Goal: Task Accomplishment & Management: Manage account settings

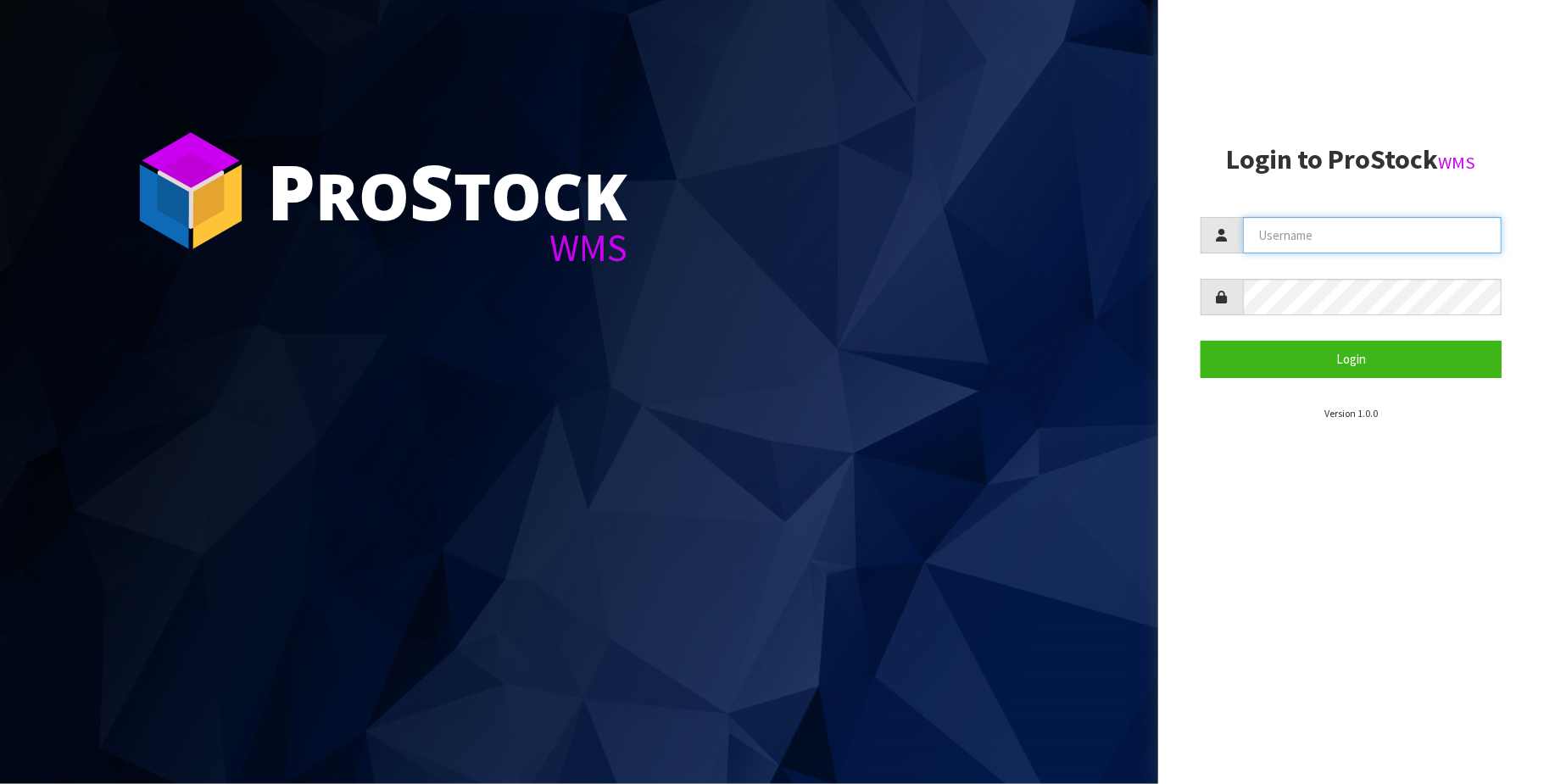
click at [1352, 245] on input "text" at bounding box center [1372, 235] width 258 height 37
type input "TRACEY@CWL.CO.NZ"
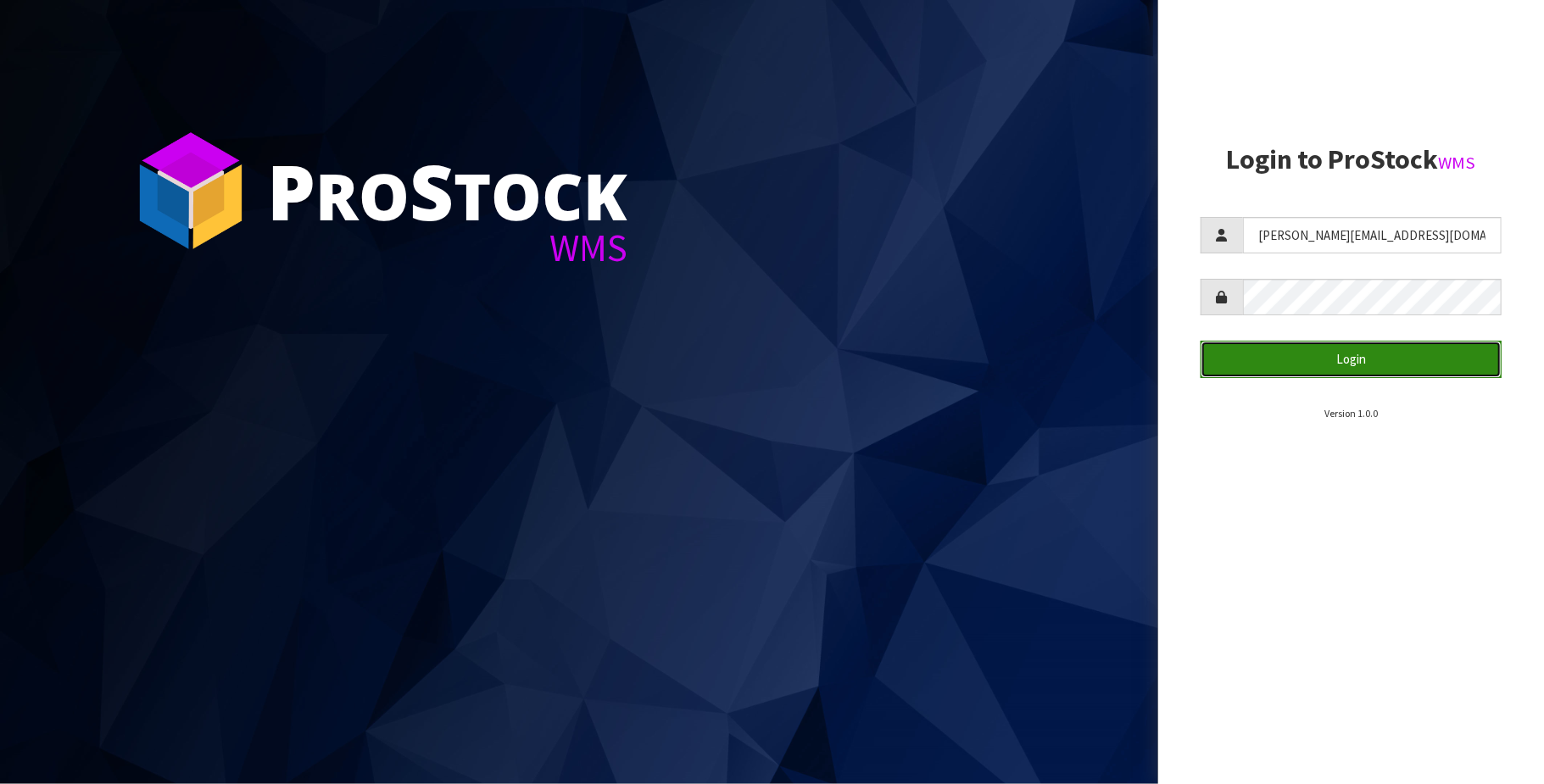
click at [1337, 361] on button "Login" at bounding box center [1351, 359] width 301 height 37
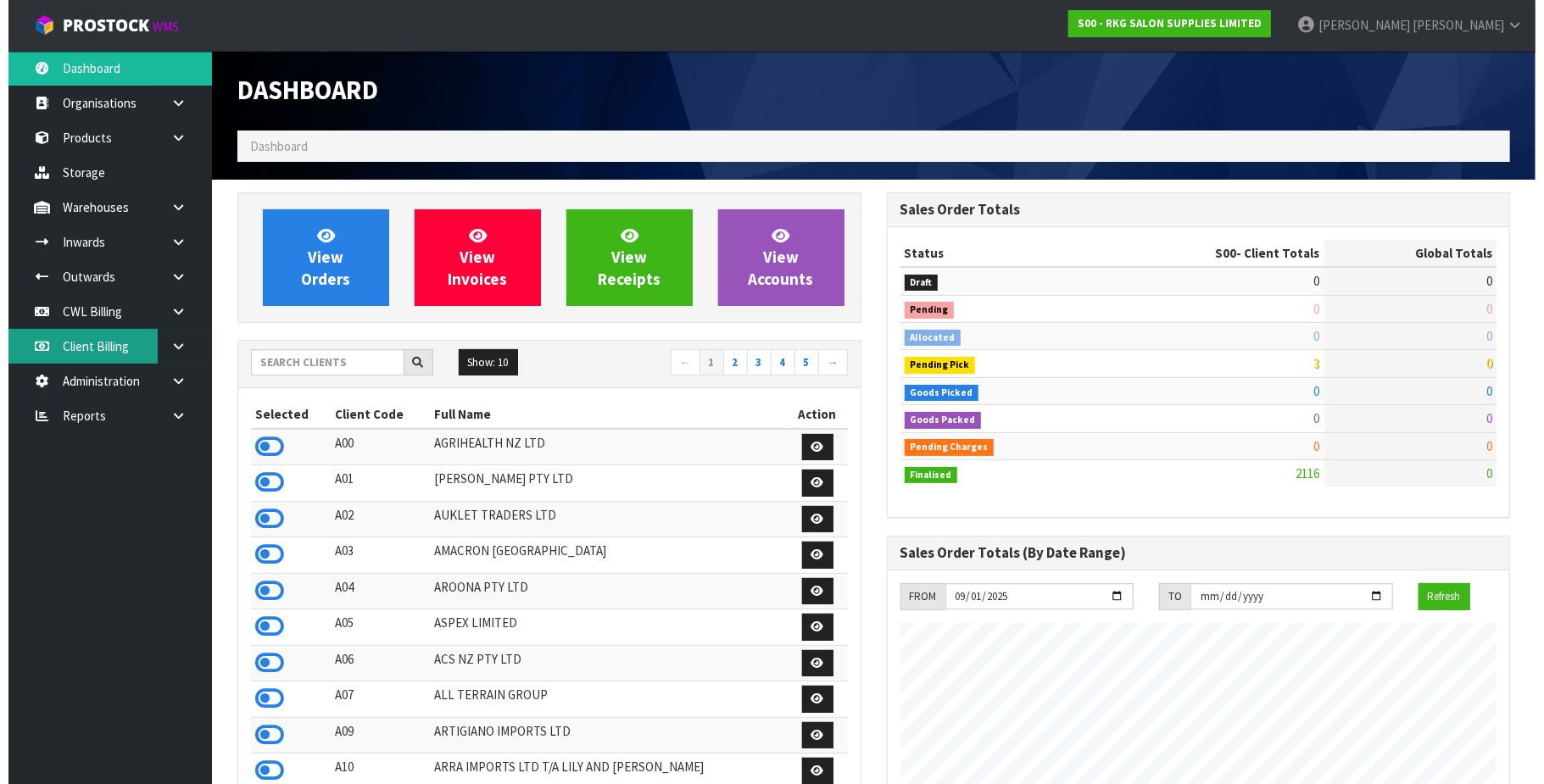
scroll to position [1290, 649]
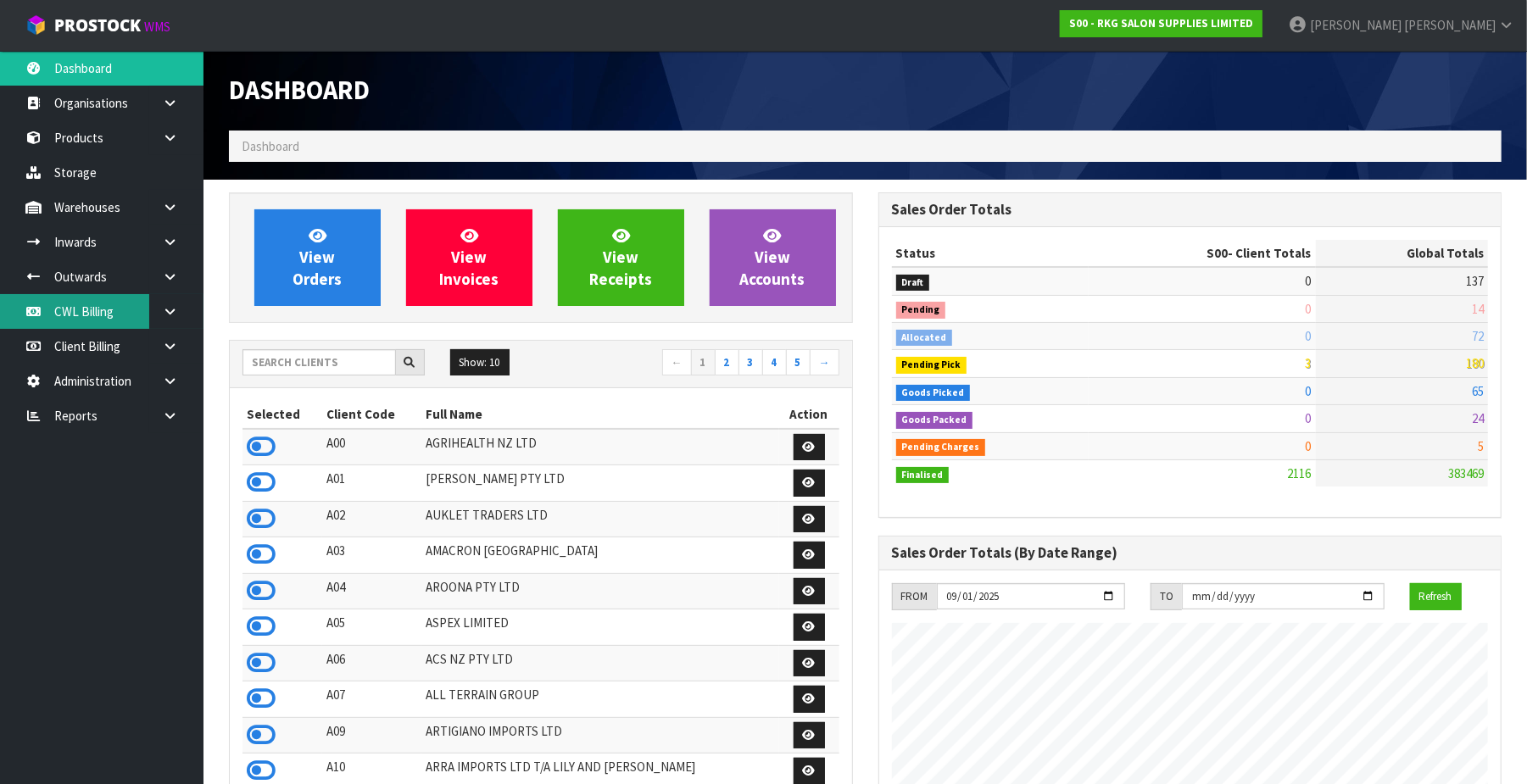
click at [86, 309] on link "CWL Billing" at bounding box center [101, 311] width 204 height 35
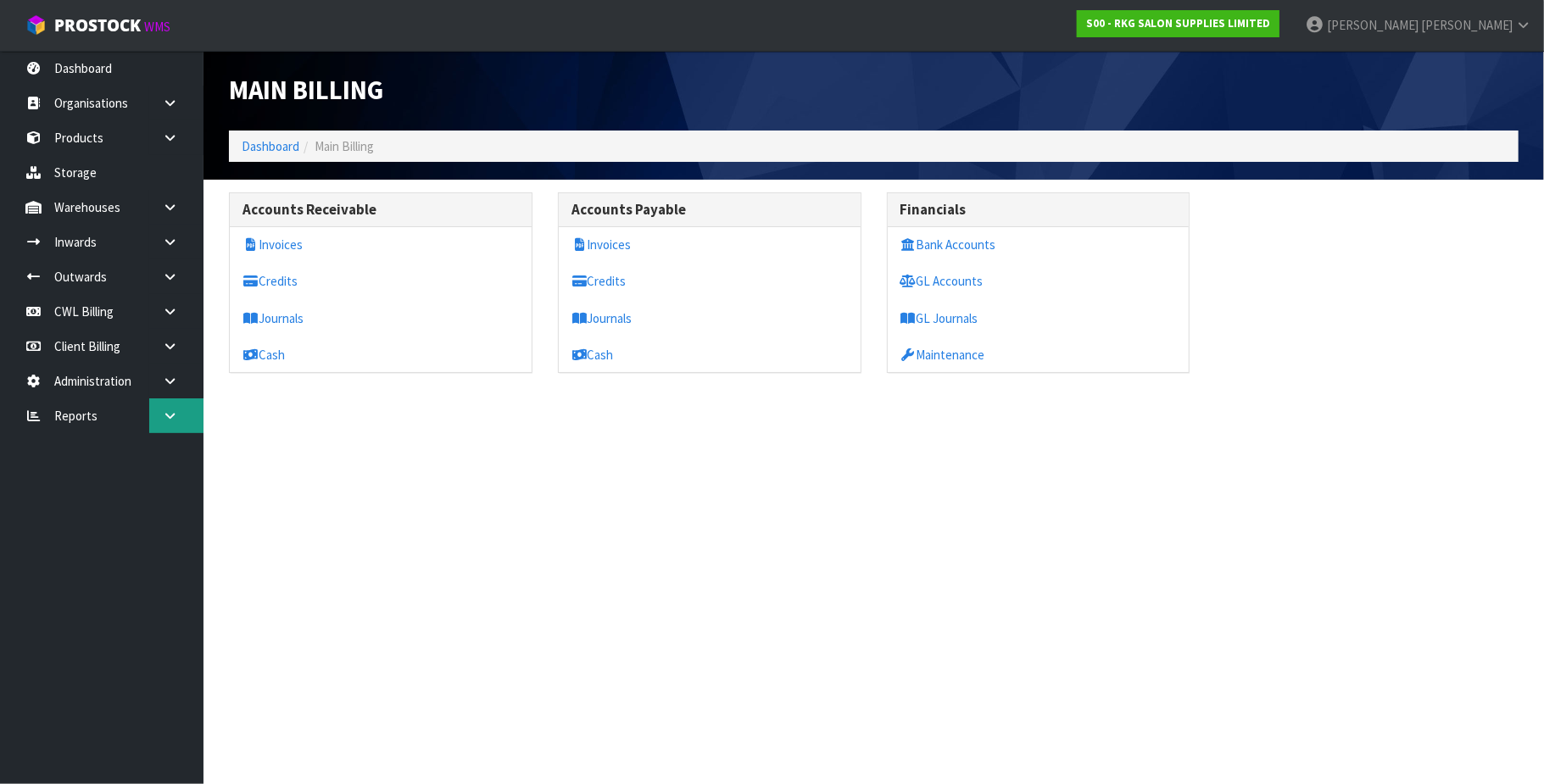
click at [174, 420] on icon at bounding box center [170, 415] width 16 height 13
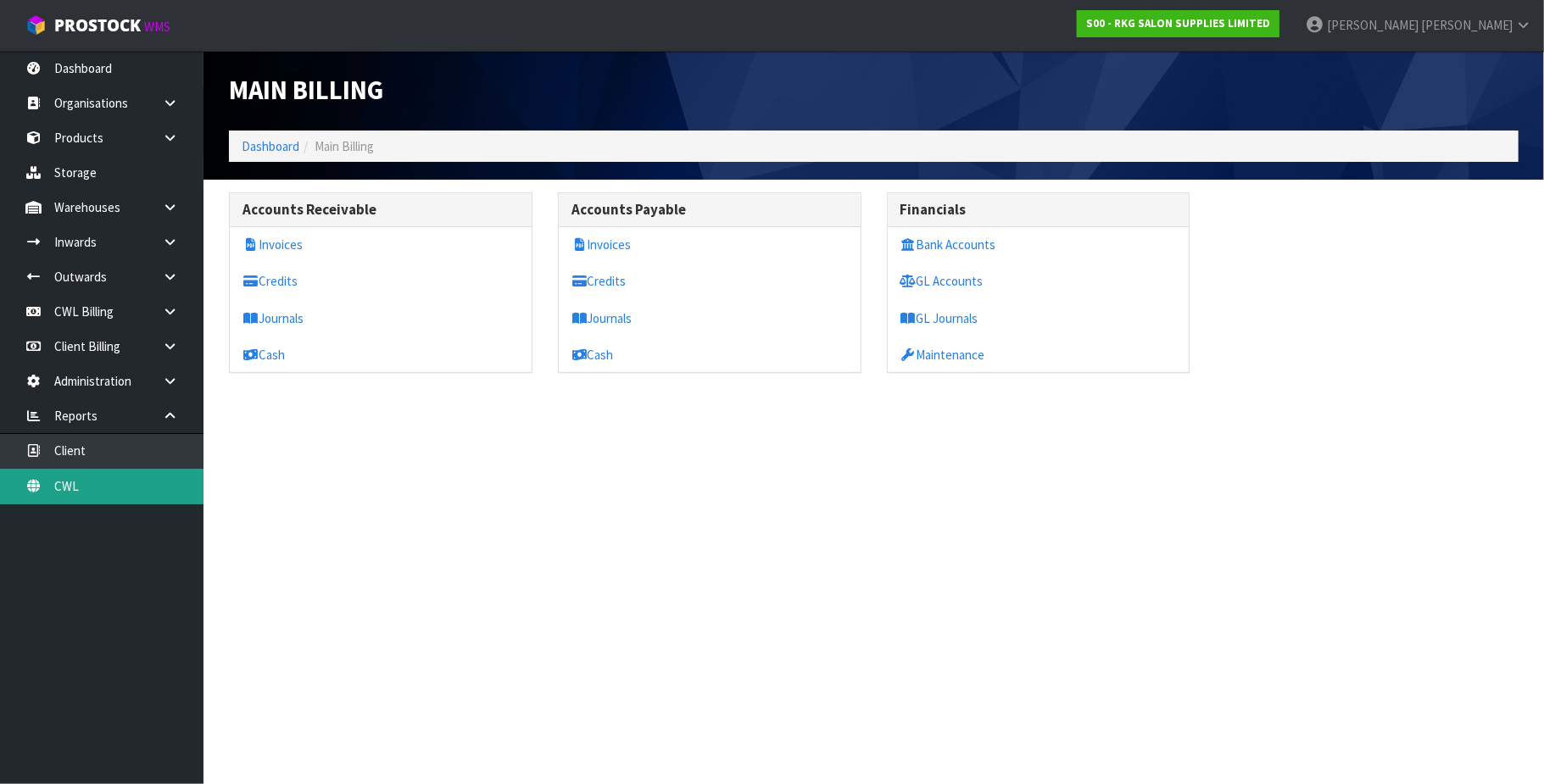
click at [129, 490] on link "CWL" at bounding box center [101, 486] width 204 height 35
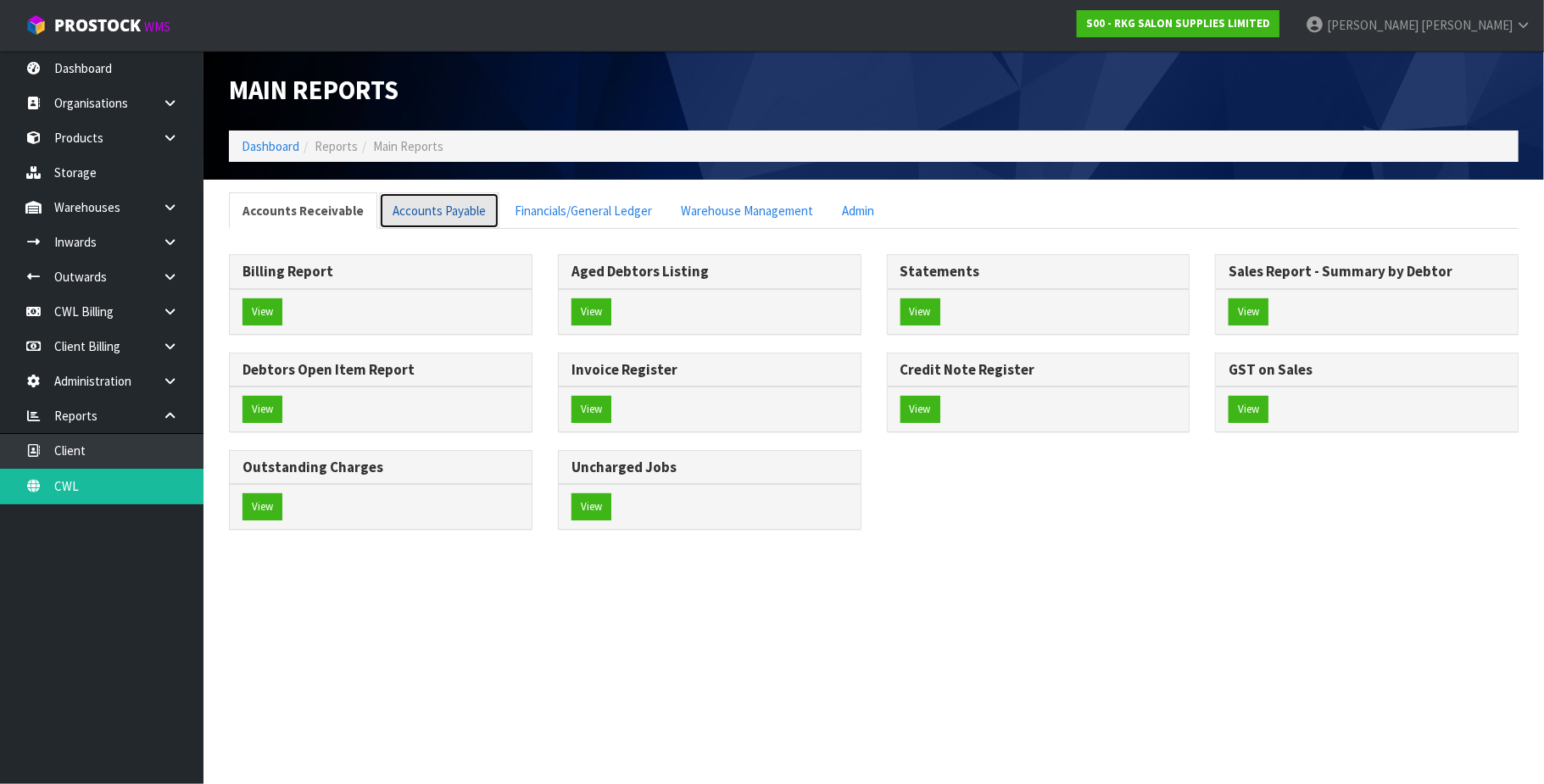
click at [455, 212] on link "Accounts Payable" at bounding box center [438, 211] width 120 height 37
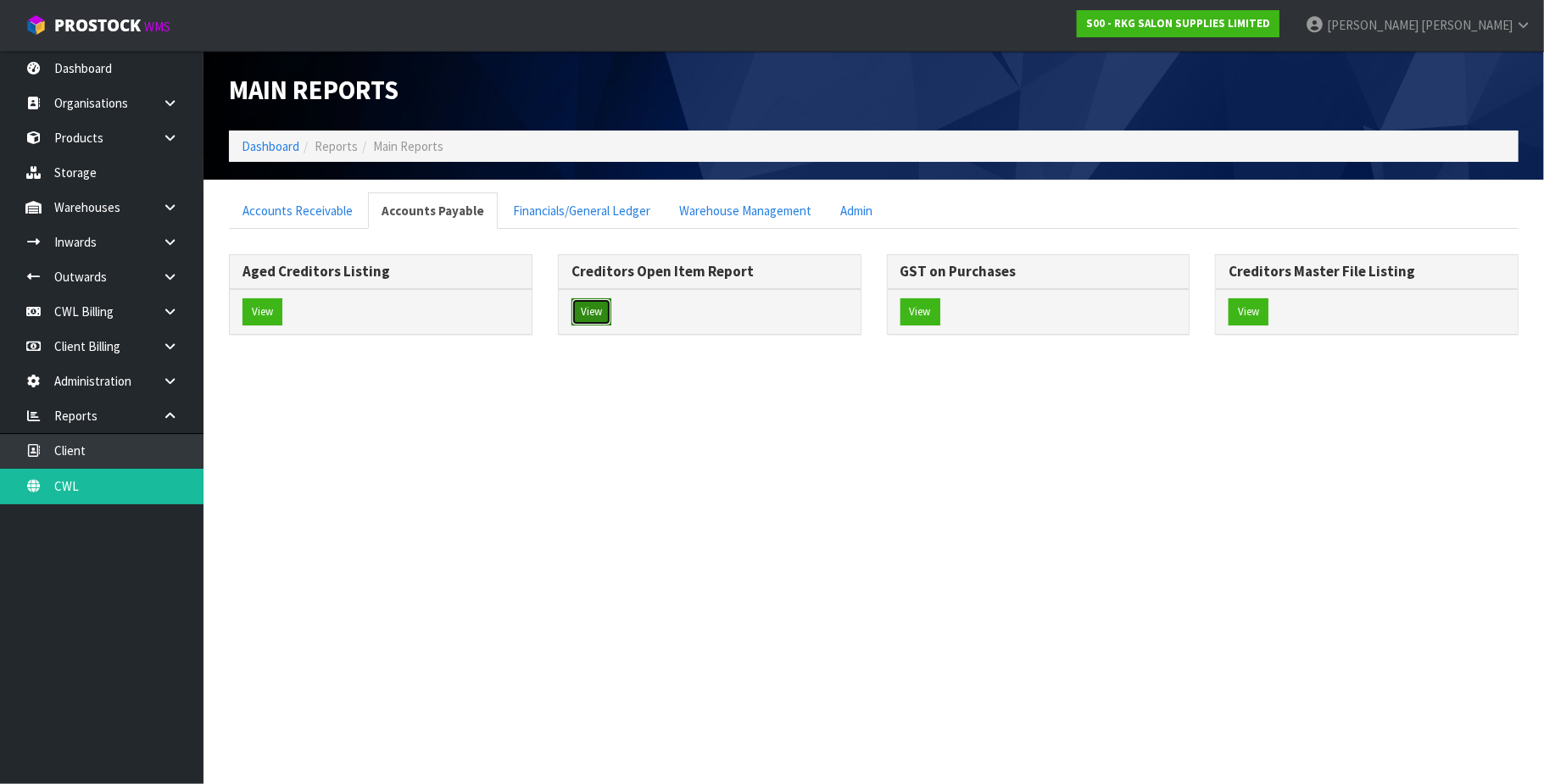
click at [605, 313] on button "View" at bounding box center [592, 311] width 40 height 27
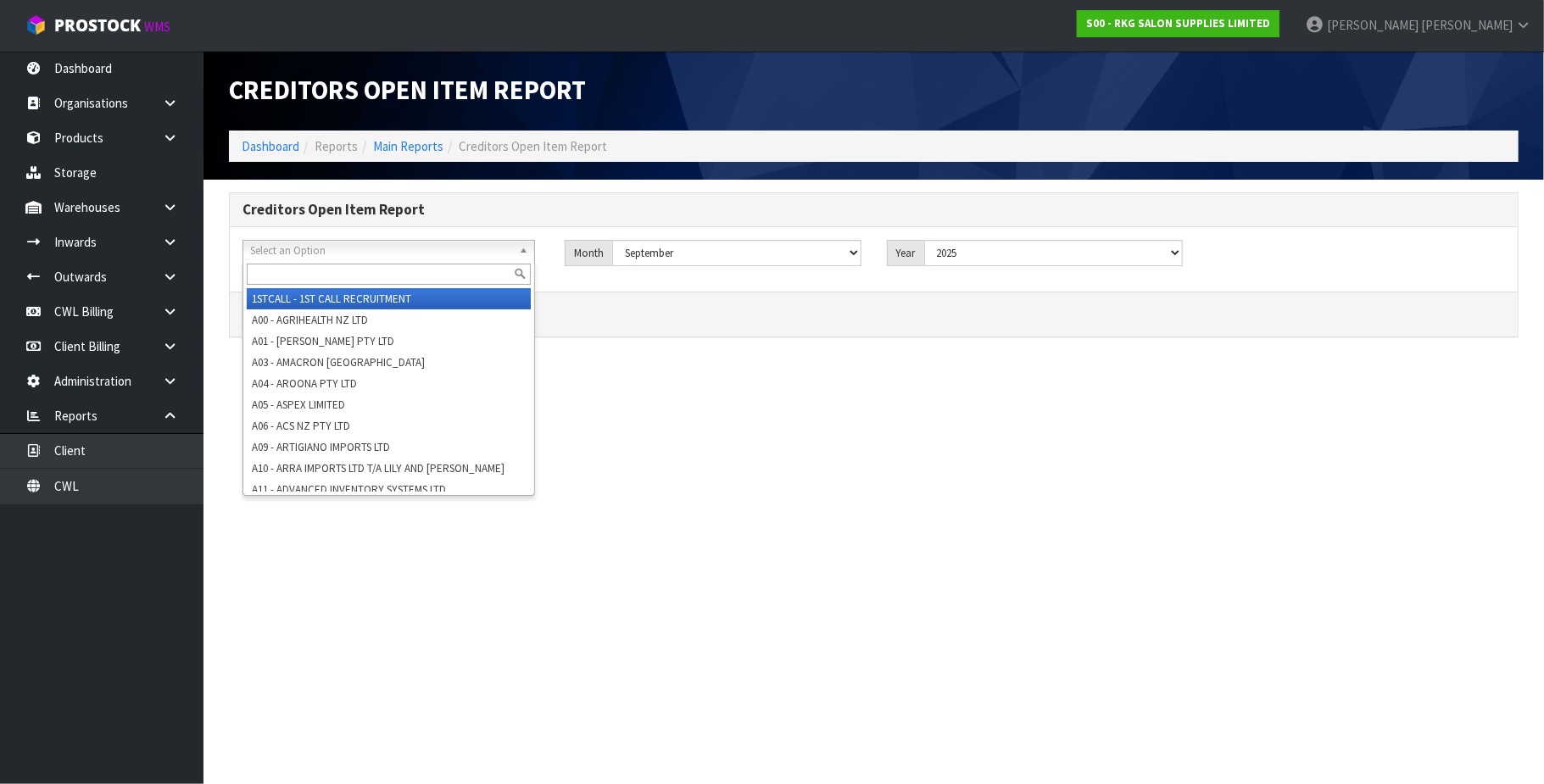
click at [361, 245] on span "Select an Option" at bounding box center [382, 250] width 262 height 20
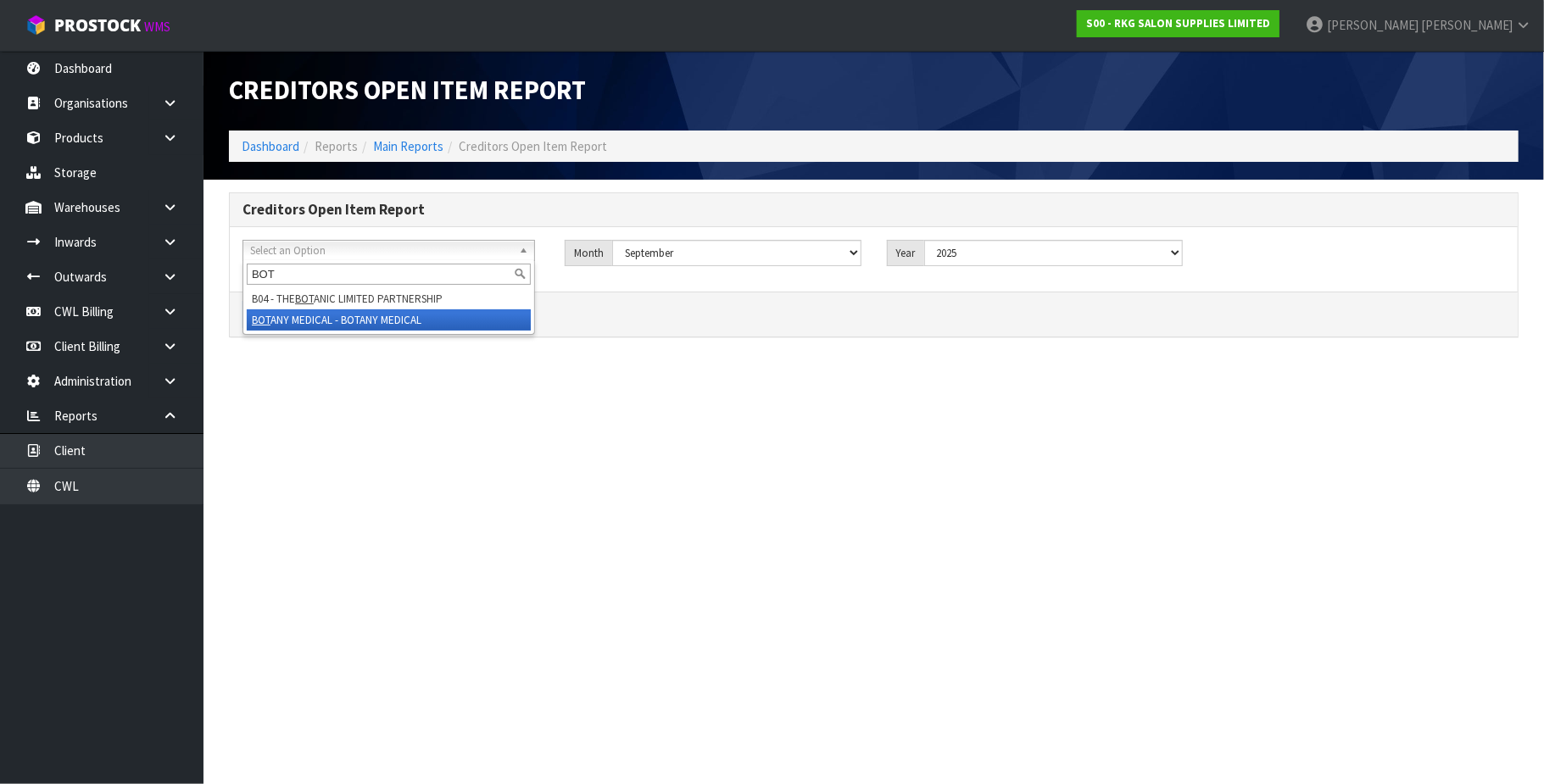
type input "BOT"
click at [388, 324] on li "BOT ANY MEDICAL - BOTANY MEDICAL" at bounding box center [389, 319] width 284 height 21
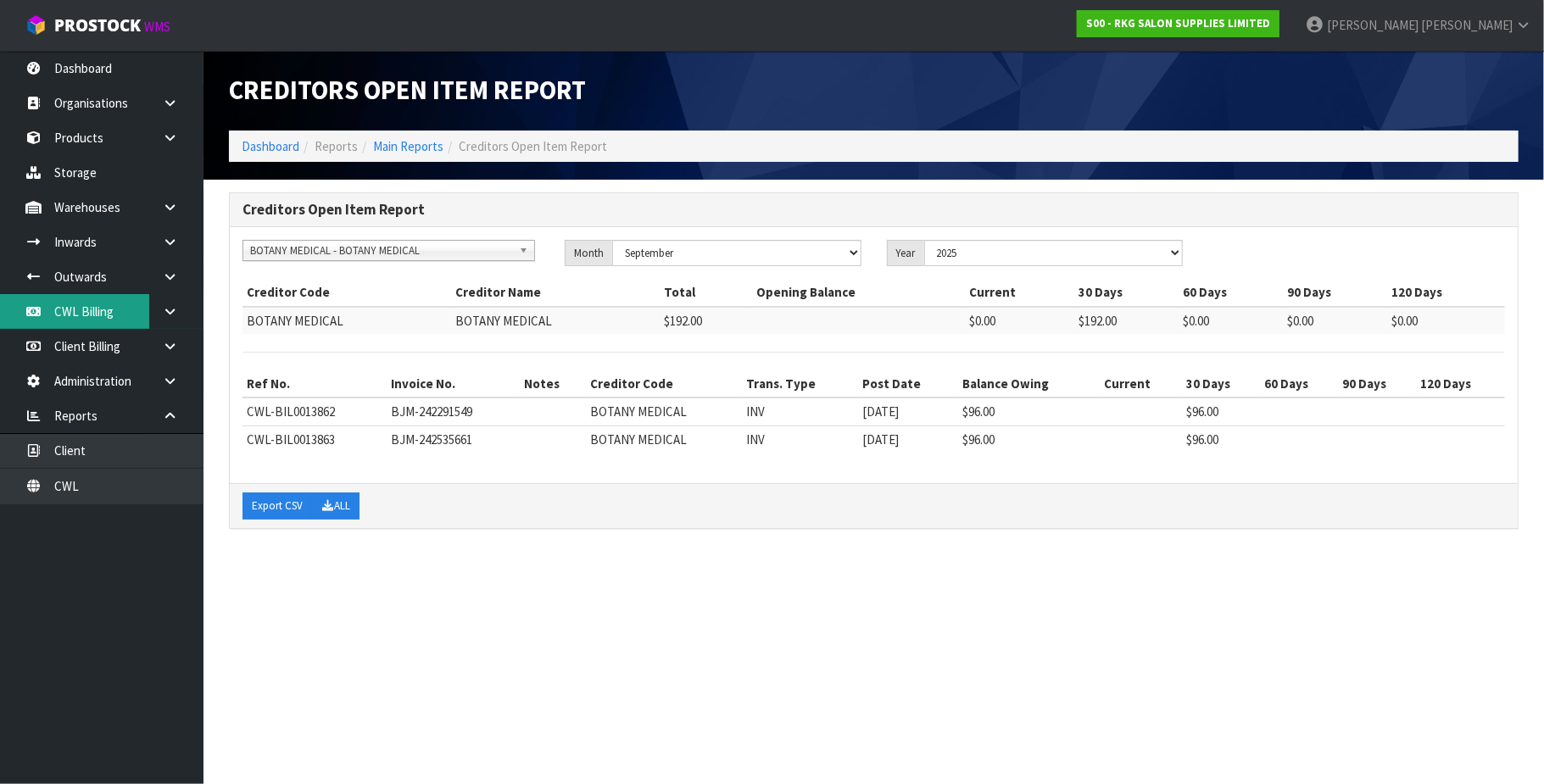
click at [106, 316] on link "CWL Billing" at bounding box center [101, 311] width 204 height 35
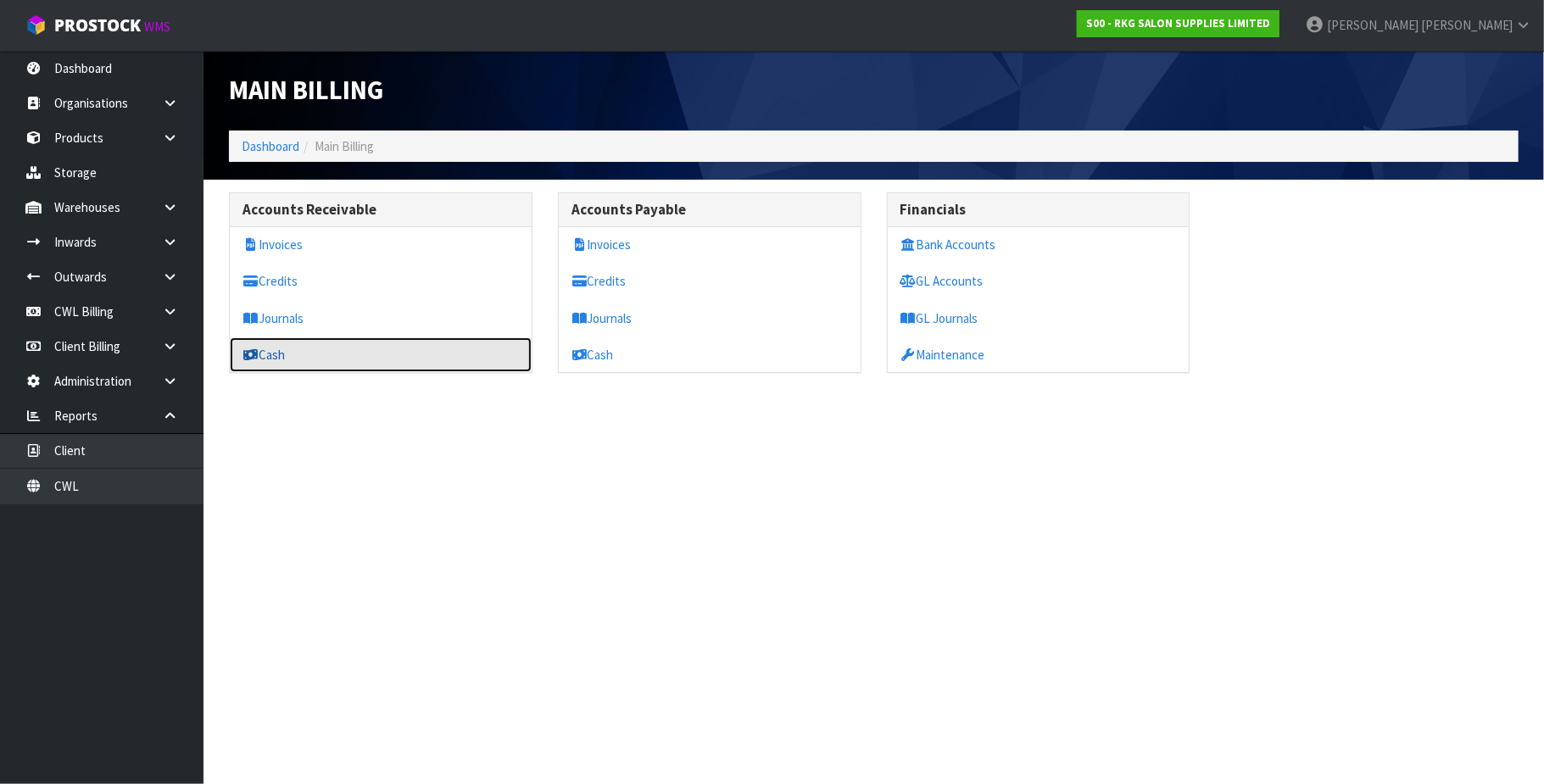
click at [279, 350] on link "Cash" at bounding box center [381, 354] width 302 height 35
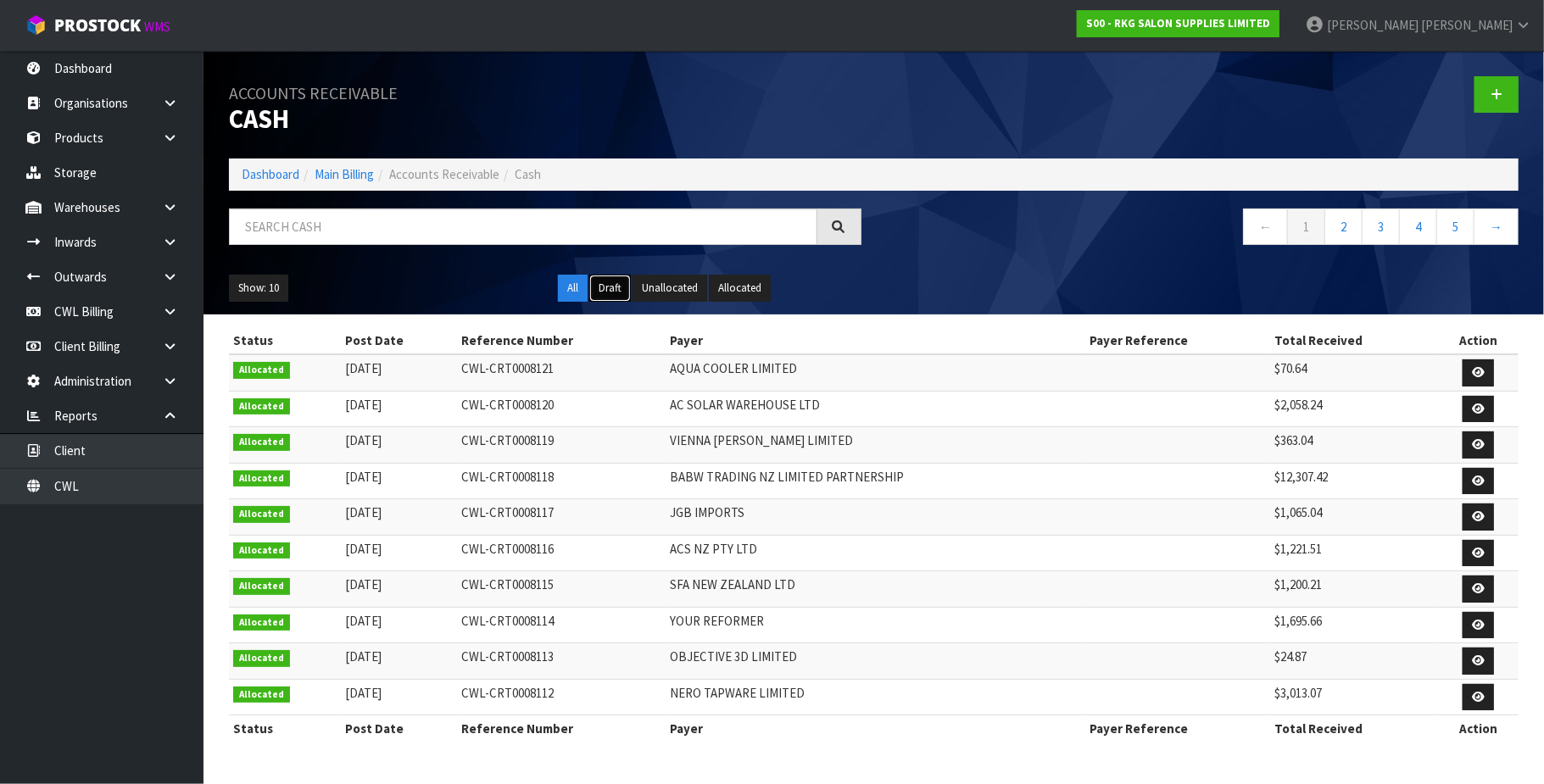
click at [615, 285] on button "Draft" at bounding box center [610, 287] width 42 height 27
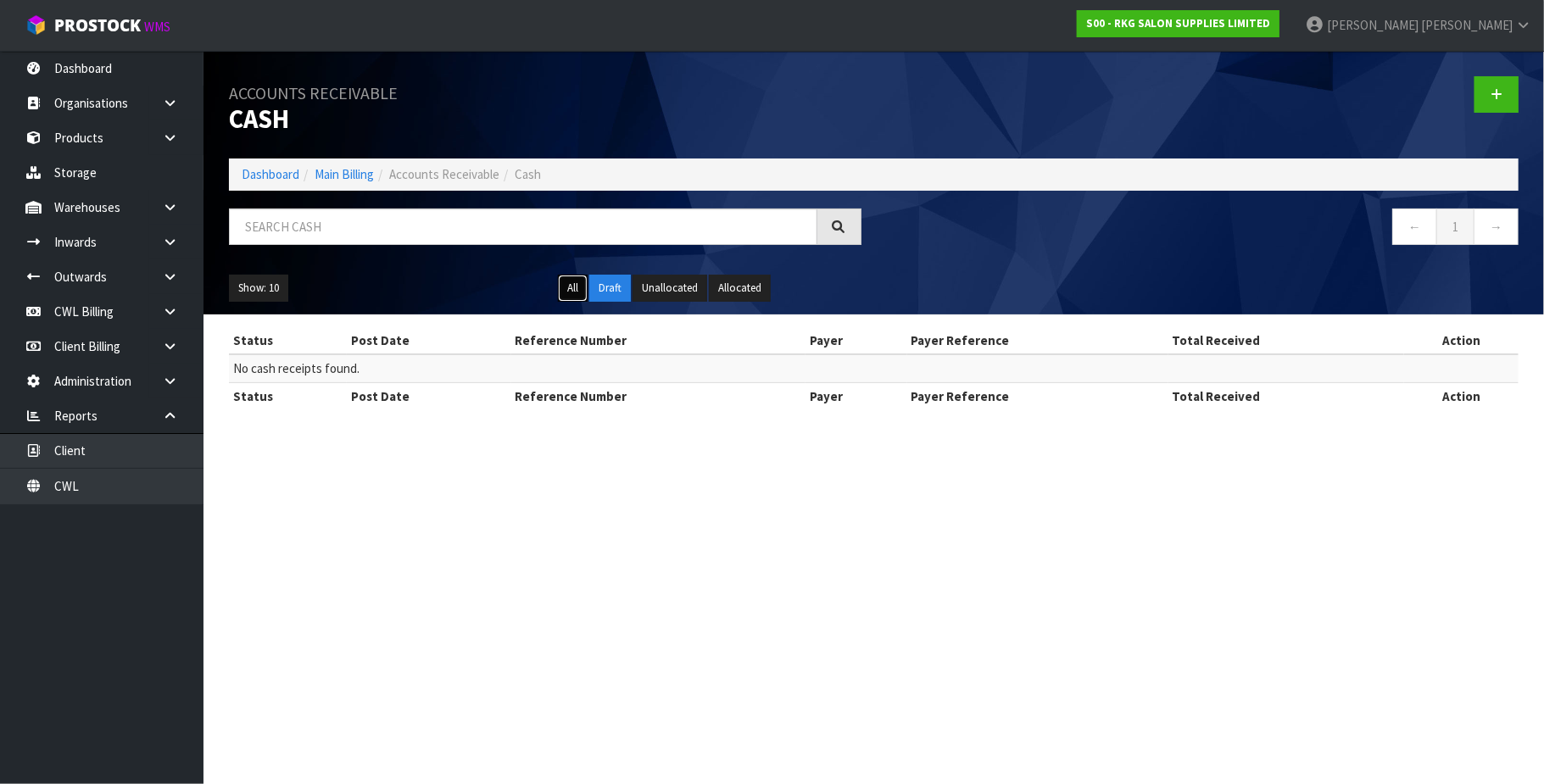
click at [571, 285] on button "All" at bounding box center [573, 287] width 30 height 27
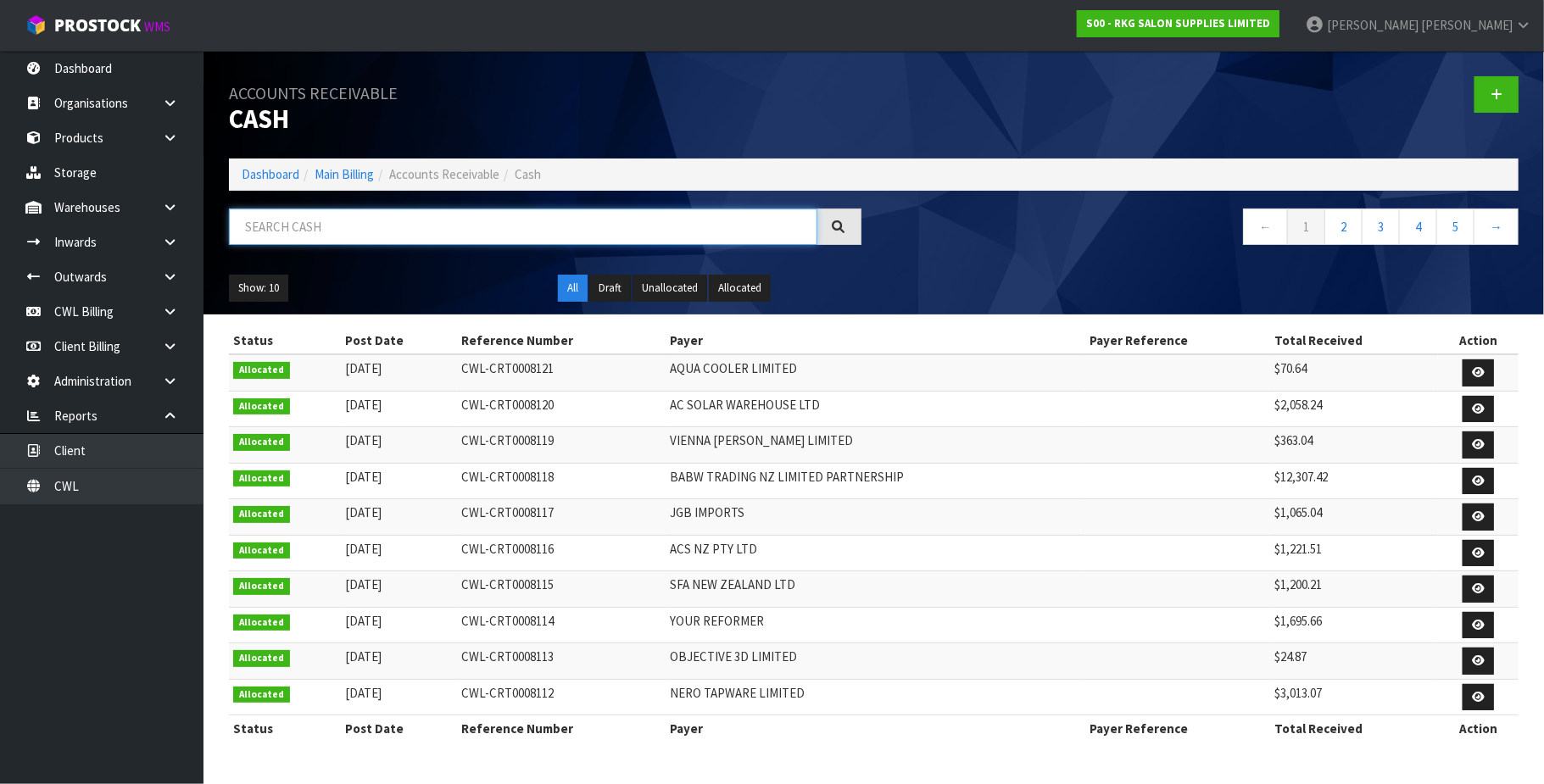
click at [347, 228] on input "text" at bounding box center [523, 227] width 589 height 37
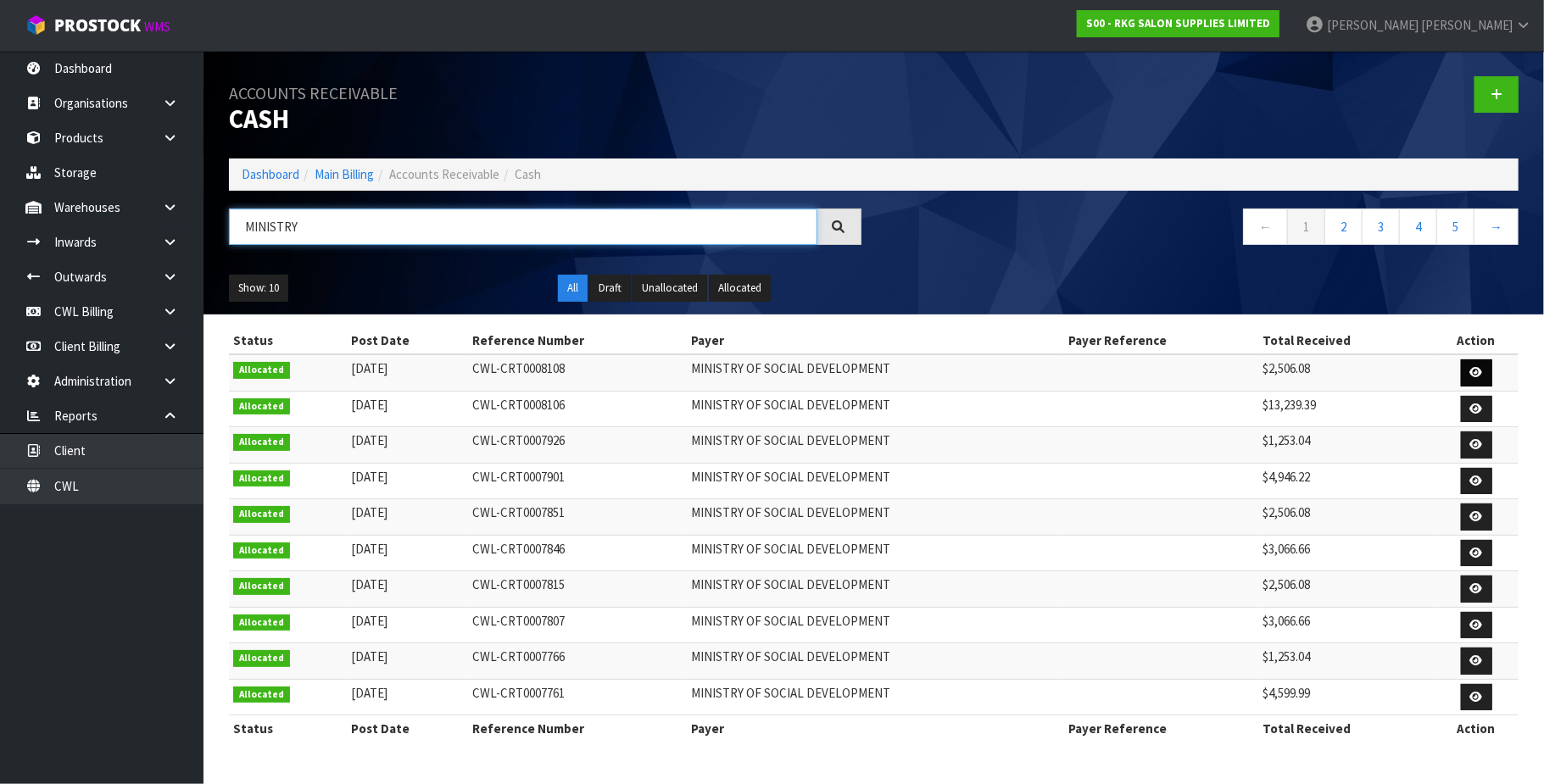
type input "MINISTRY"
click at [1477, 366] on link at bounding box center [1477, 373] width 32 height 27
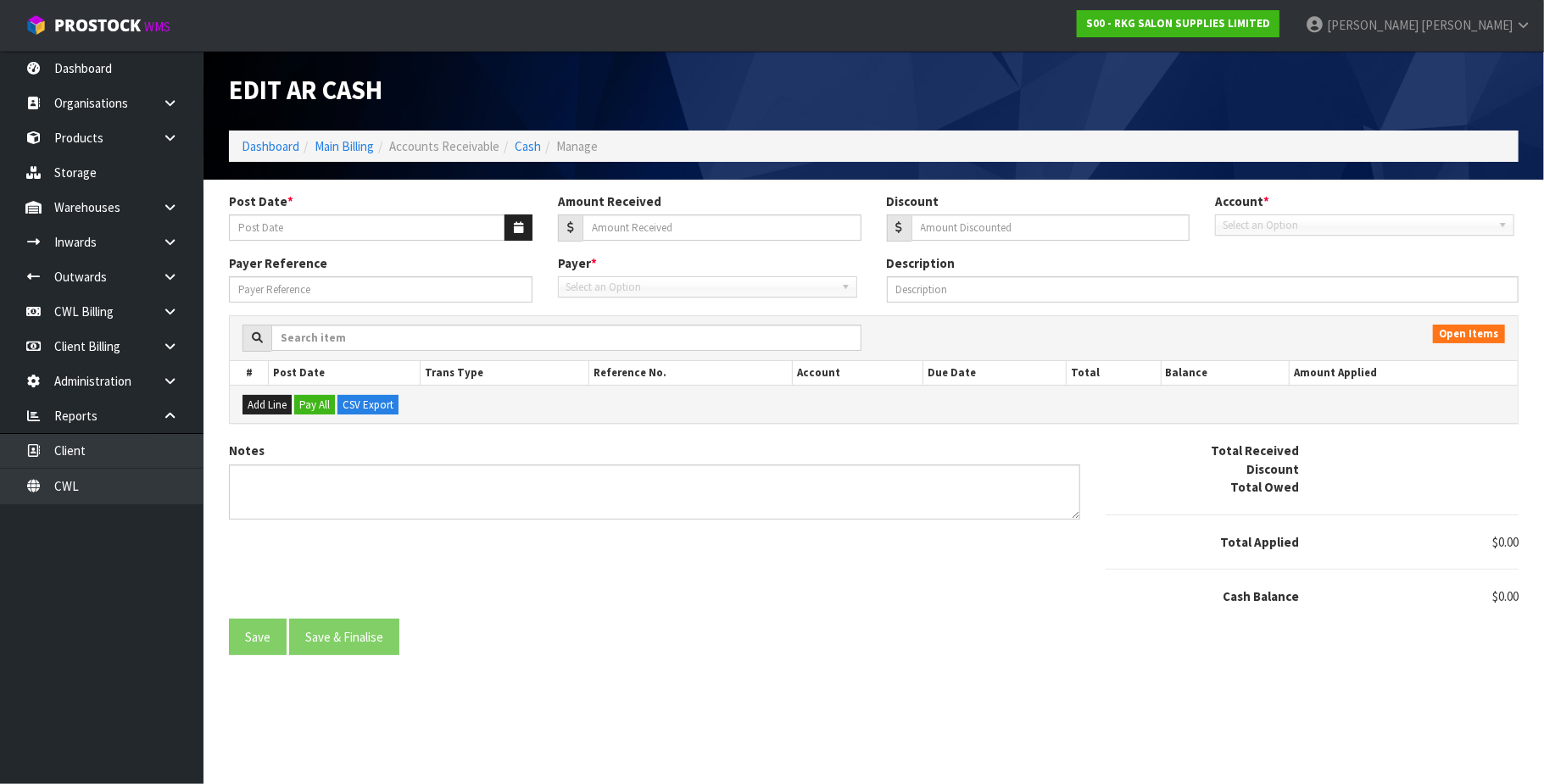
type input "24/09/2025"
type input "2506.08"
type input "0"
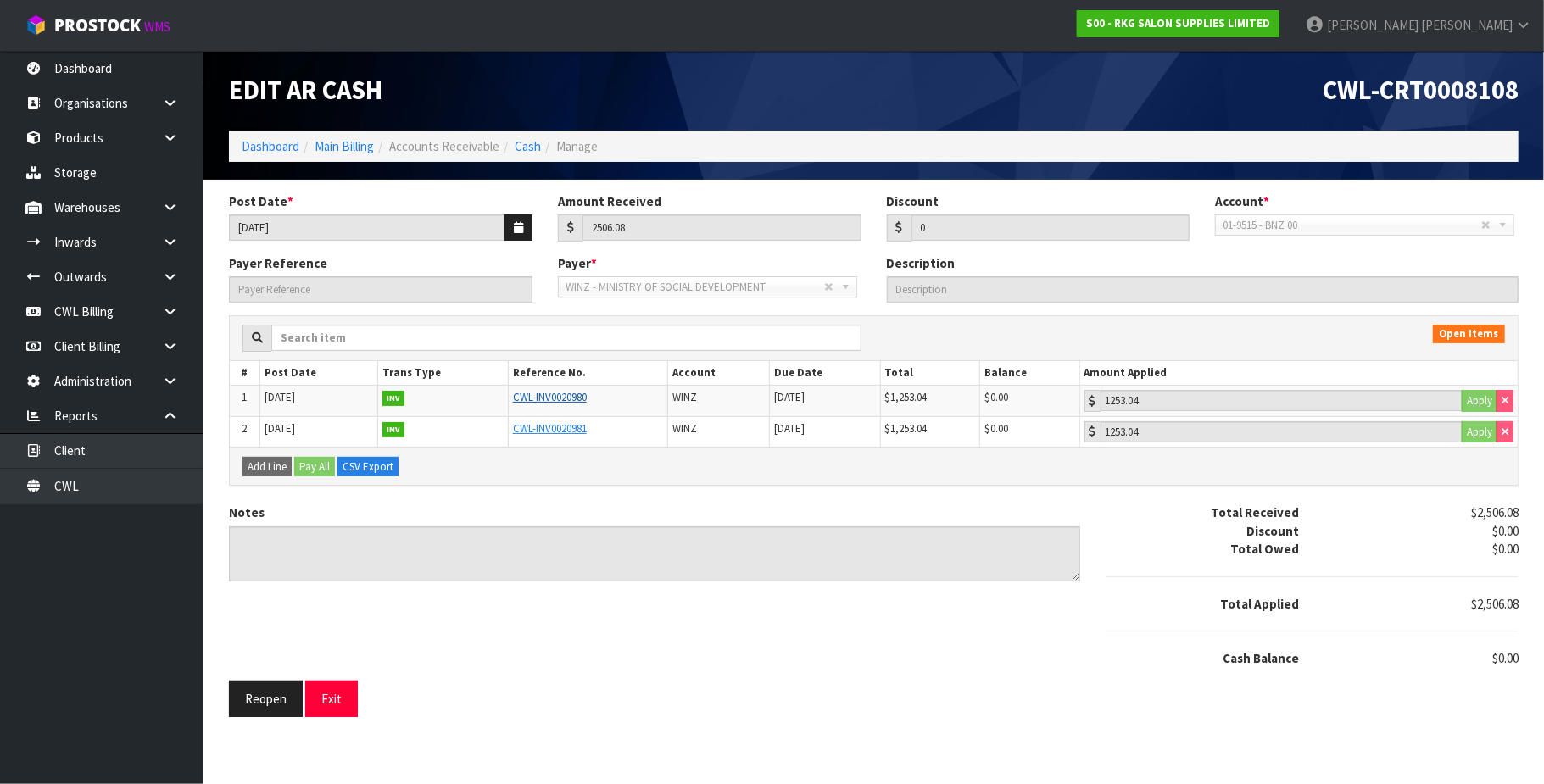
click at [562, 397] on link "CWL-INV0020980" at bounding box center [550, 396] width 74 height 15
click at [571, 397] on link "CWL-INV0020980" at bounding box center [550, 396] width 74 height 15
click at [562, 430] on link "CWL-INV0020981" at bounding box center [550, 428] width 74 height 15
click at [337, 706] on button "Exit" at bounding box center [331, 699] width 53 height 37
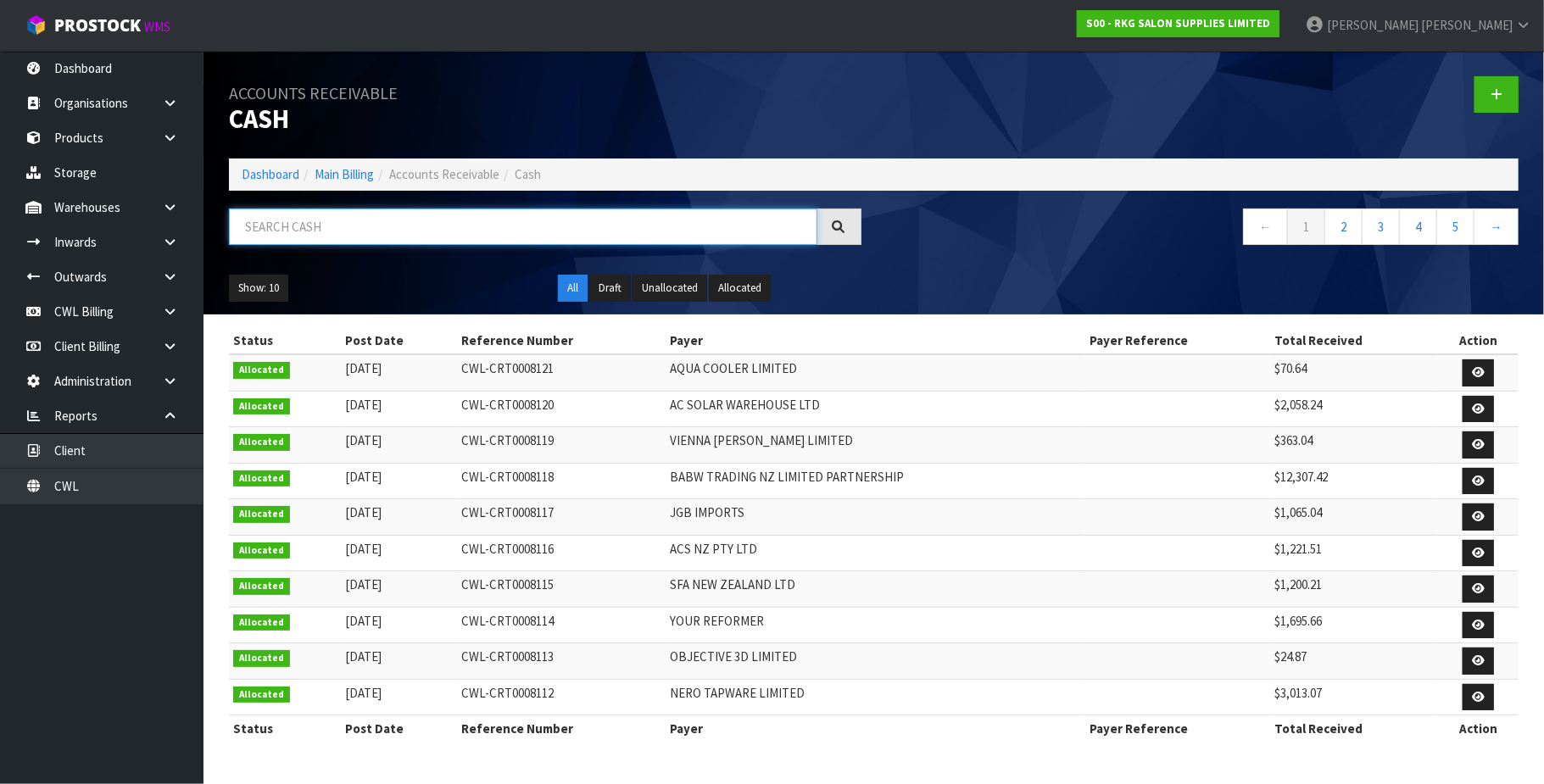
click at [327, 217] on input "text" at bounding box center [523, 227] width 589 height 37
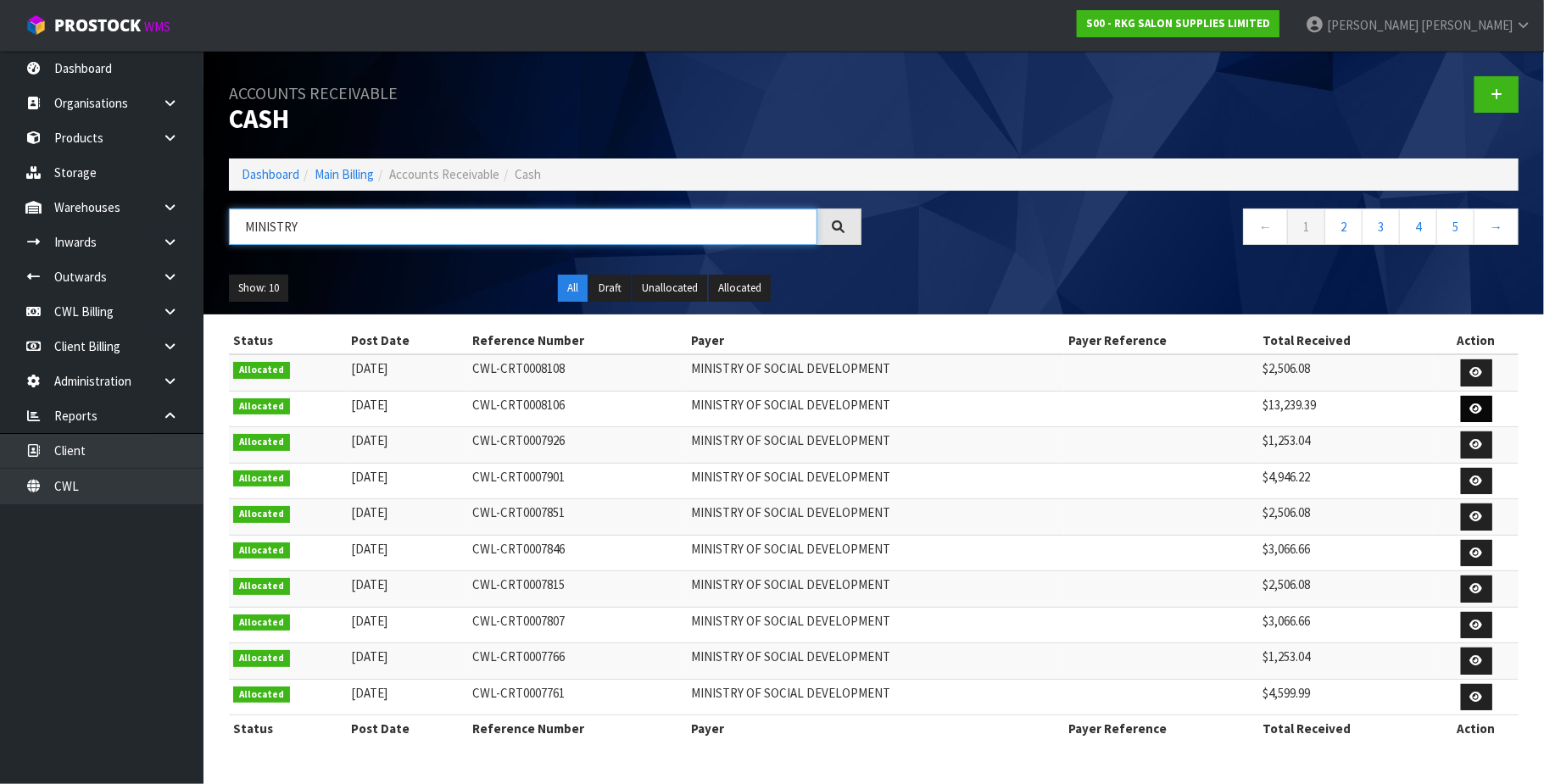
type input "MINISTRY"
click at [1473, 403] on icon at bounding box center [1476, 408] width 13 height 11
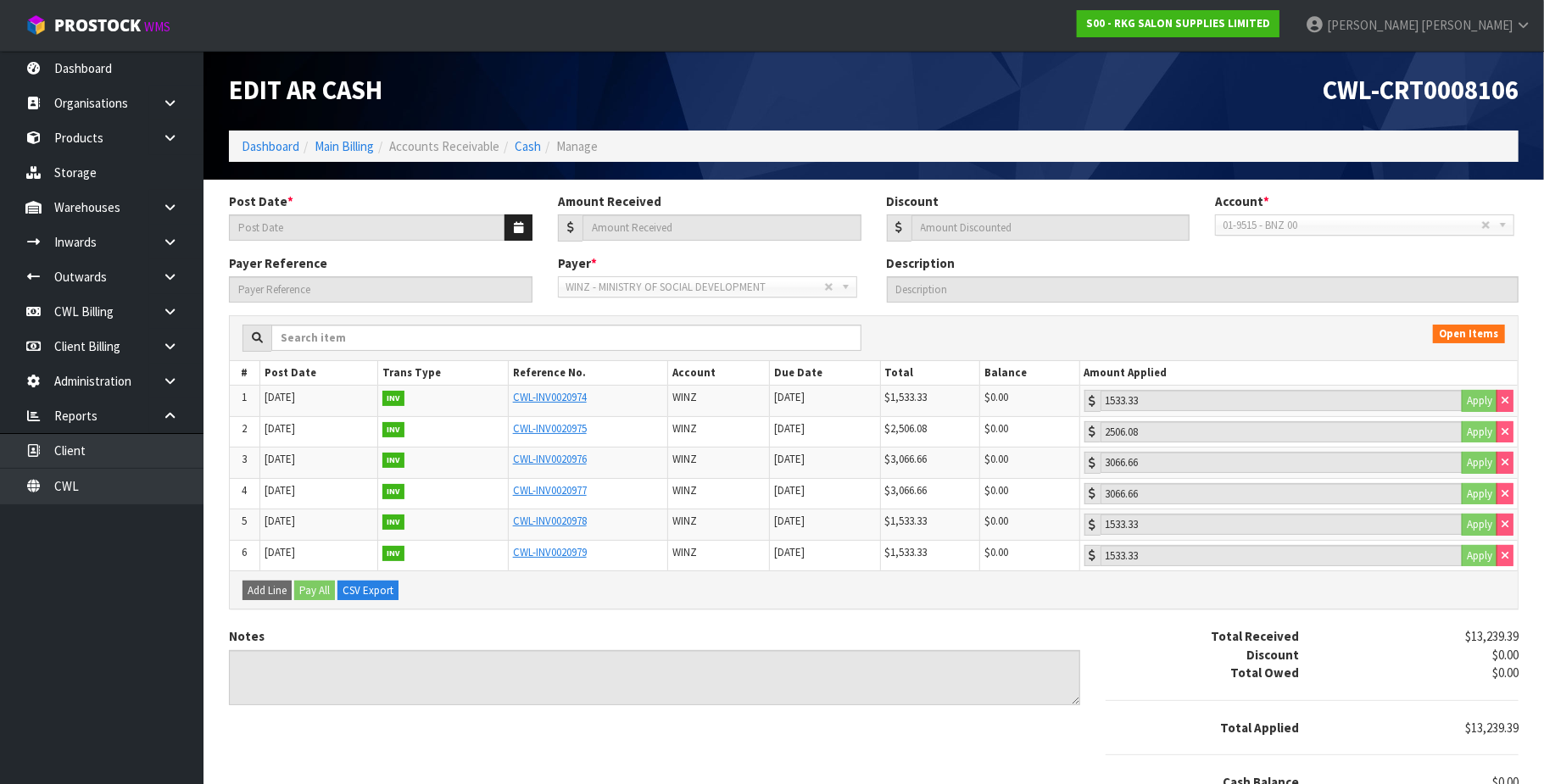
type input "[DATE]"
type input "13239.39"
type input "0"
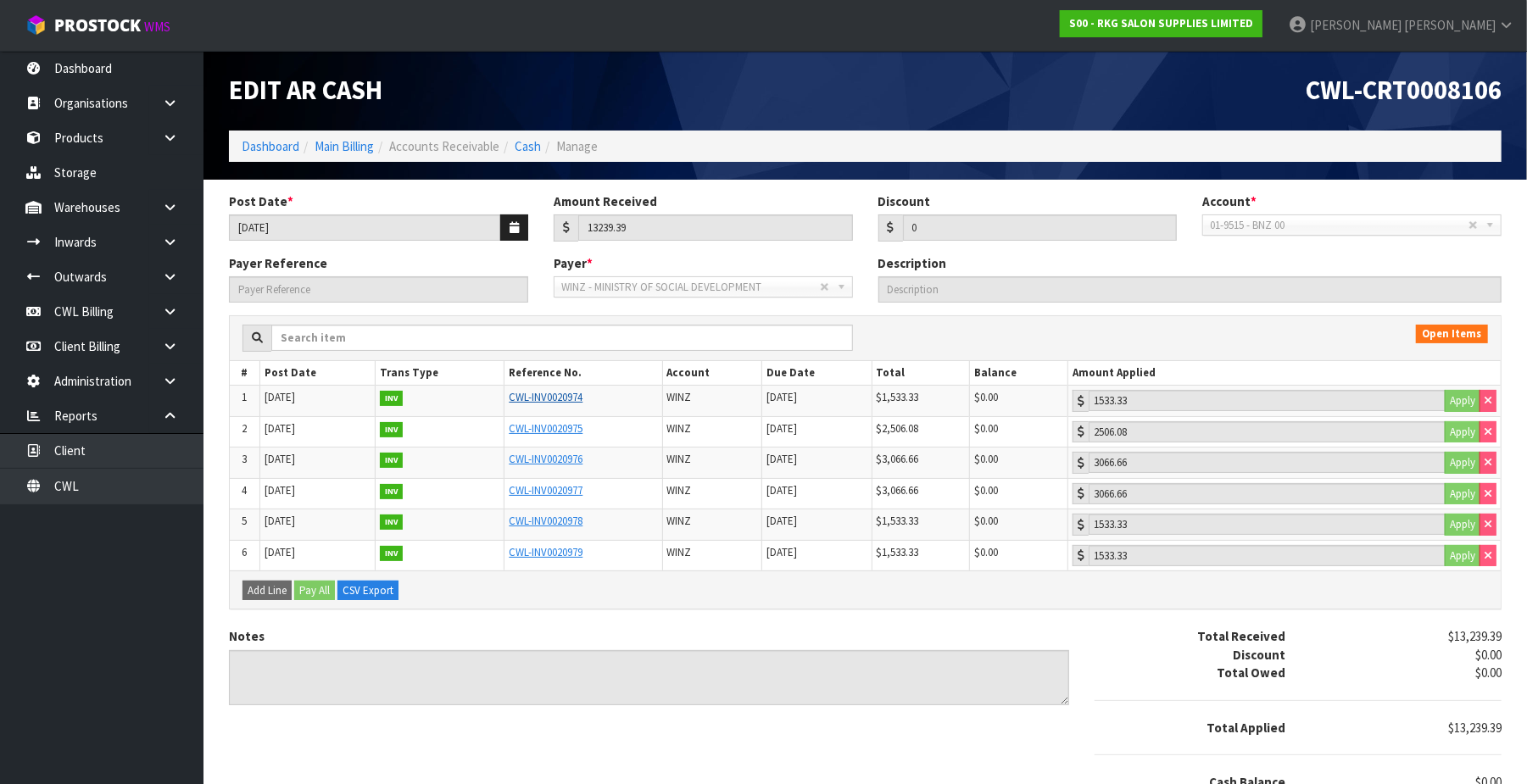
click at [568, 400] on link "CWL-INV0020974" at bounding box center [546, 396] width 74 height 15
click at [91, 493] on link "CWL" at bounding box center [101, 486] width 204 height 35
click at [91, 486] on link "CWL" at bounding box center [101, 486] width 204 height 35
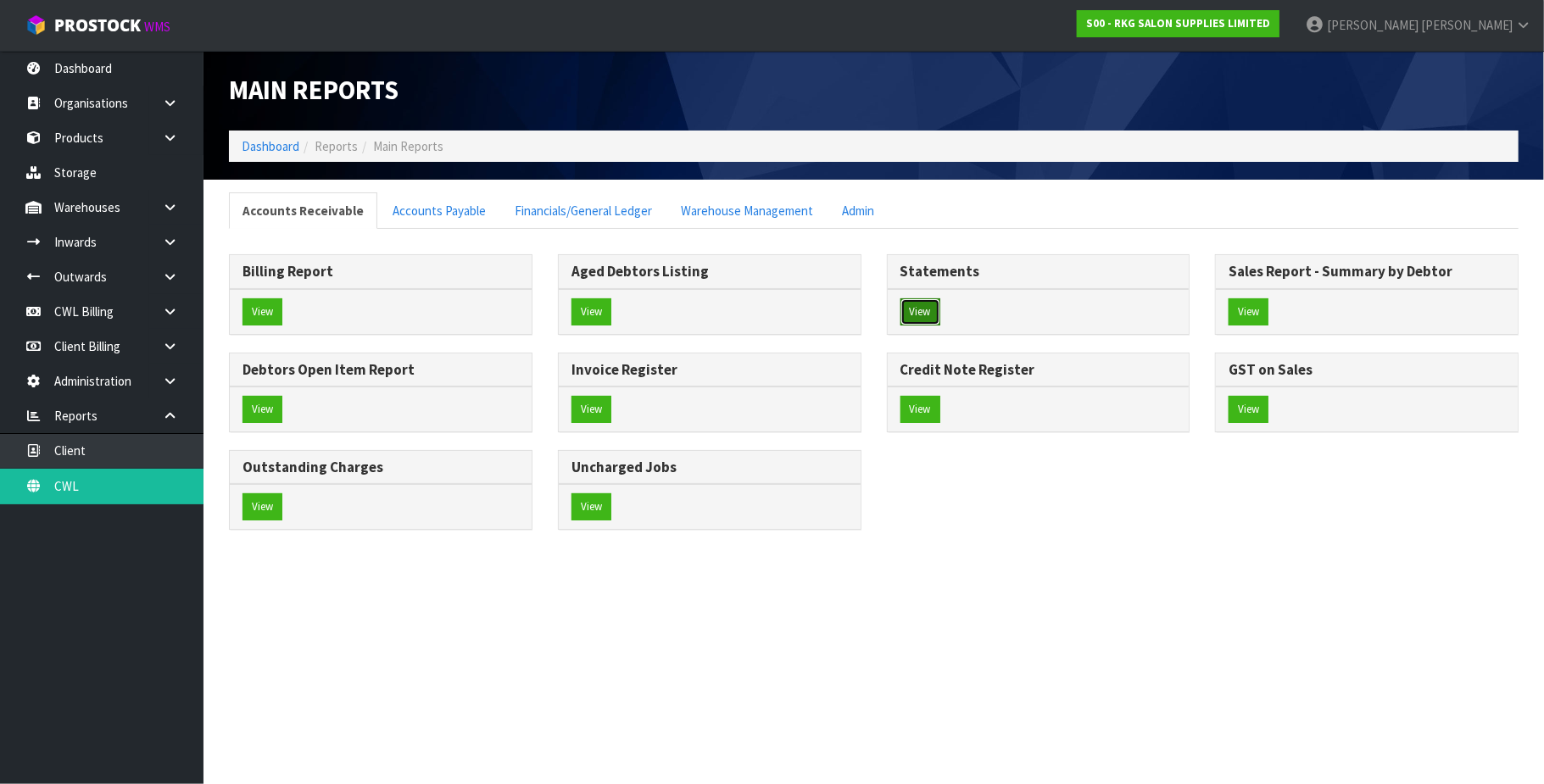
click at [928, 315] on button "View" at bounding box center [921, 311] width 40 height 27
click at [920, 312] on button "View" at bounding box center [921, 311] width 40 height 27
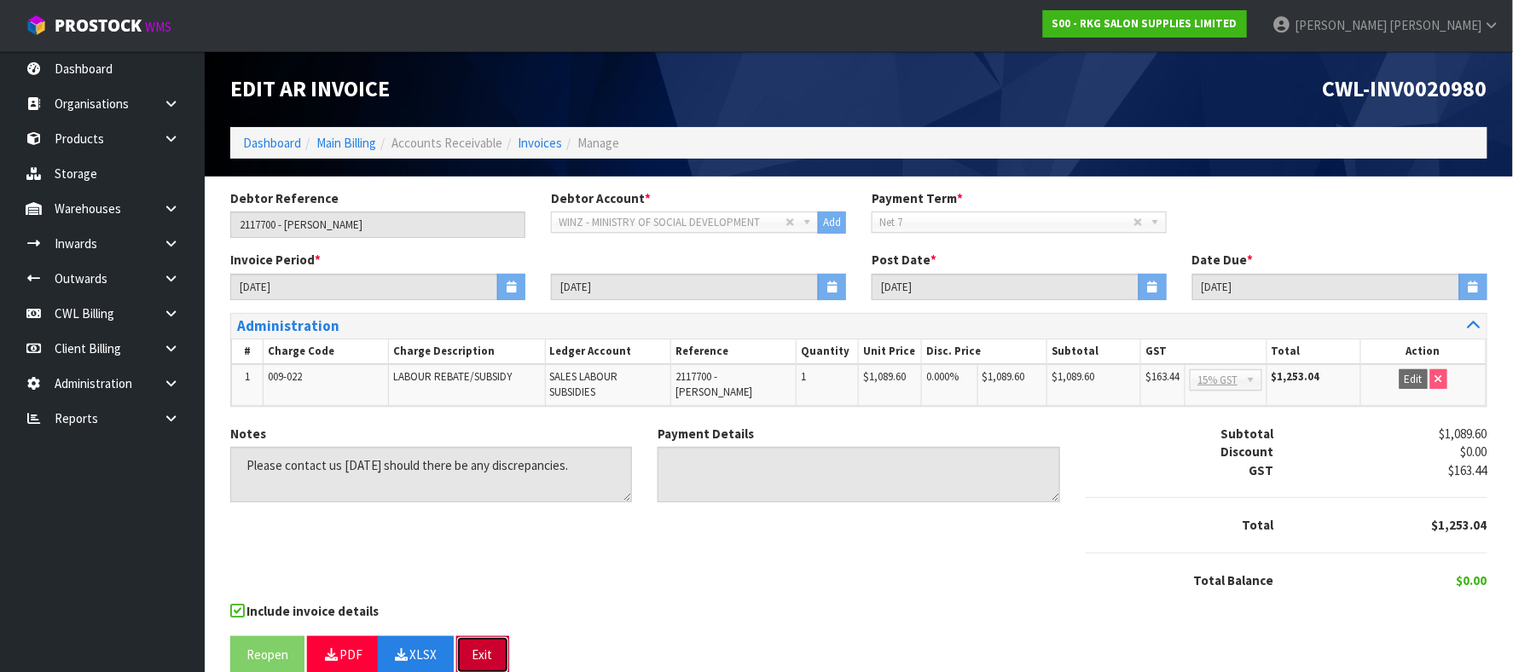
click at [492, 648] on button "Exit" at bounding box center [482, 654] width 53 height 37
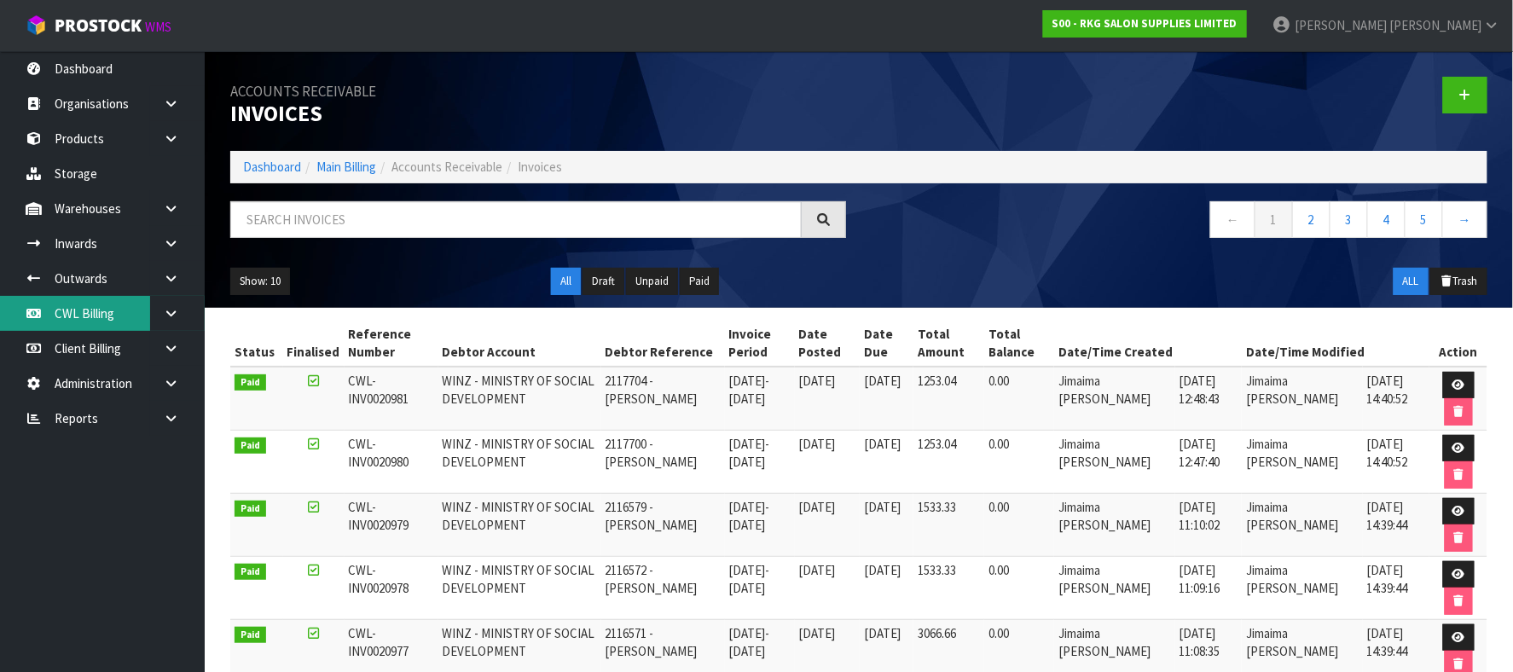
click at [96, 311] on link "CWL Billing" at bounding box center [102, 313] width 205 height 35
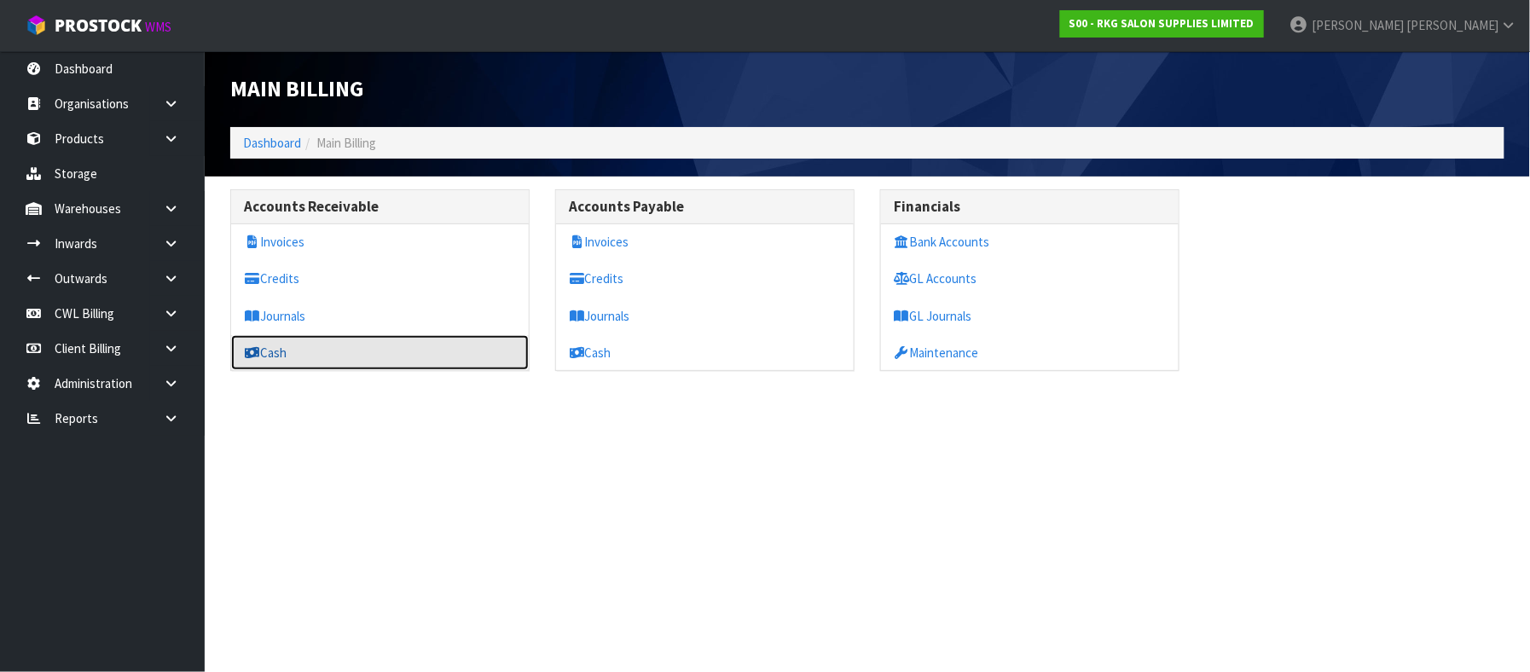
click at [284, 358] on link "Cash" at bounding box center [380, 352] width 298 height 35
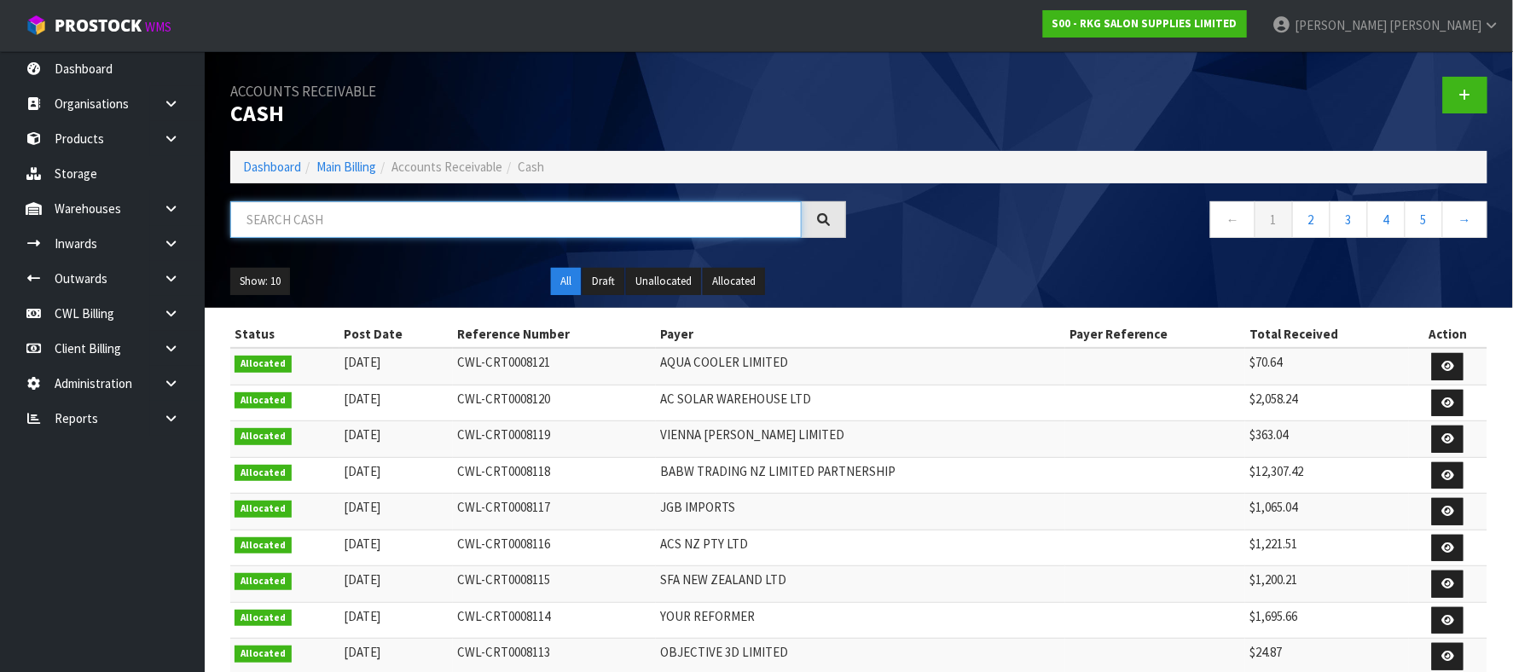
click at [356, 219] on input "text" at bounding box center [515, 219] width 571 height 37
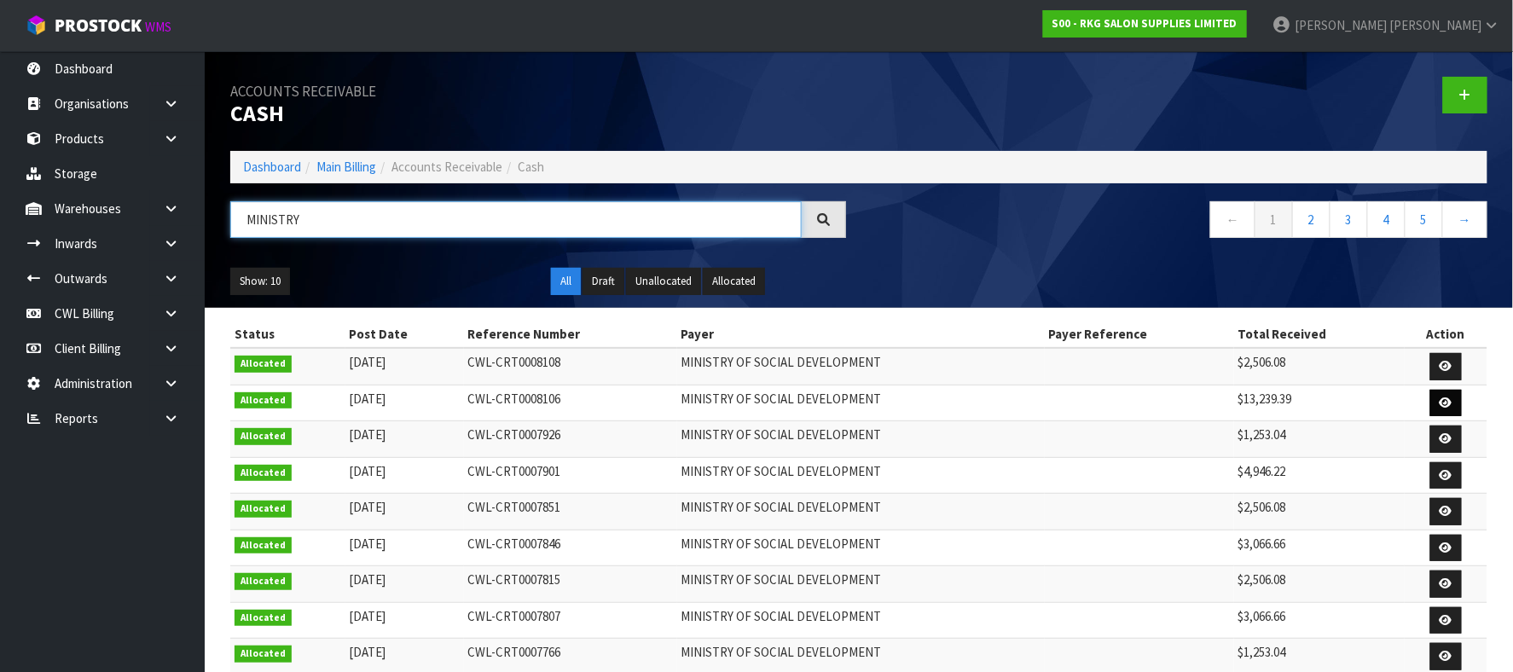
type input "MINISTRY"
click at [1443, 399] on icon at bounding box center [1446, 402] width 13 height 11
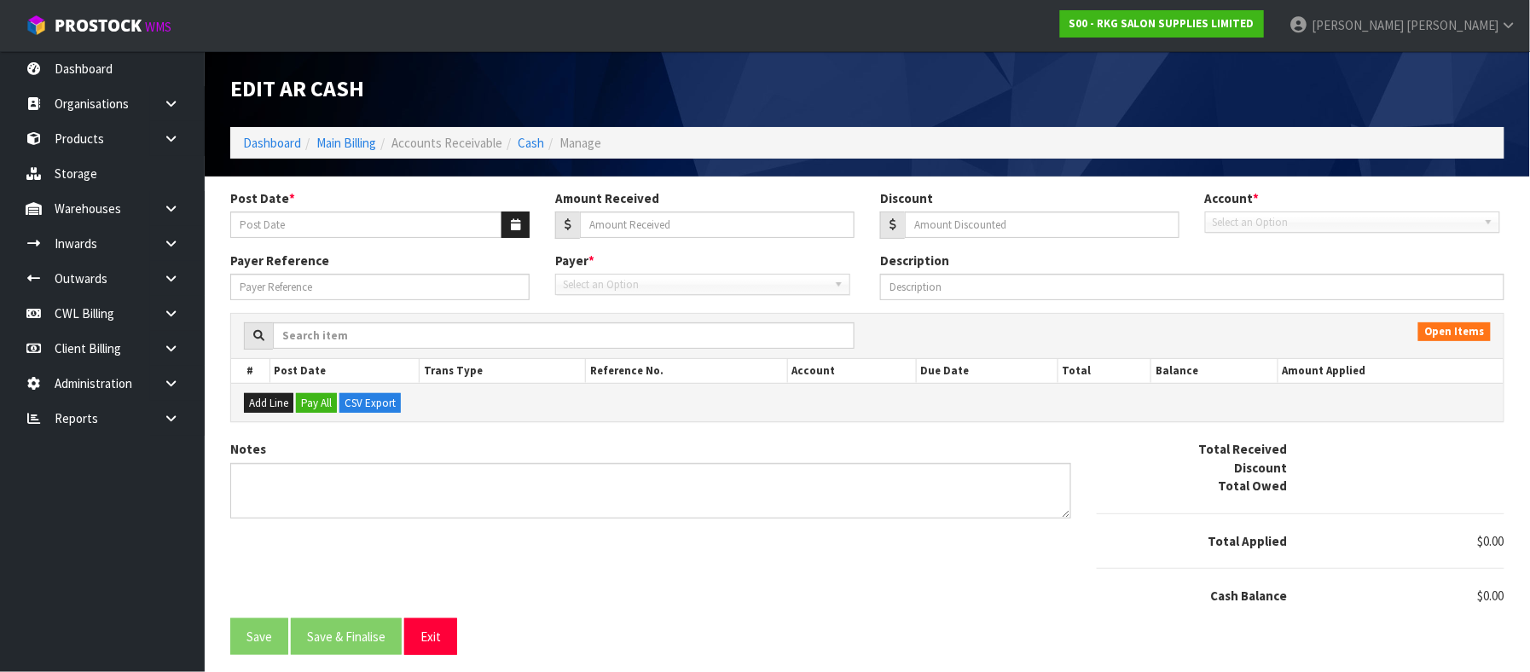
type input "[DATE]"
type input "13239.39"
type input "0"
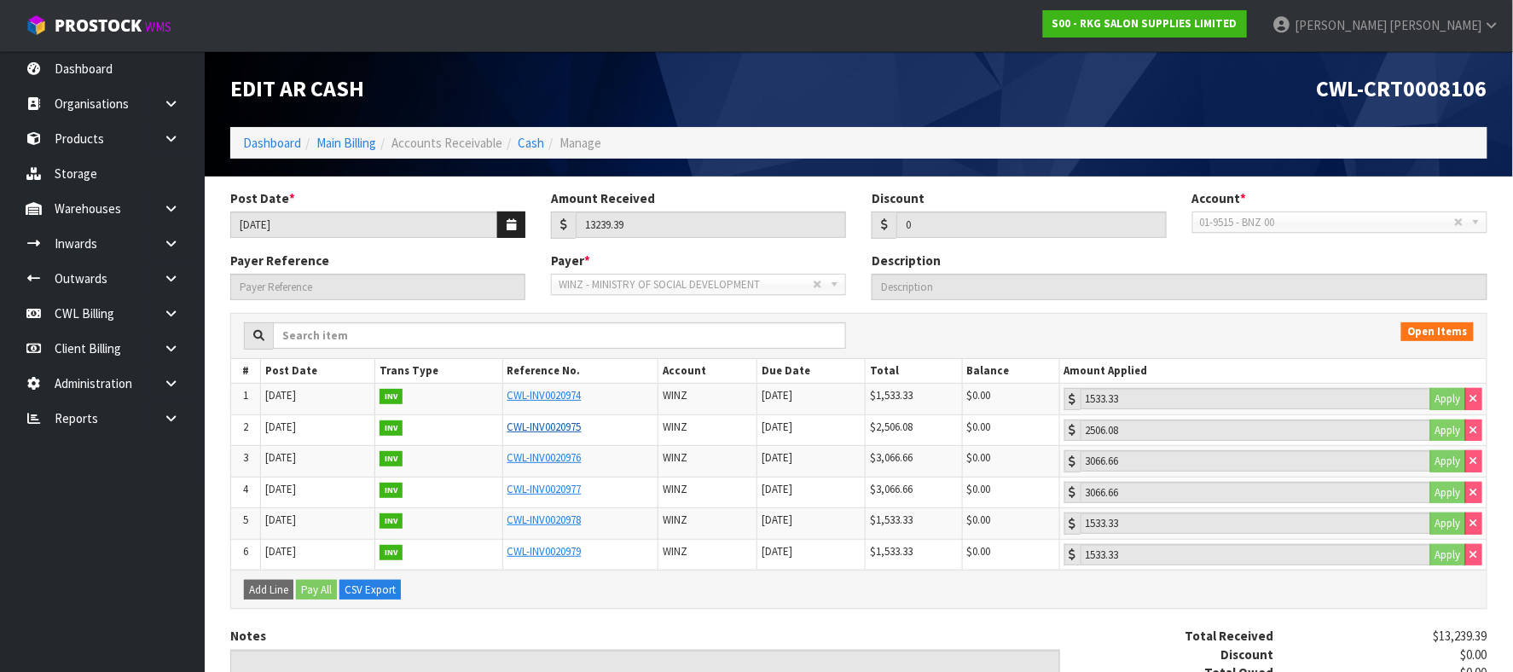
click at [558, 428] on link "CWL-INV0020975" at bounding box center [545, 427] width 74 height 15
click at [546, 459] on link "CWL-INV0020976" at bounding box center [545, 457] width 74 height 15
click at [551, 495] on link "CWL-INV0020977" at bounding box center [545, 489] width 74 height 15
click at [540, 491] on link "CWL-INV0020977" at bounding box center [545, 489] width 74 height 15
click at [560, 524] on link "CWL-INV0020978" at bounding box center [545, 520] width 74 height 15
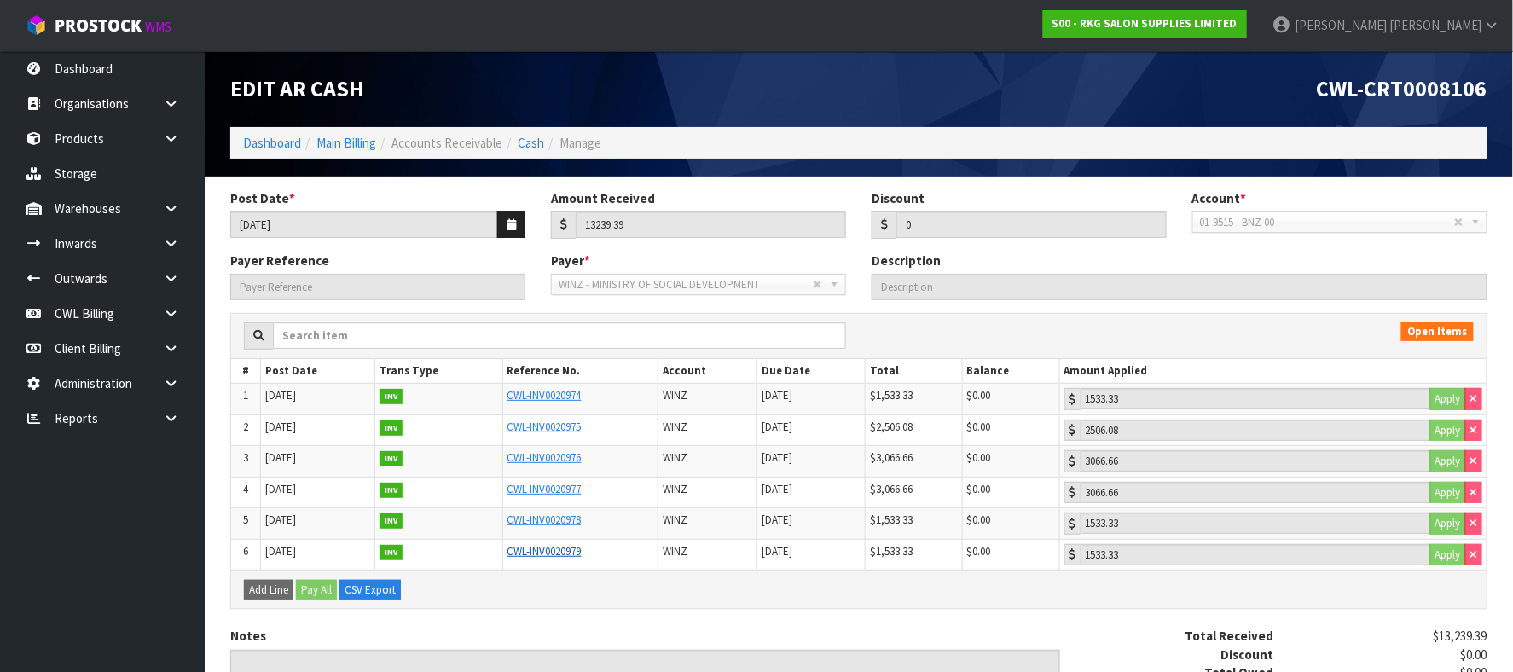
click at [567, 554] on link "CWL-INV0020979" at bounding box center [545, 551] width 74 height 15
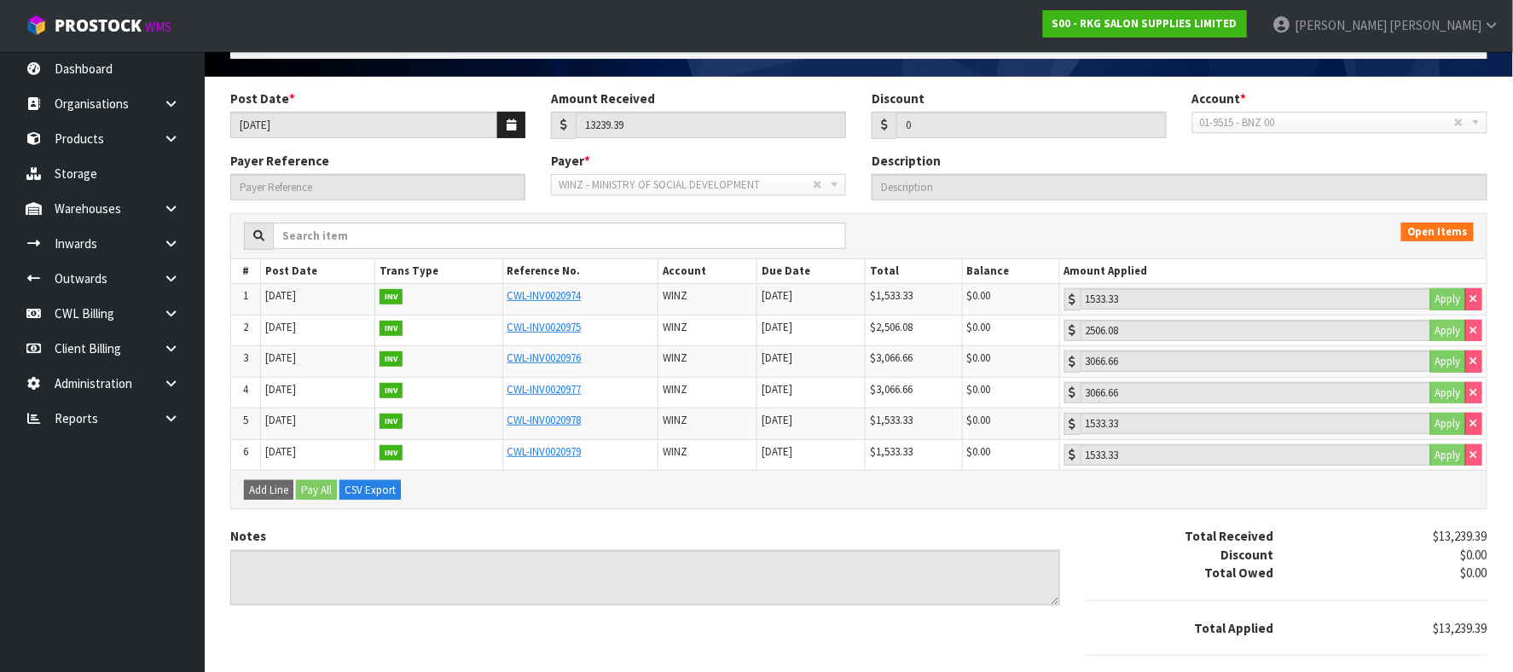
scroll to position [191, 0]
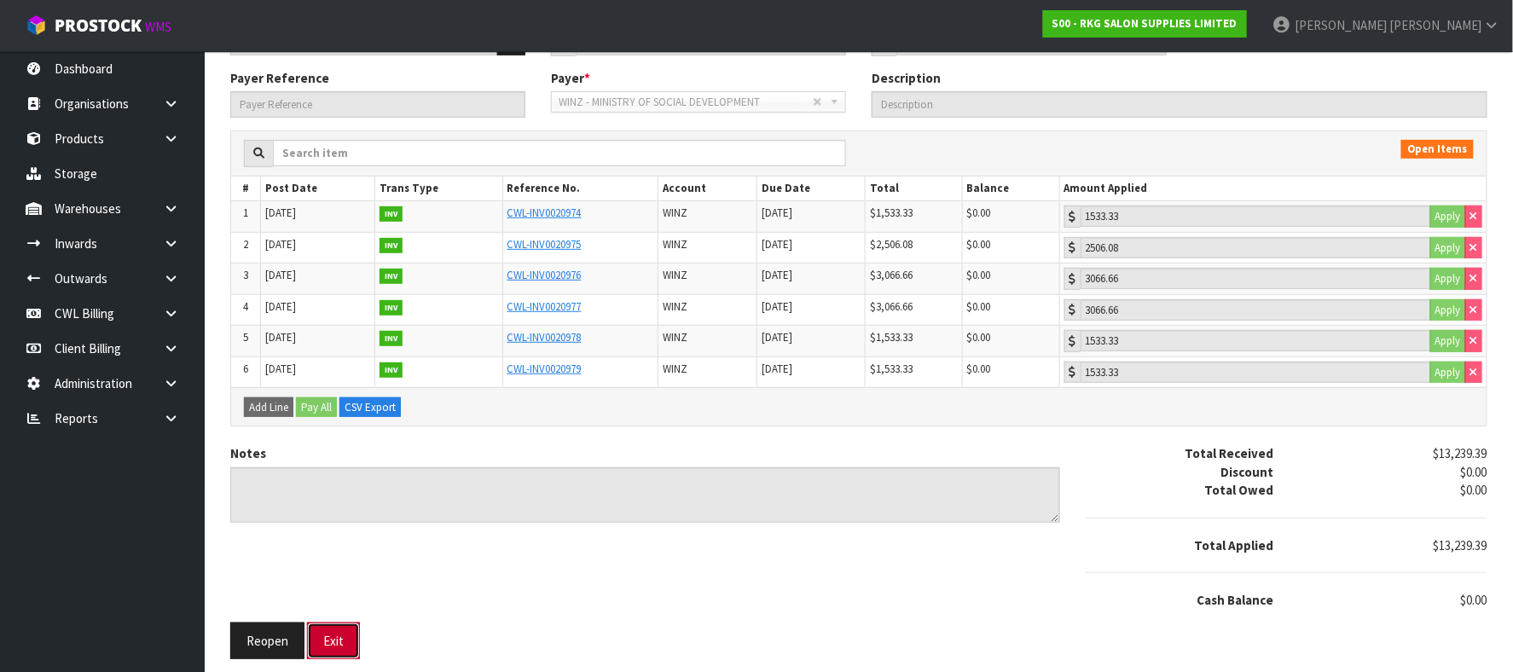
click at [325, 641] on button "Exit" at bounding box center [333, 641] width 53 height 37
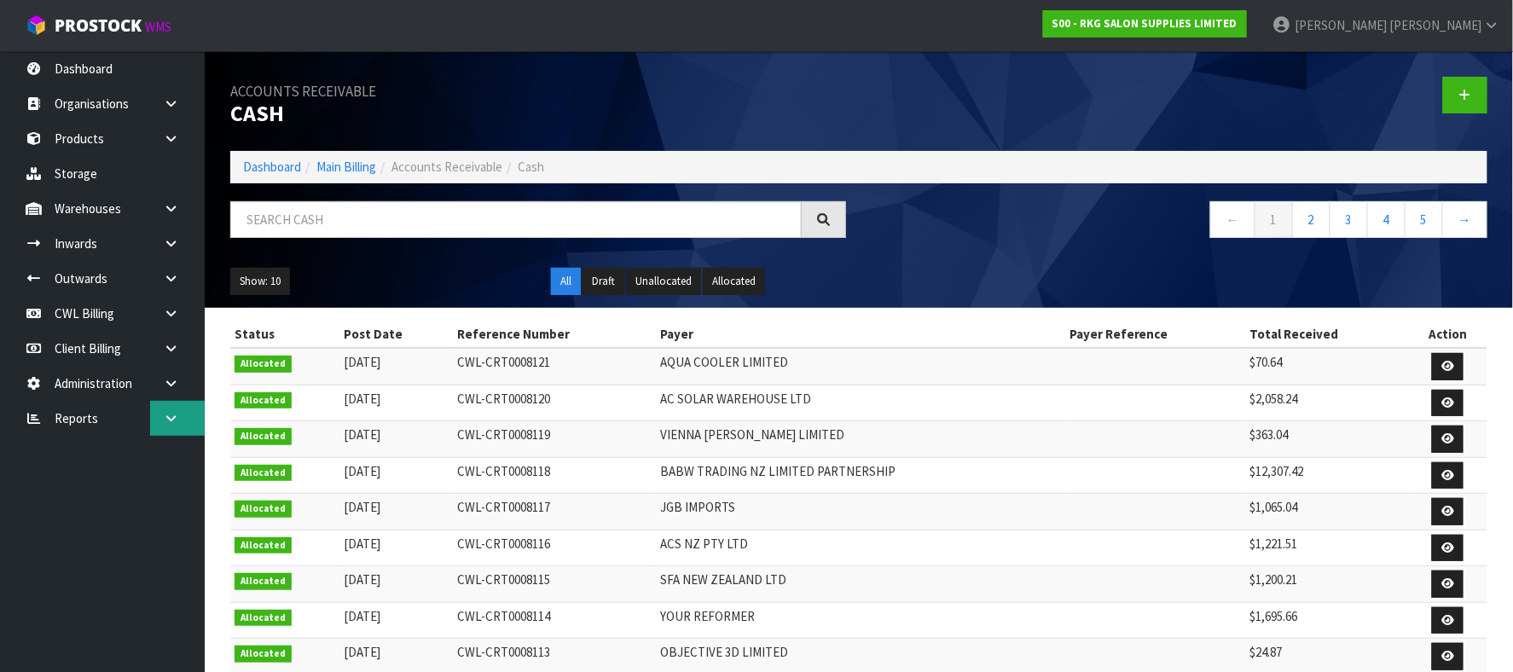
click at [169, 416] on icon at bounding box center [171, 418] width 16 height 13
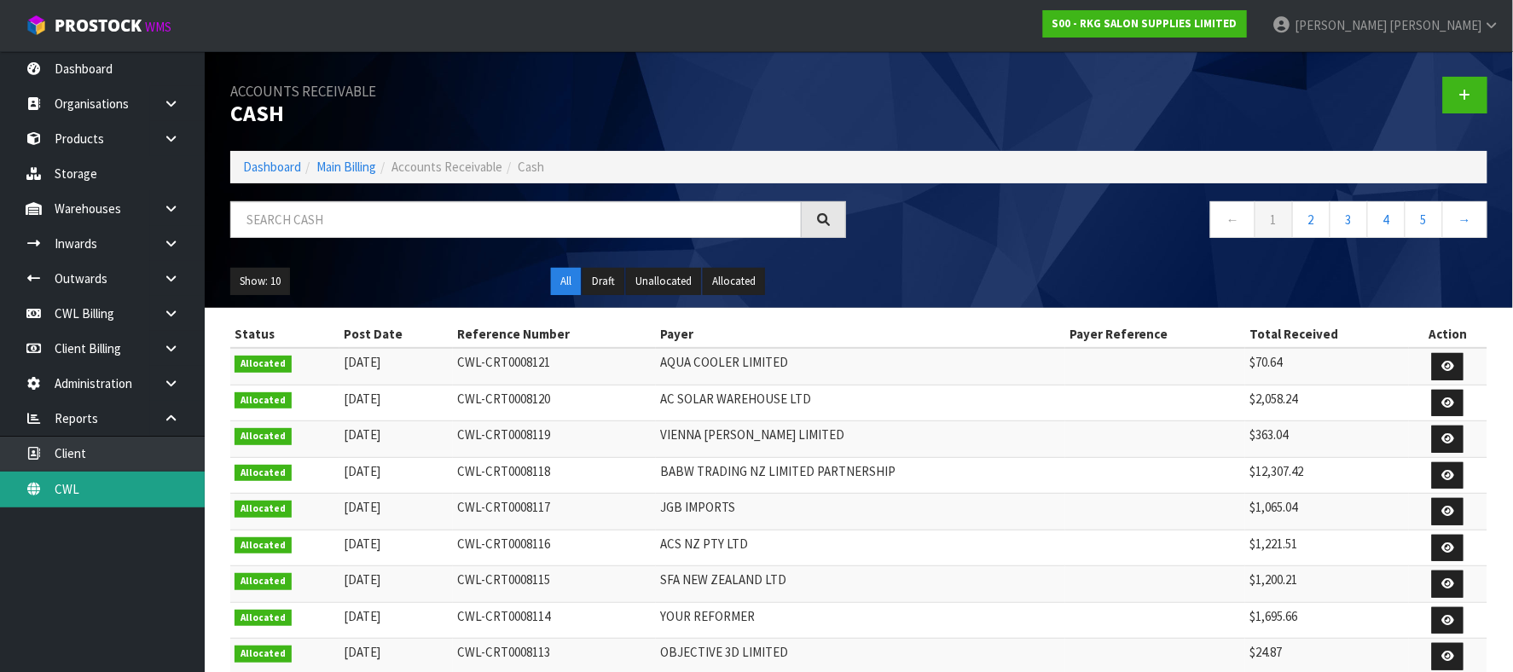
click at [83, 481] on link "CWL" at bounding box center [102, 489] width 205 height 35
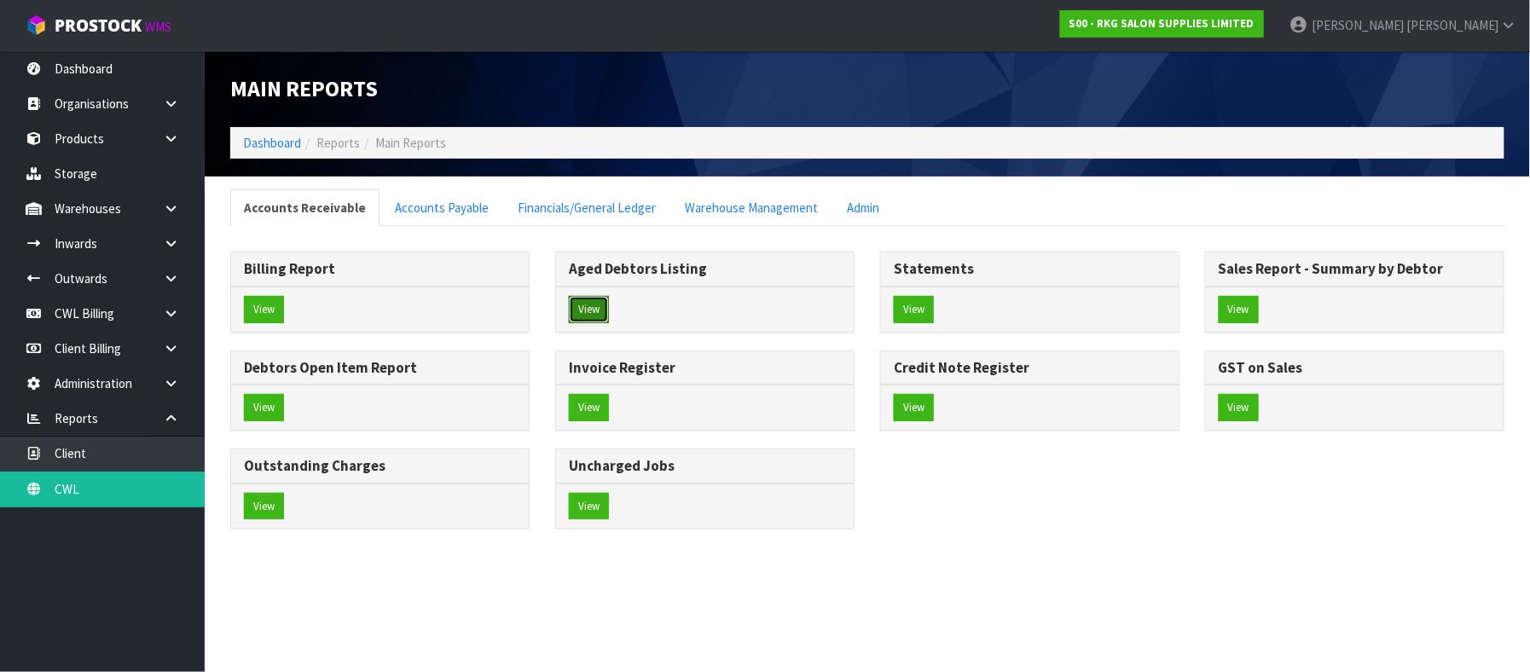
click at [595, 307] on button "View" at bounding box center [589, 309] width 40 height 27
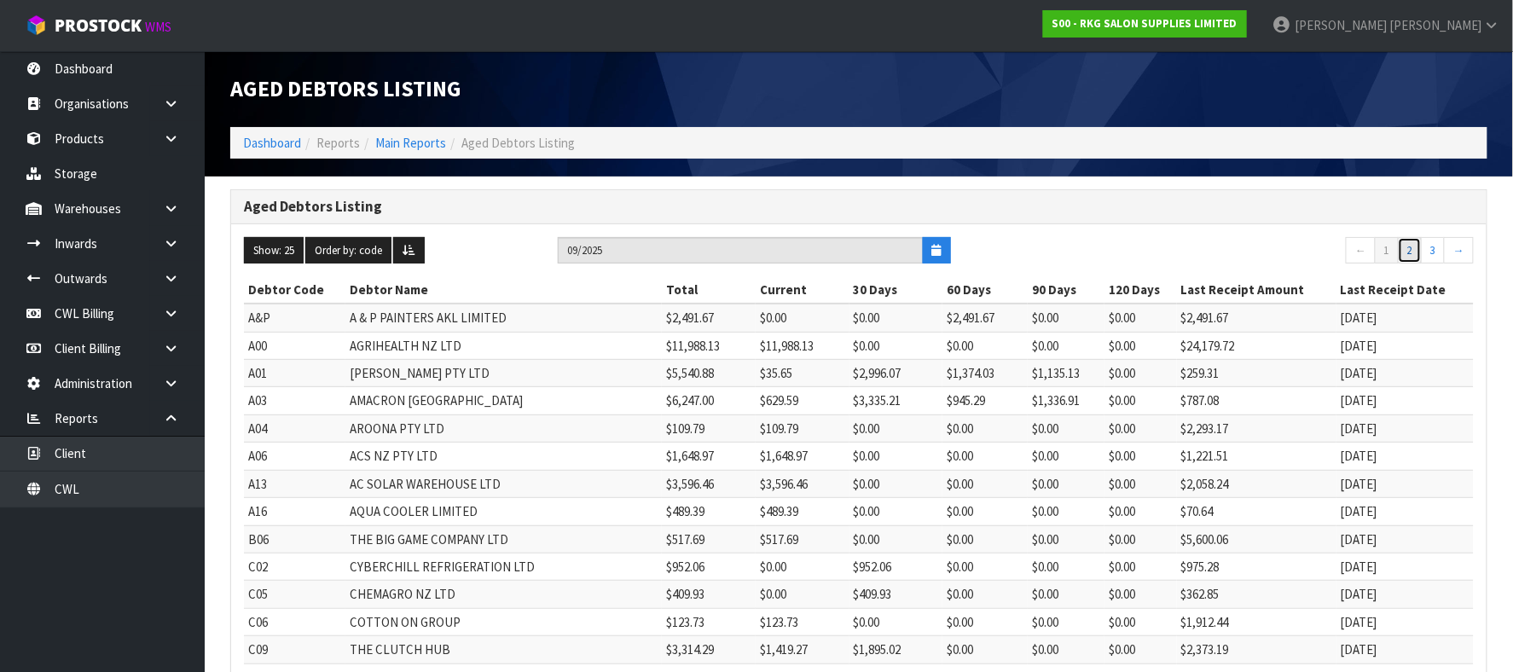
click at [1411, 254] on link "2" at bounding box center [1410, 250] width 24 height 27
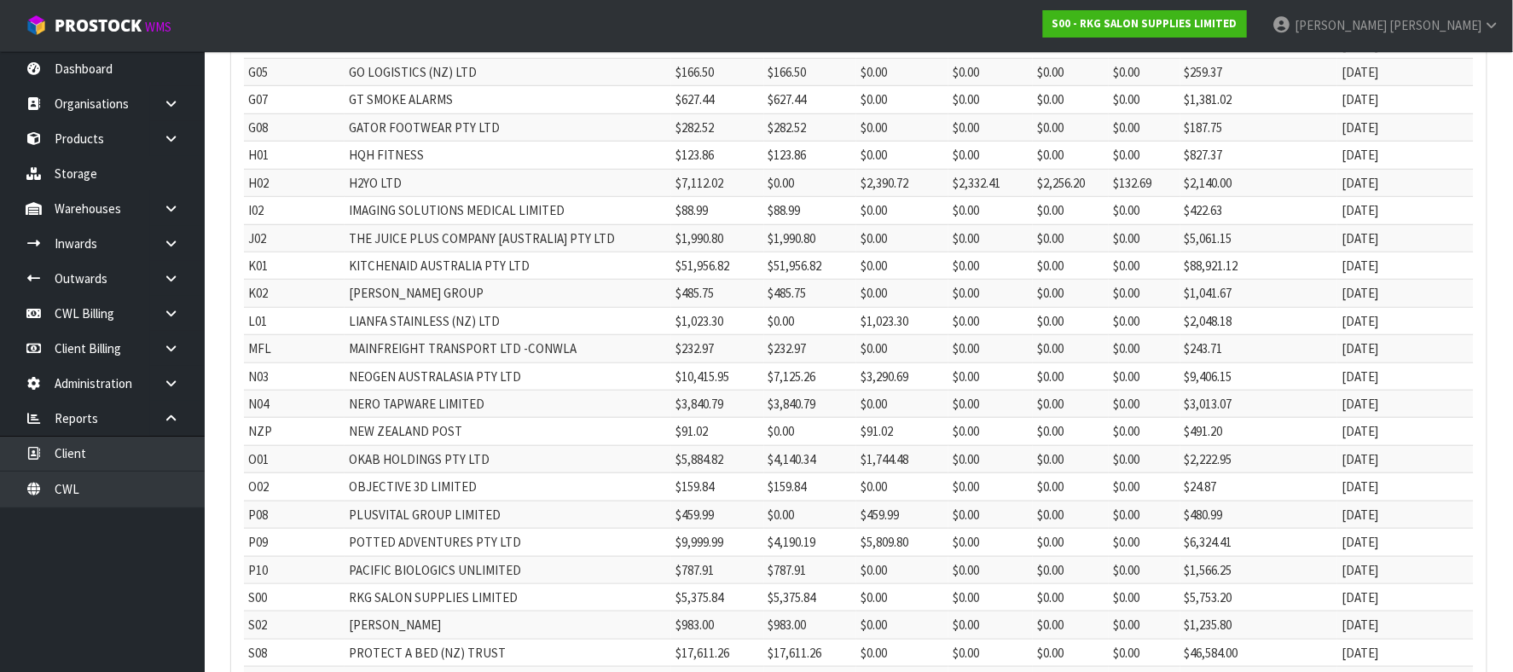
scroll to position [113, 0]
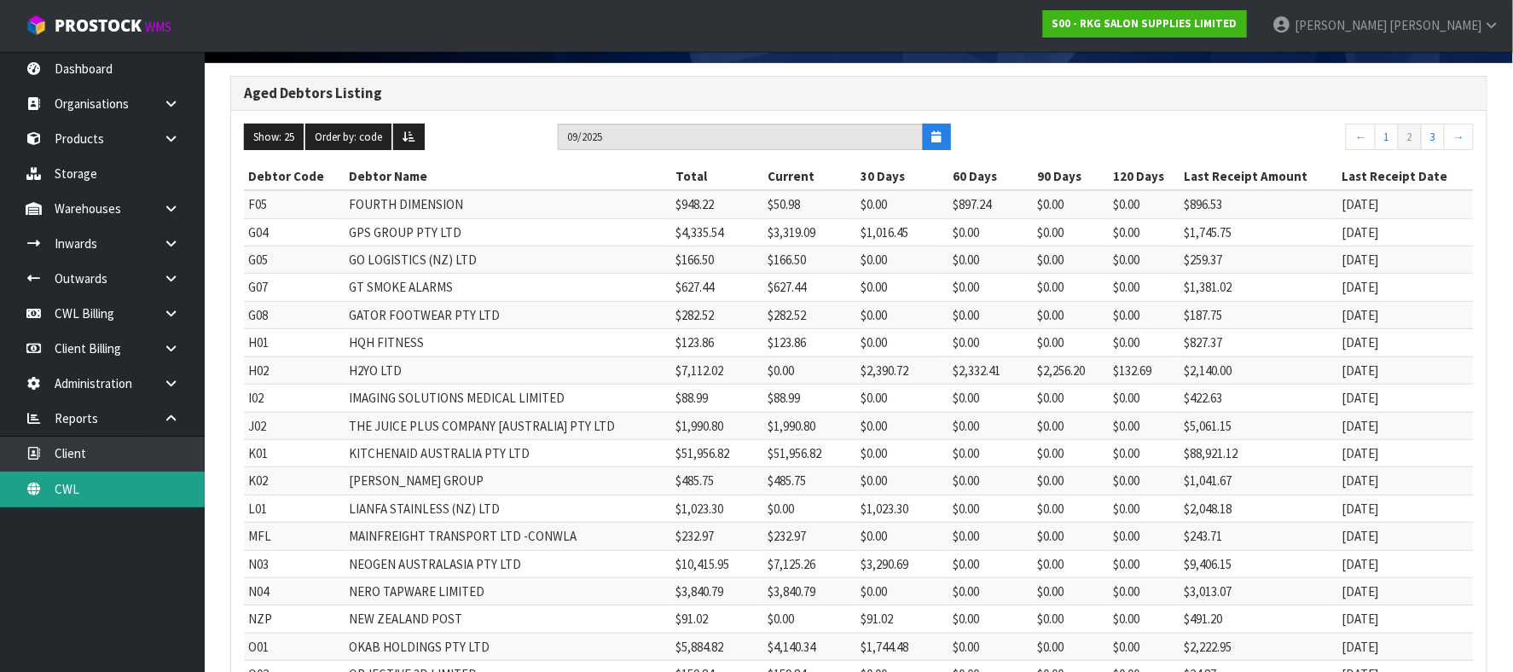
click at [92, 489] on link "CWL" at bounding box center [102, 489] width 205 height 35
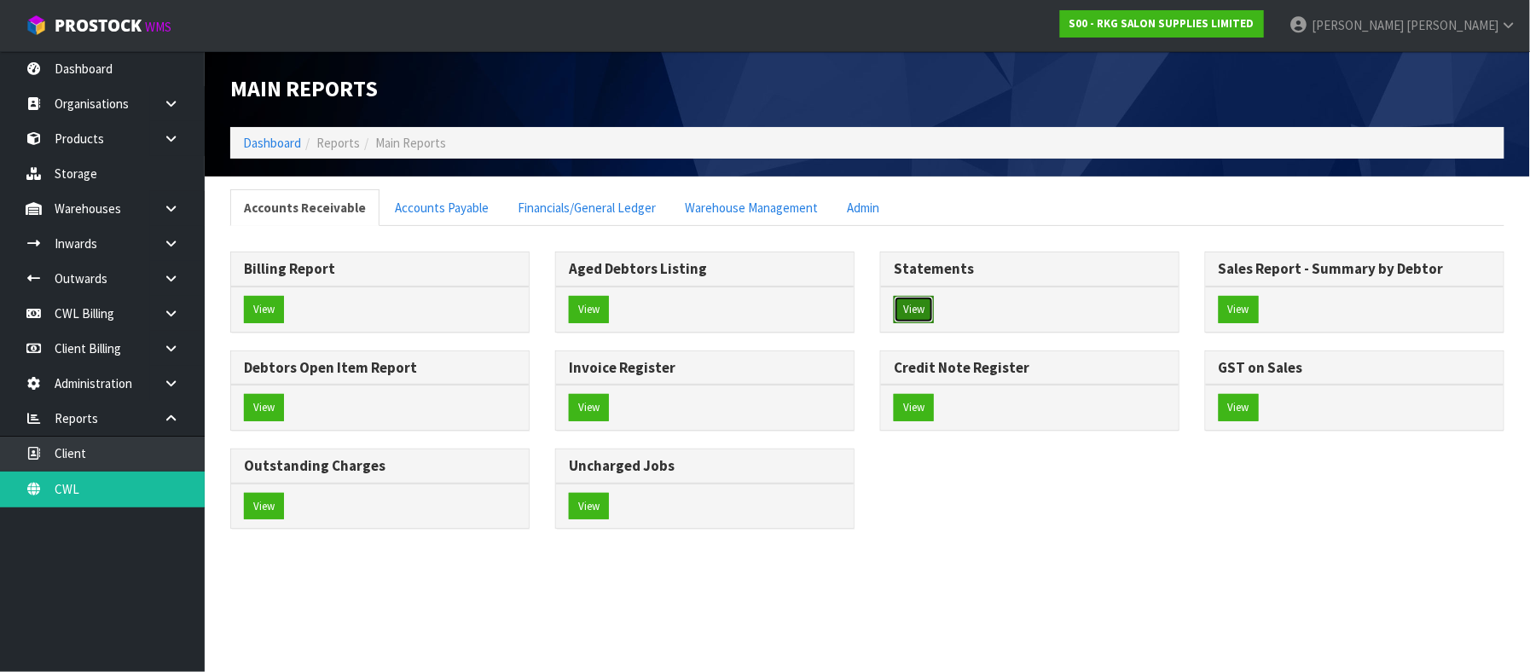
click at [904, 309] on button "View" at bounding box center [914, 309] width 40 height 27
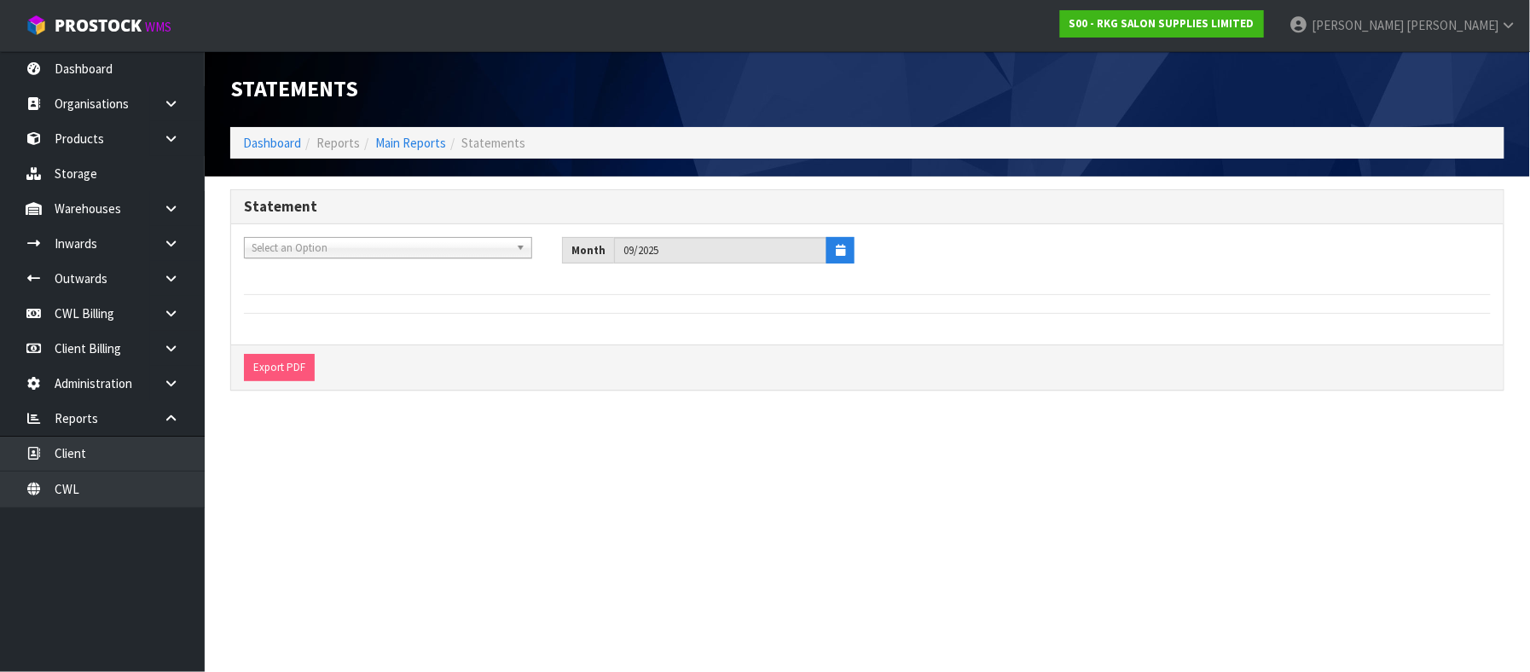
click at [336, 247] on span "Select an Option" at bounding box center [381, 248] width 258 height 20
type input "gps"
click at [345, 287] on li "G04 - GPS GROUP PTY LTD" at bounding box center [388, 296] width 280 height 21
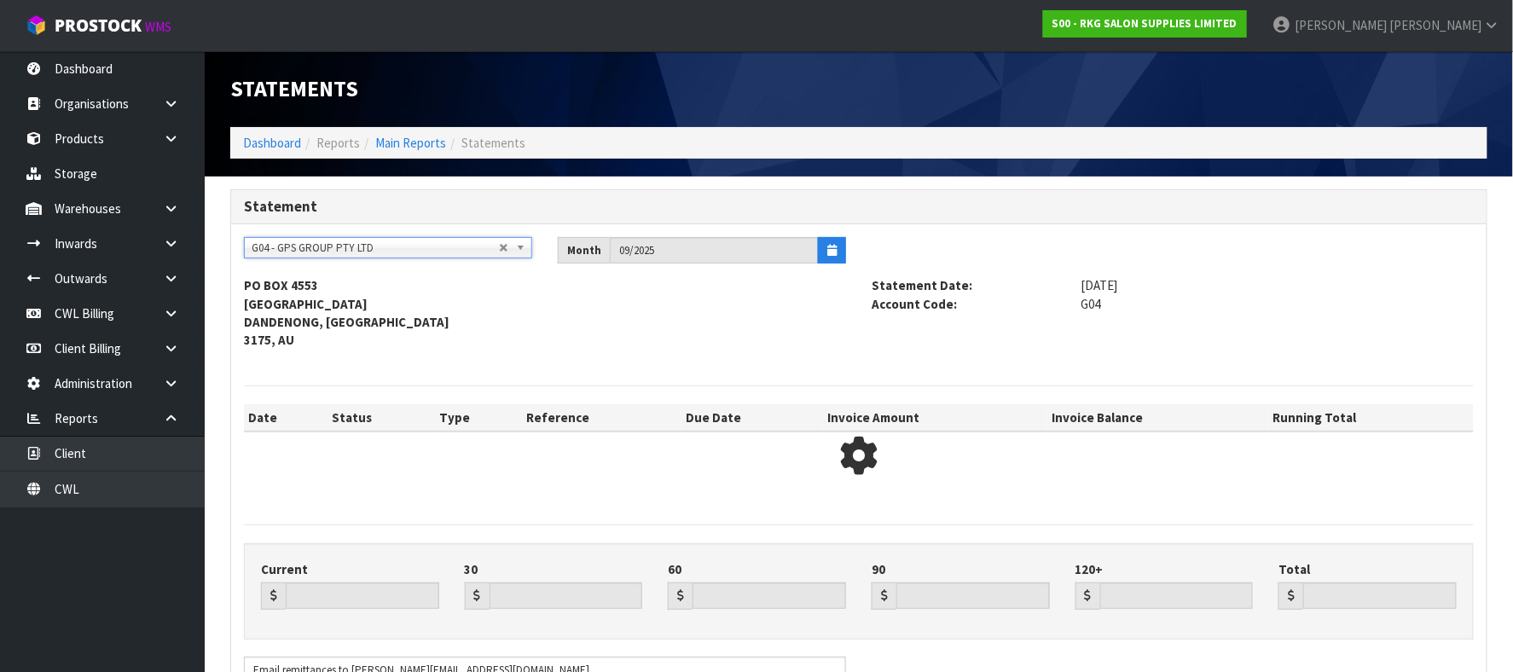
type input "3319.09"
type input "1016.45"
type input "0.00"
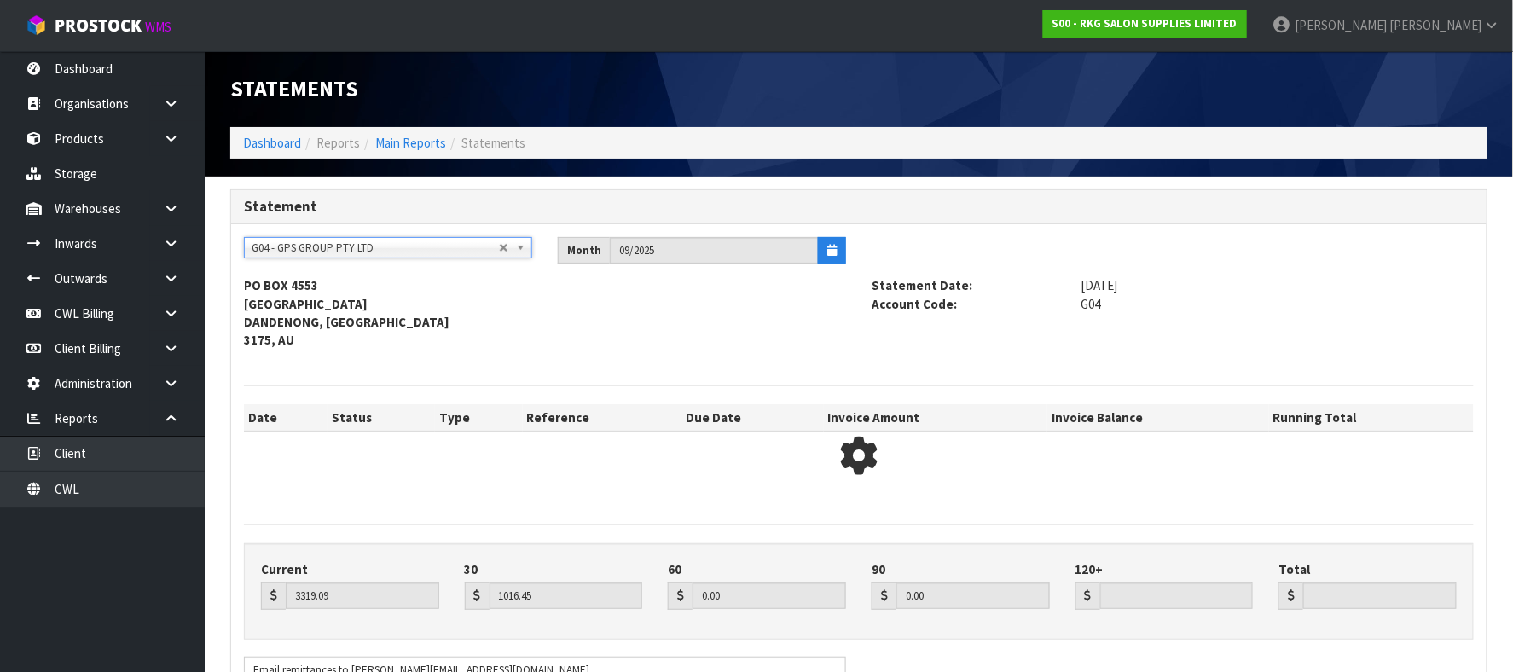
type input "4335.54"
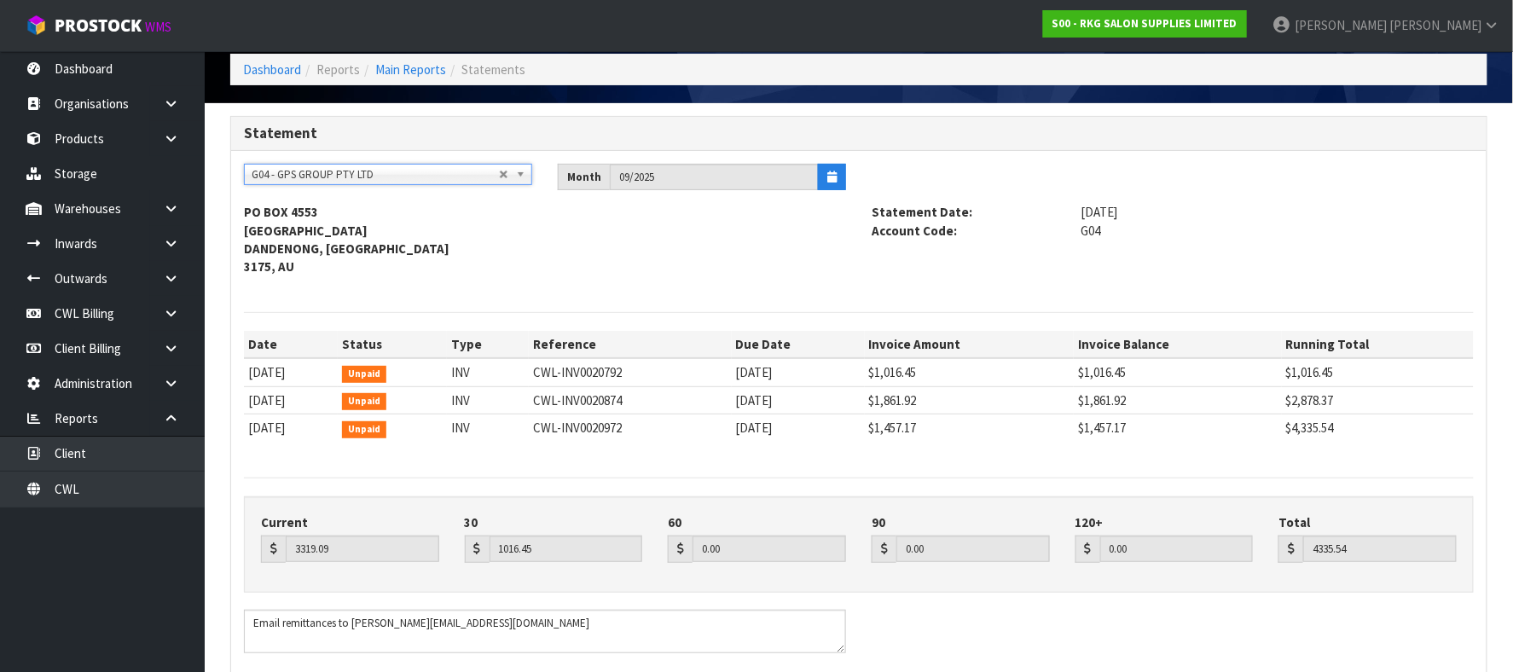
scroll to position [113, 0]
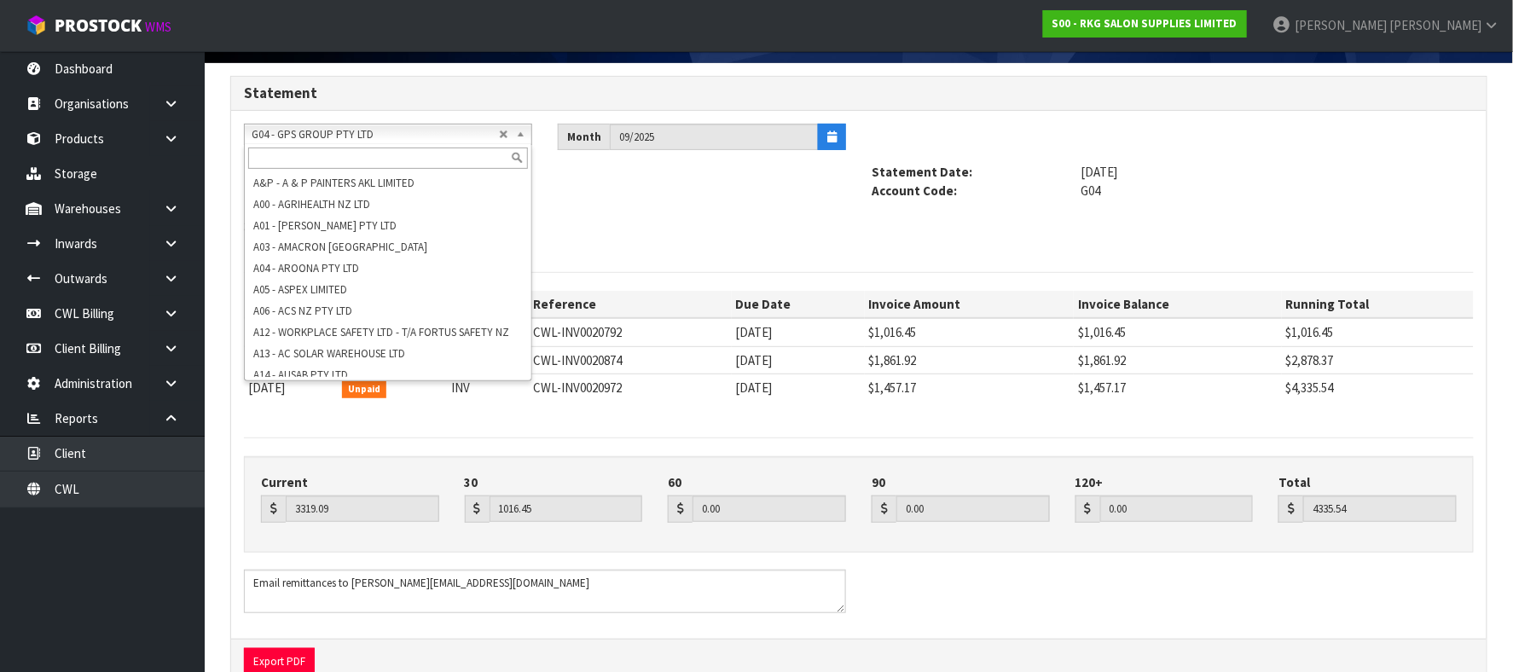
click at [372, 127] on span "G04 - GPS GROUP PTY LTD" at bounding box center [375, 135] width 247 height 20
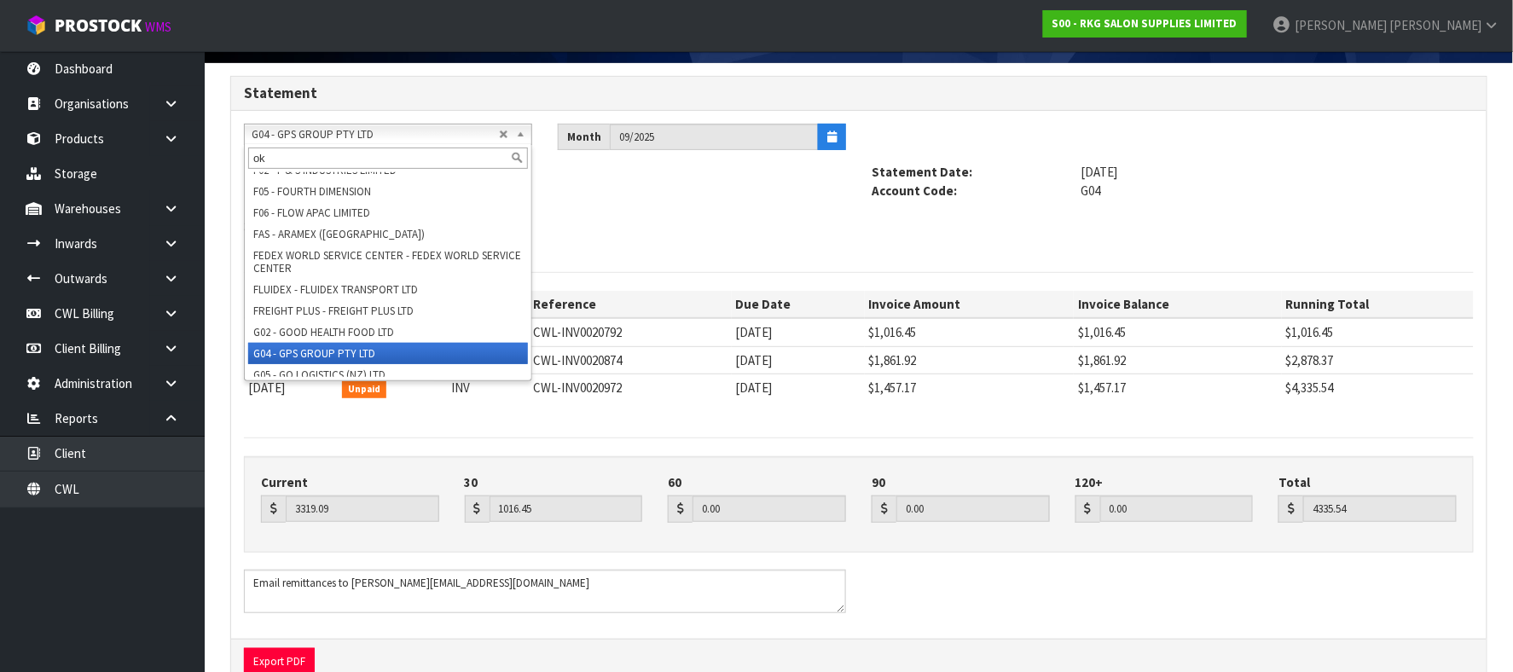
scroll to position [0, 0]
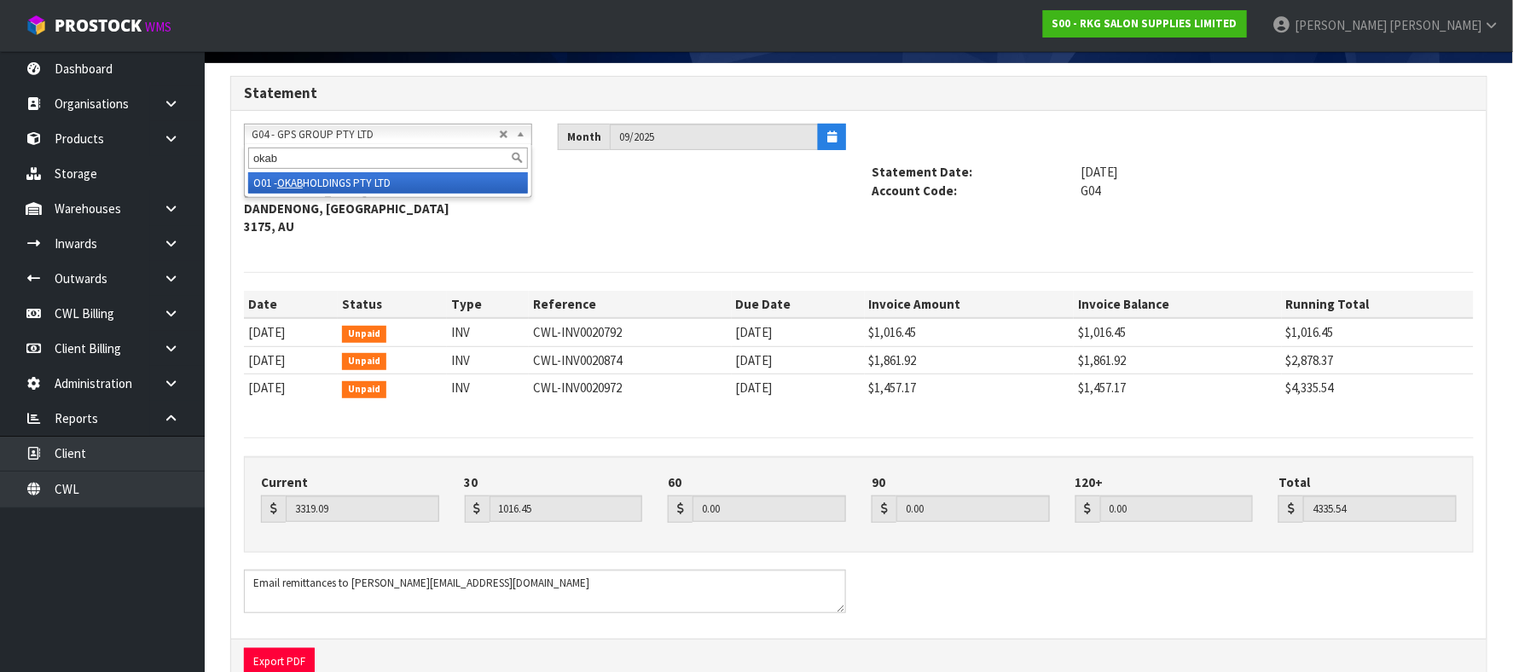
type input "okab"
click at [383, 185] on li "O01 - OKAB HOLDINGS PTY LTD" at bounding box center [388, 182] width 280 height 21
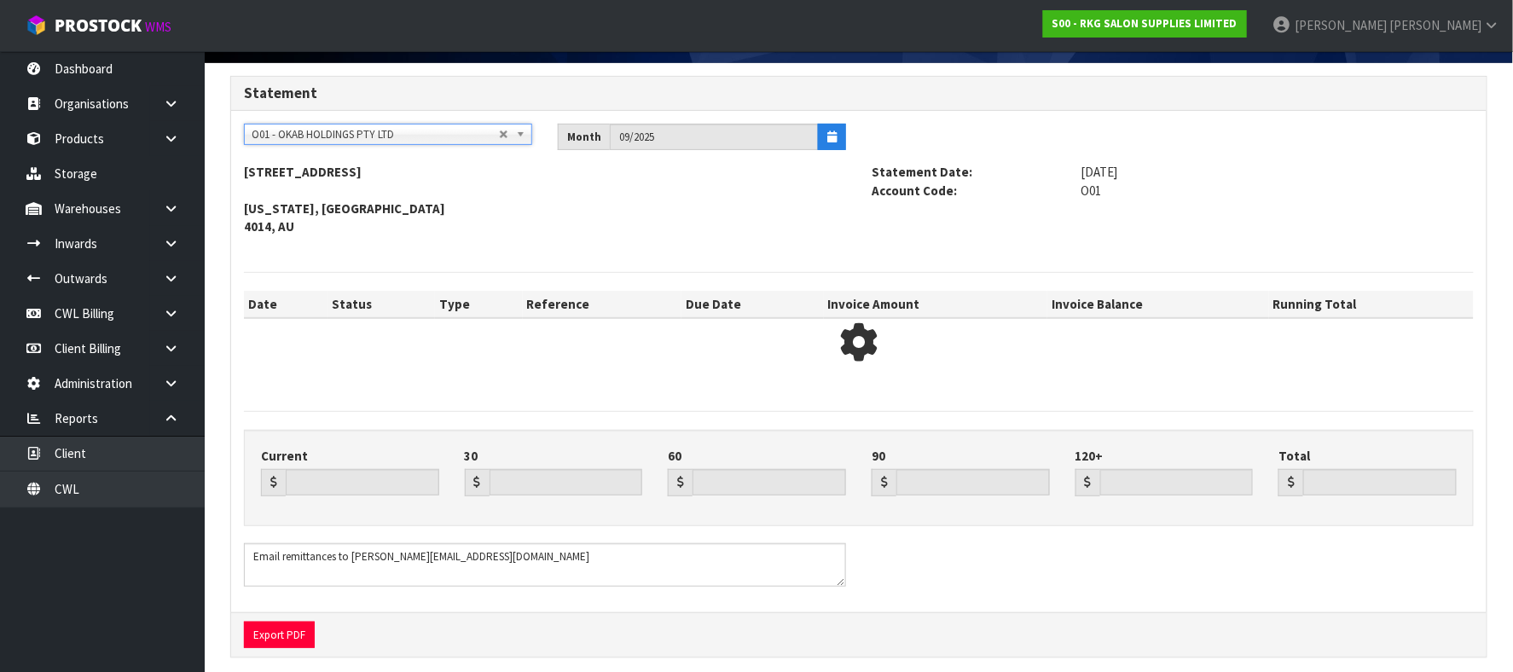
type input "4140.34"
type input "1744.48"
type input "0.00"
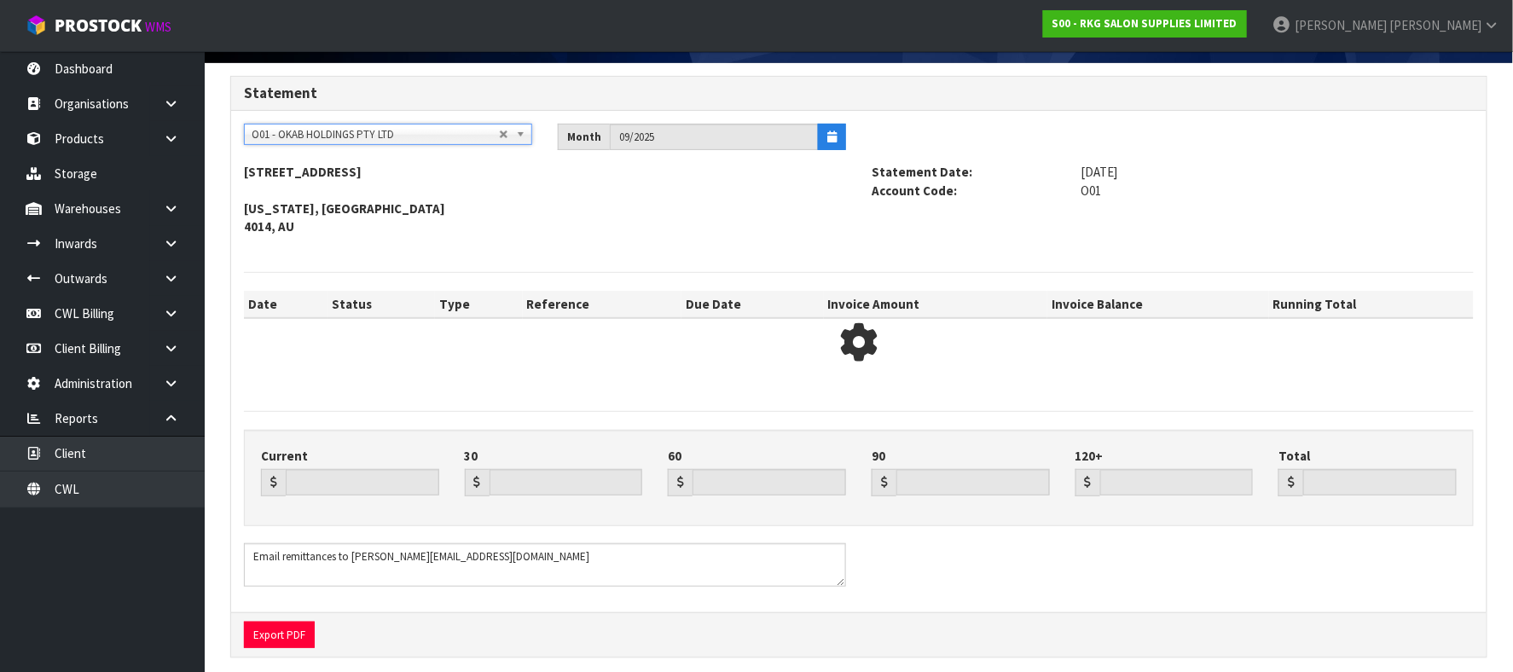
type input "5884.82"
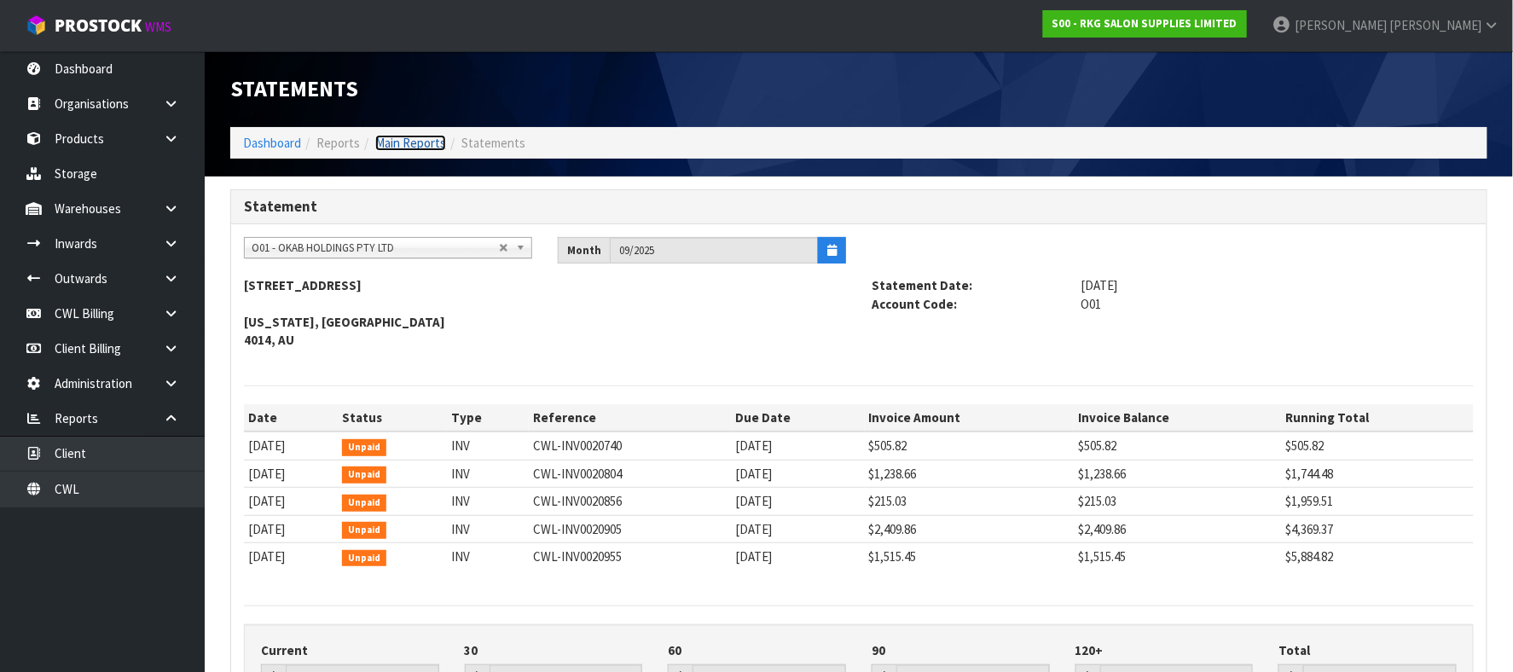
click at [416, 148] on link "Main Reports" at bounding box center [410, 143] width 71 height 16
click at [397, 243] on span "O01 - OKAB HOLDINGS PTY LTD" at bounding box center [375, 248] width 247 height 20
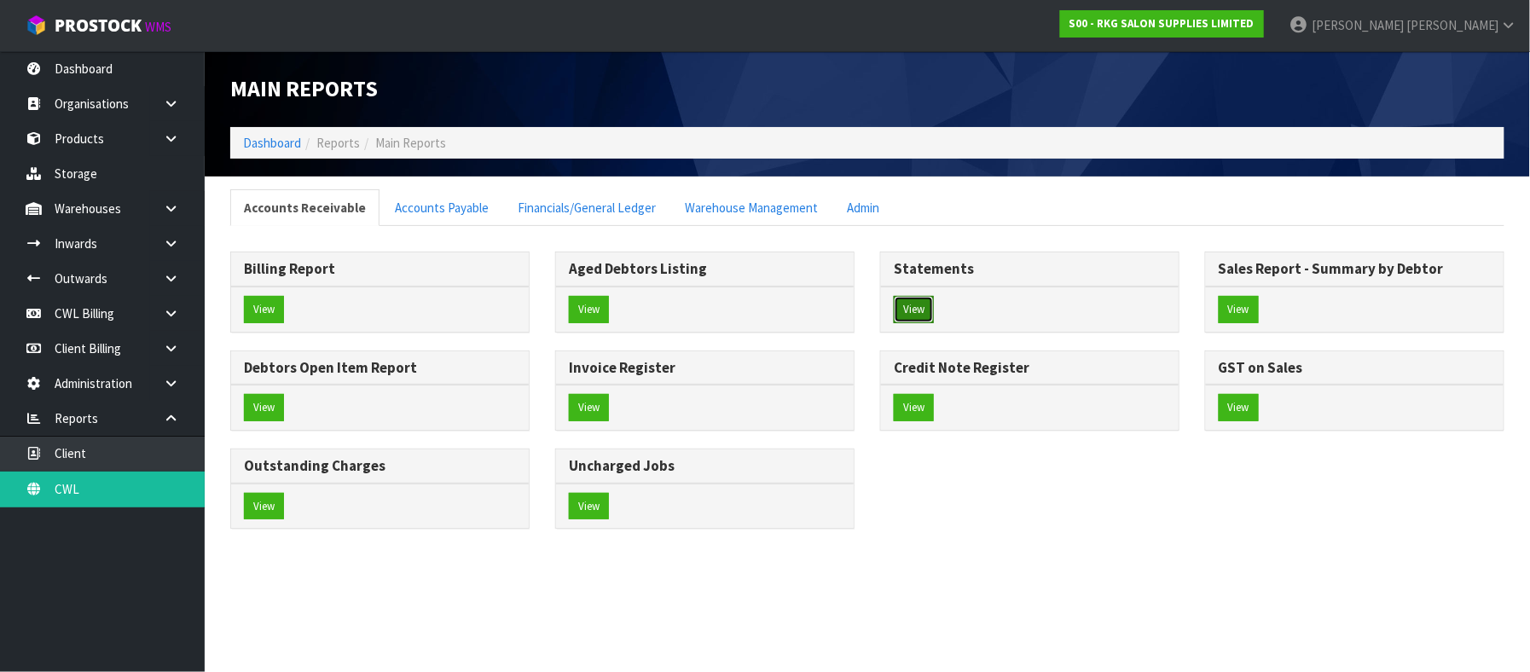
drag, startPoint x: 926, startPoint y: 308, endPoint x: 915, endPoint y: 305, distance: 11.4
click at [926, 307] on button "View" at bounding box center [914, 309] width 40 height 27
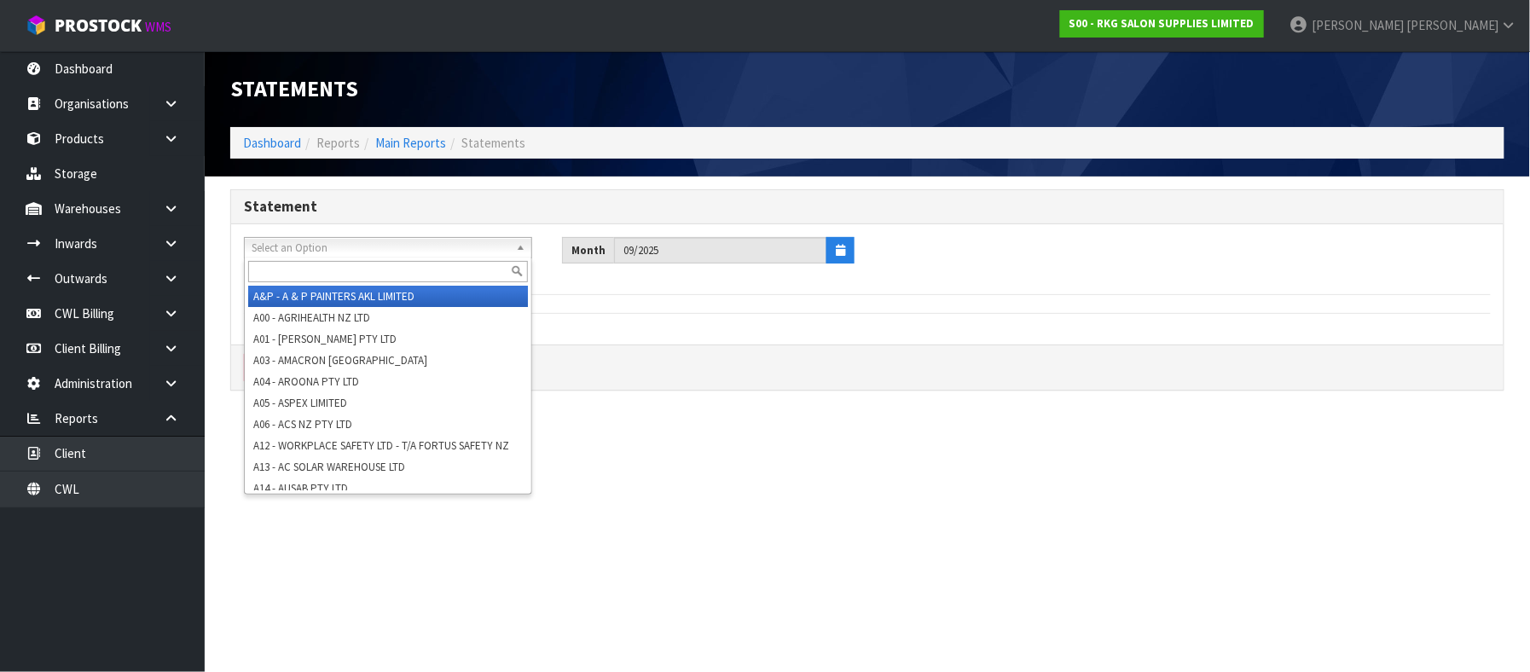
click at [367, 249] on span "Select an Option" at bounding box center [381, 248] width 258 height 20
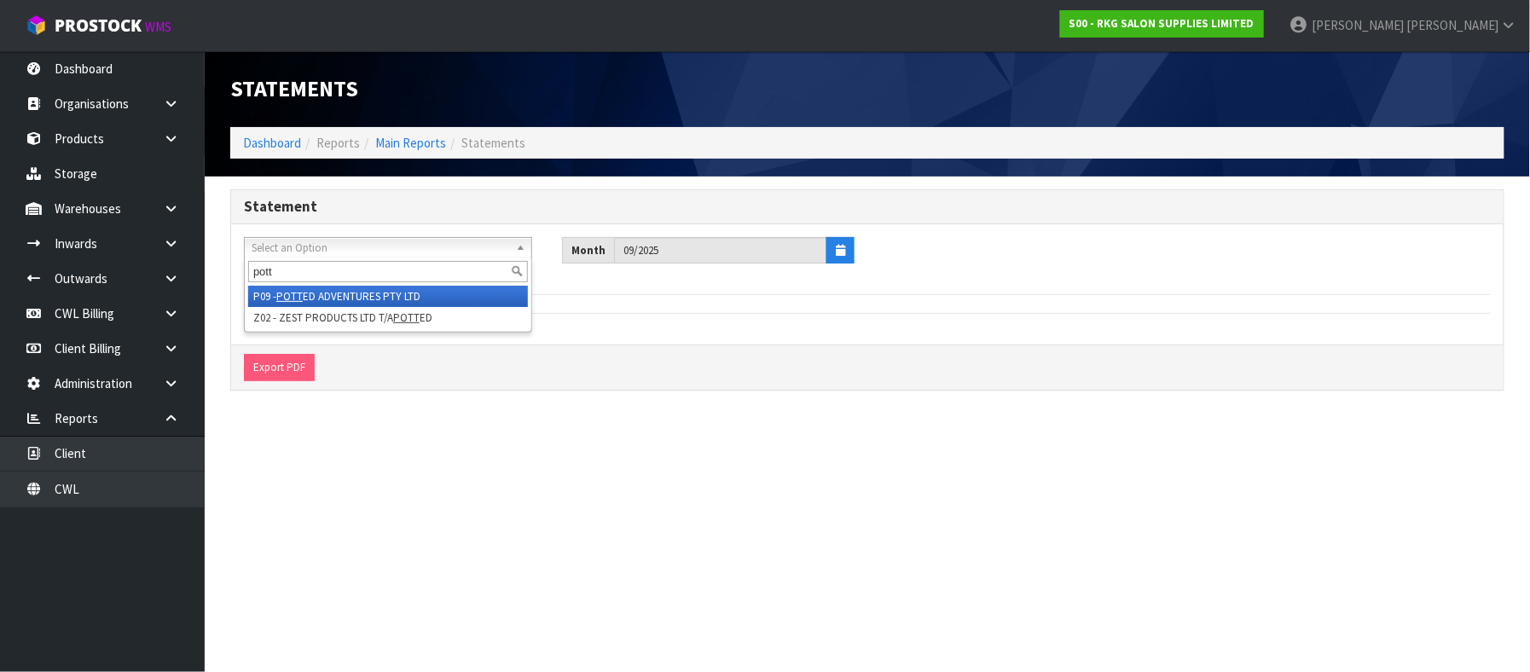
type input "pott"
click at [360, 295] on li "P09 - POTT ED ADVENTURES PTY LTD" at bounding box center [388, 296] width 280 height 21
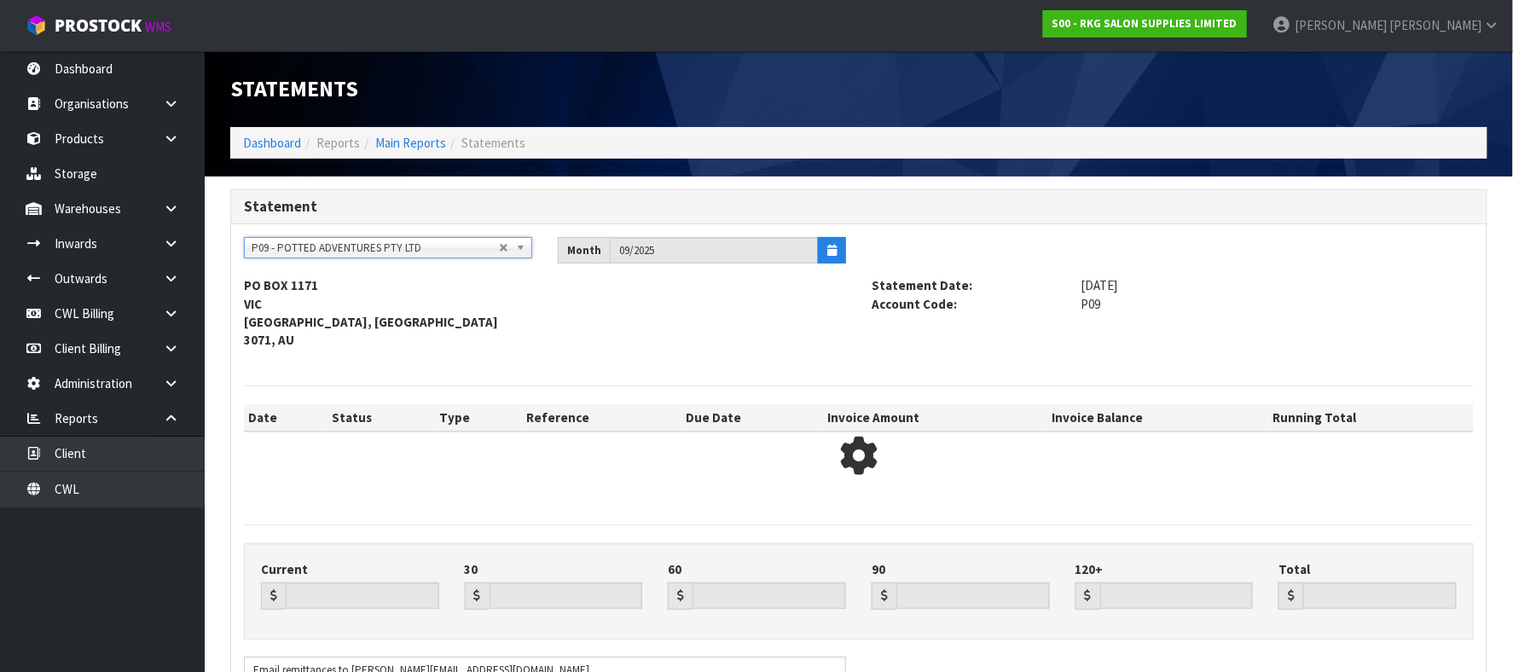
type input "4190.19"
type input "5809.80"
type input "0.00"
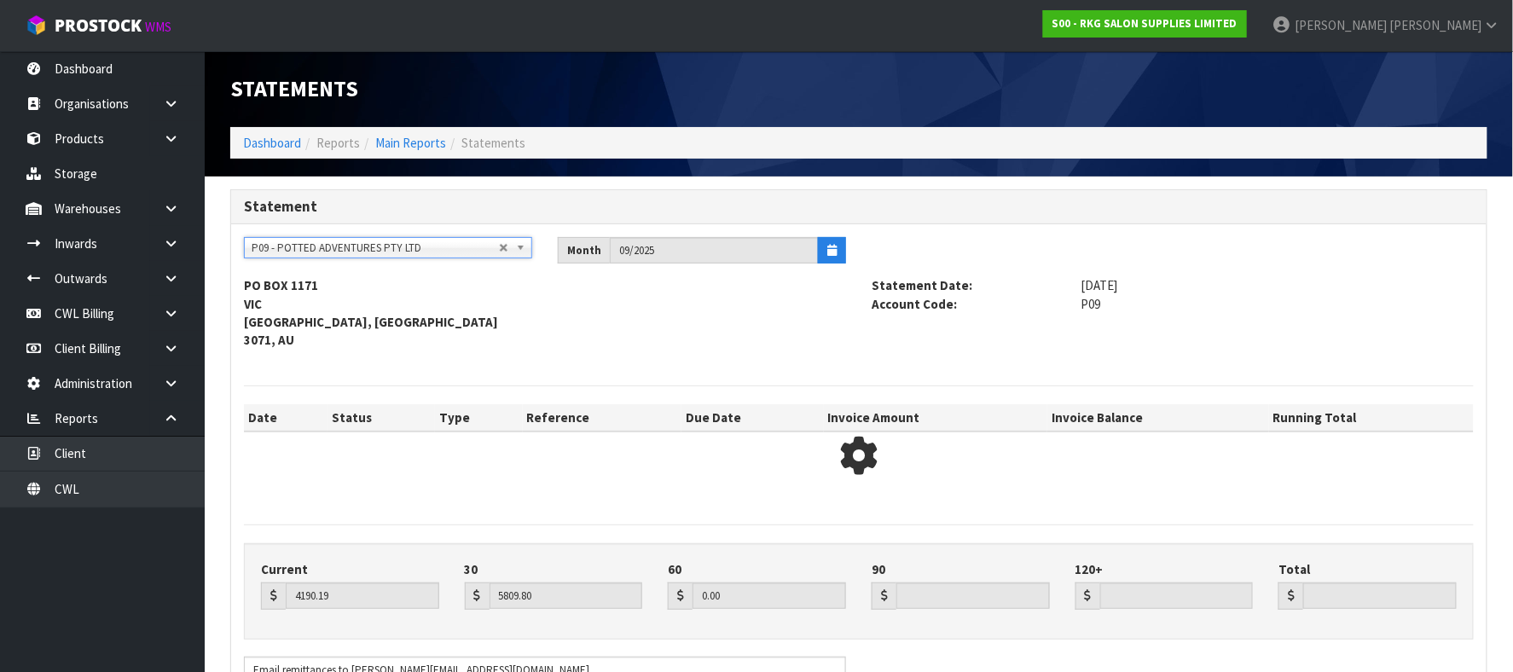
type input "9999.99"
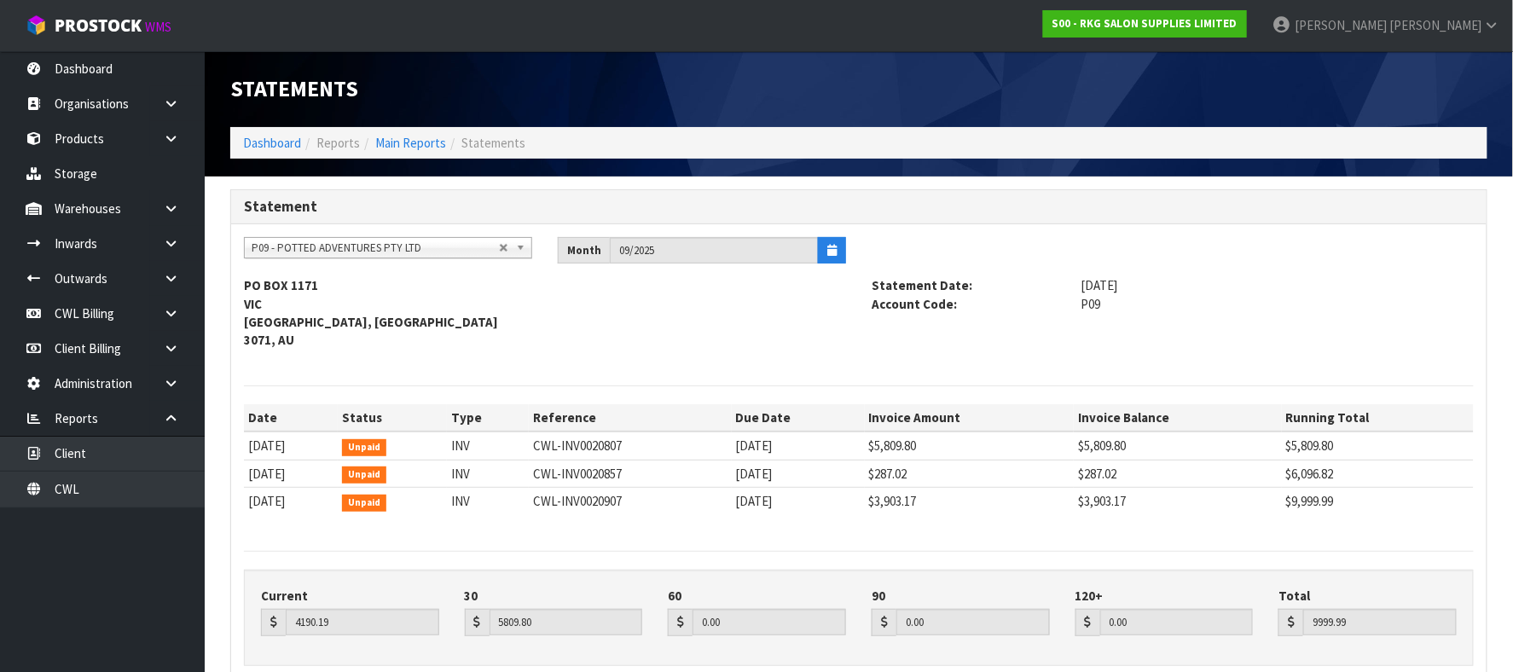
click at [348, 243] on span "P09 - POTTED ADVENTURES PTY LTD" at bounding box center [375, 248] width 247 height 20
type input "lia"
click at [400, 304] on li "L01 - LIA NFA STAINLESS (NZ) LTD" at bounding box center [388, 296] width 280 height 21
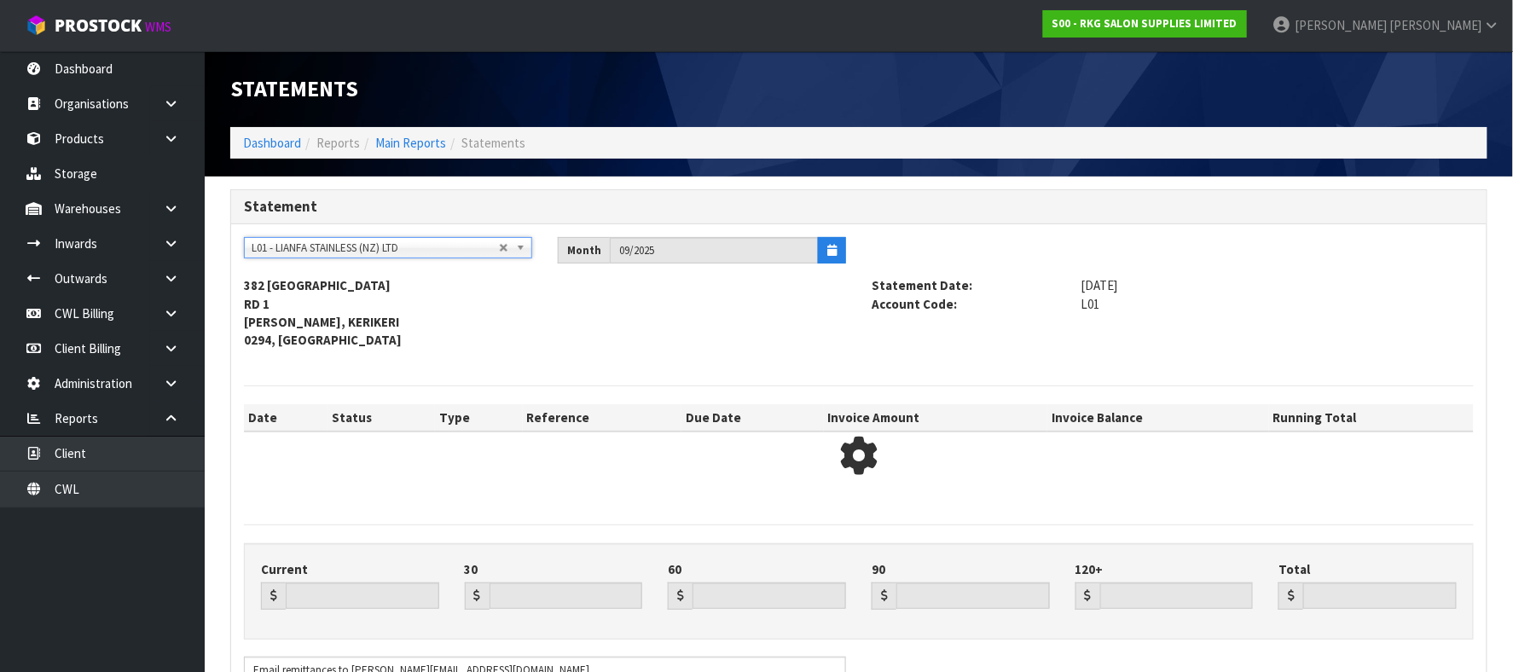
type input "0.00"
type input "1023.30"
type input "0.00"
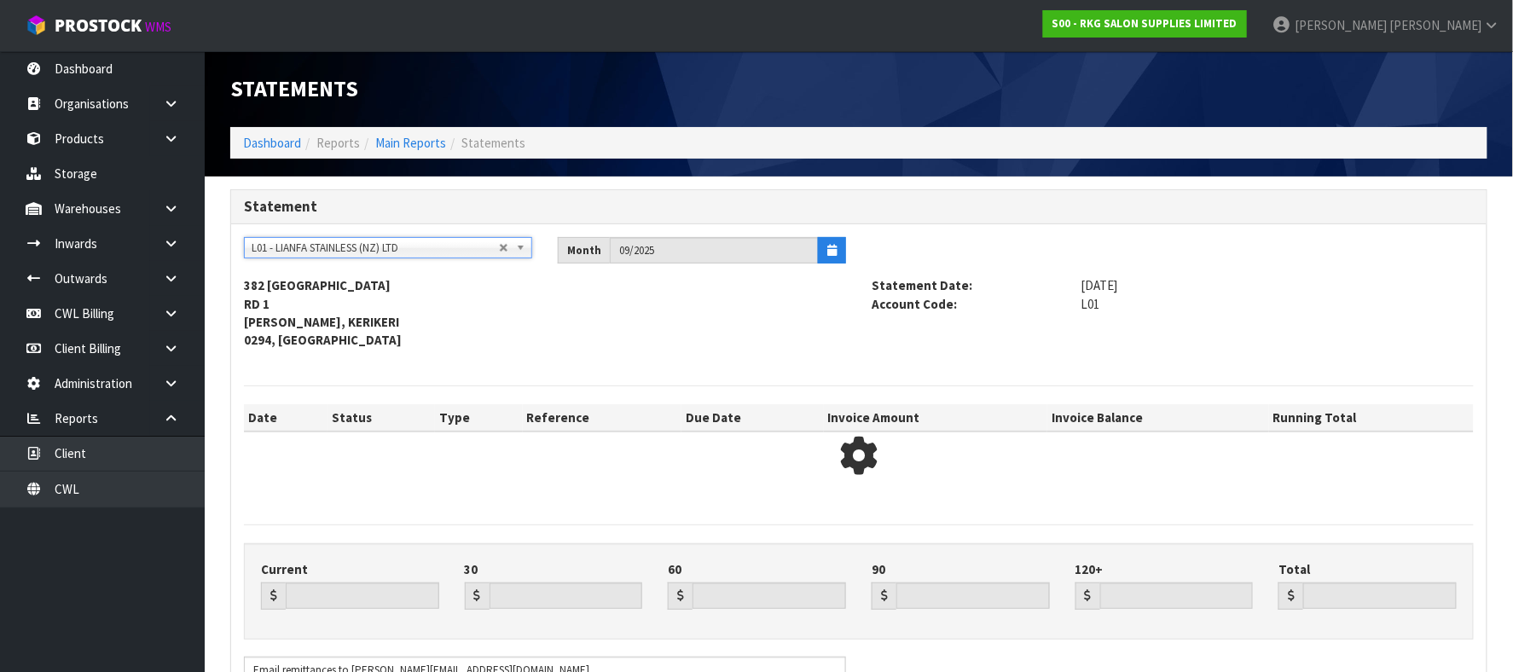
type input "1023.30"
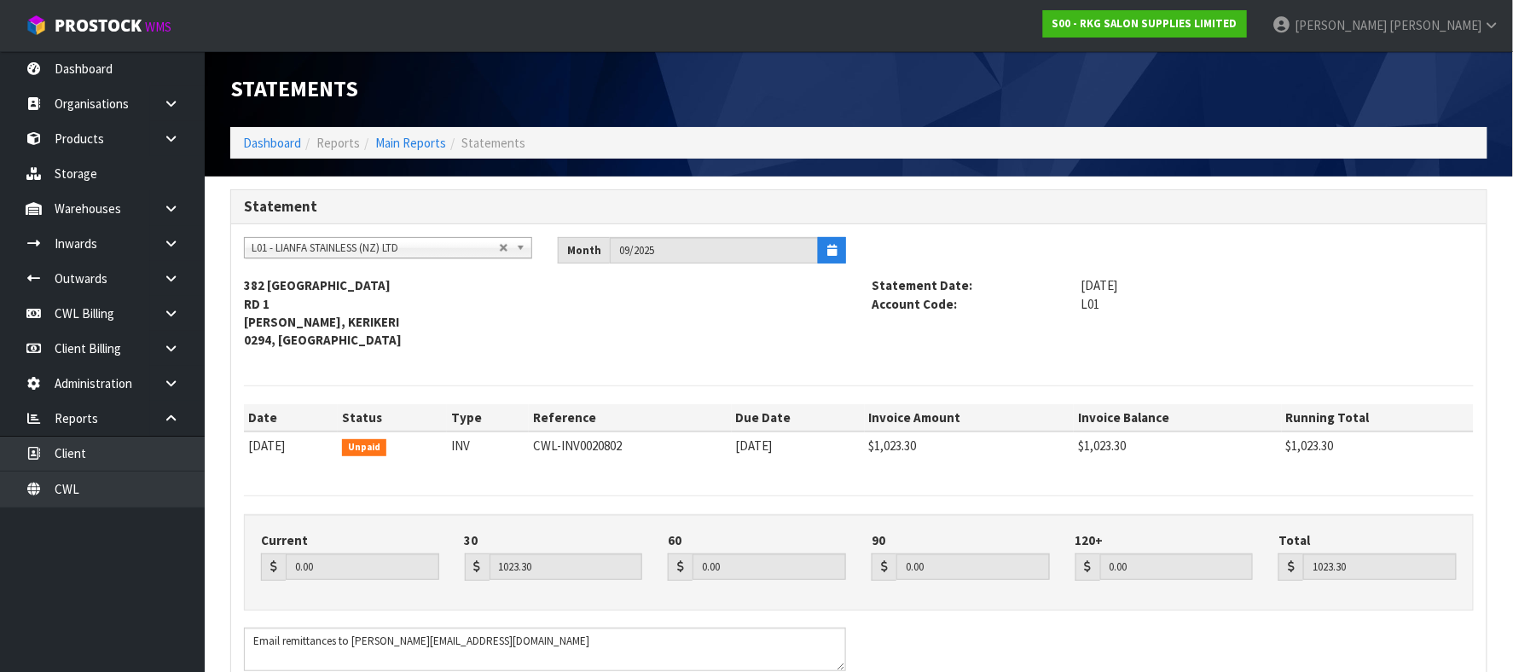
click at [365, 247] on span "L01 - LIANFA STAINLESS (NZ) LTD" at bounding box center [375, 248] width 247 height 20
type input "four"
click at [362, 292] on li "F05 - FOUR TH DIMENSION" at bounding box center [388, 296] width 280 height 21
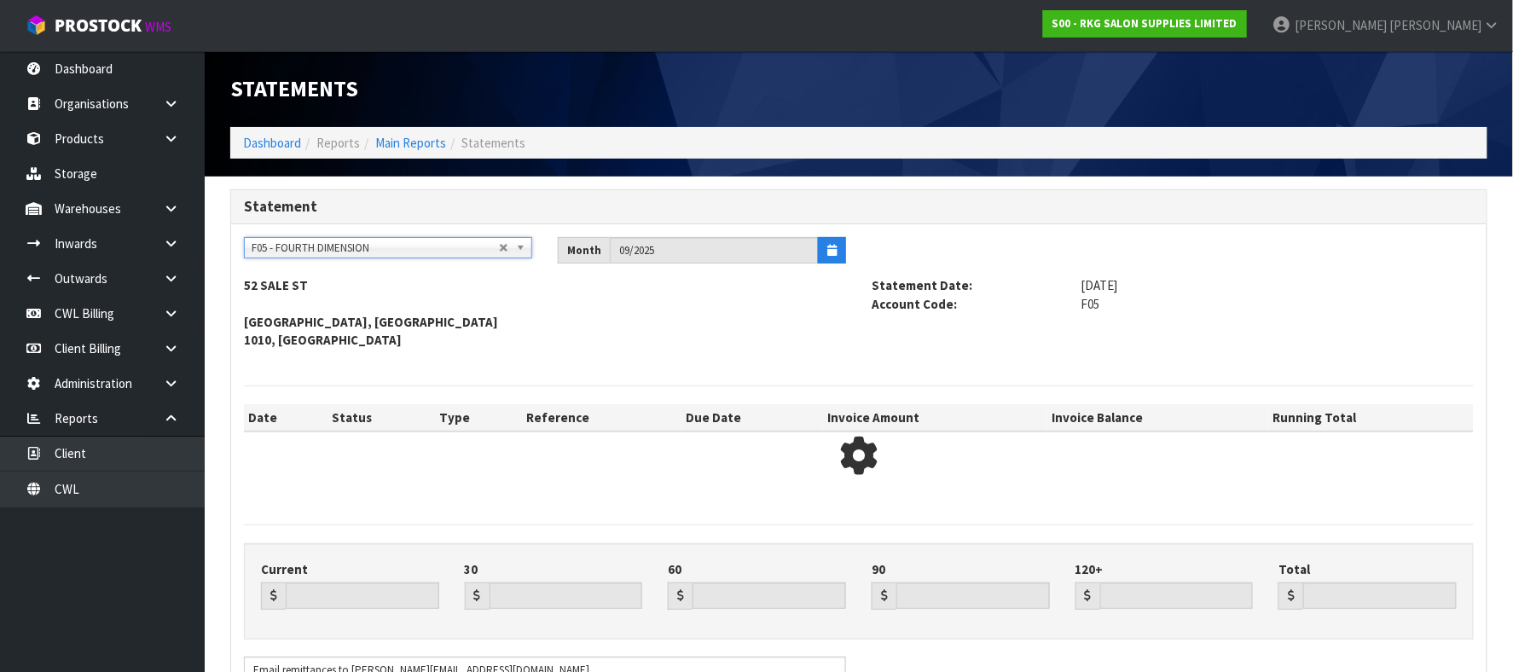
type input "50.98"
type input "0.00"
type input "897.24"
type input "0.00"
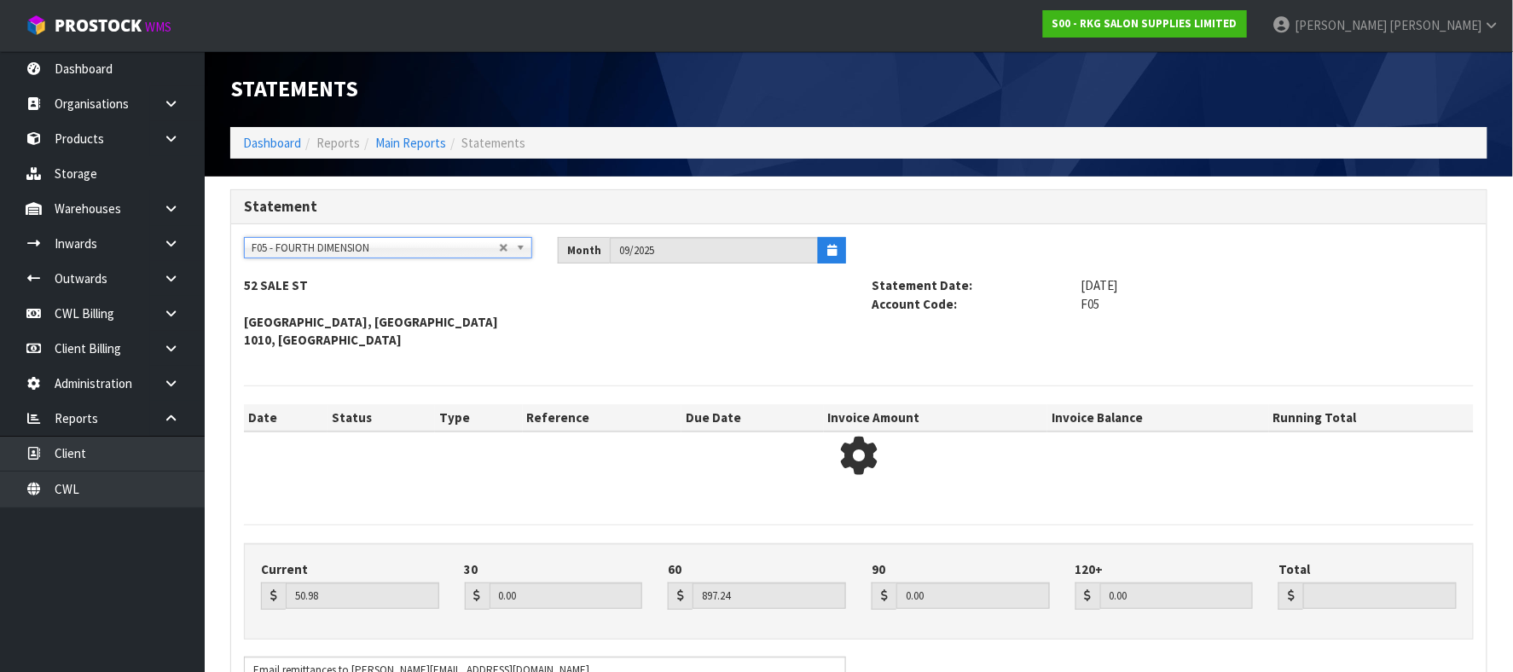
type input "948.22"
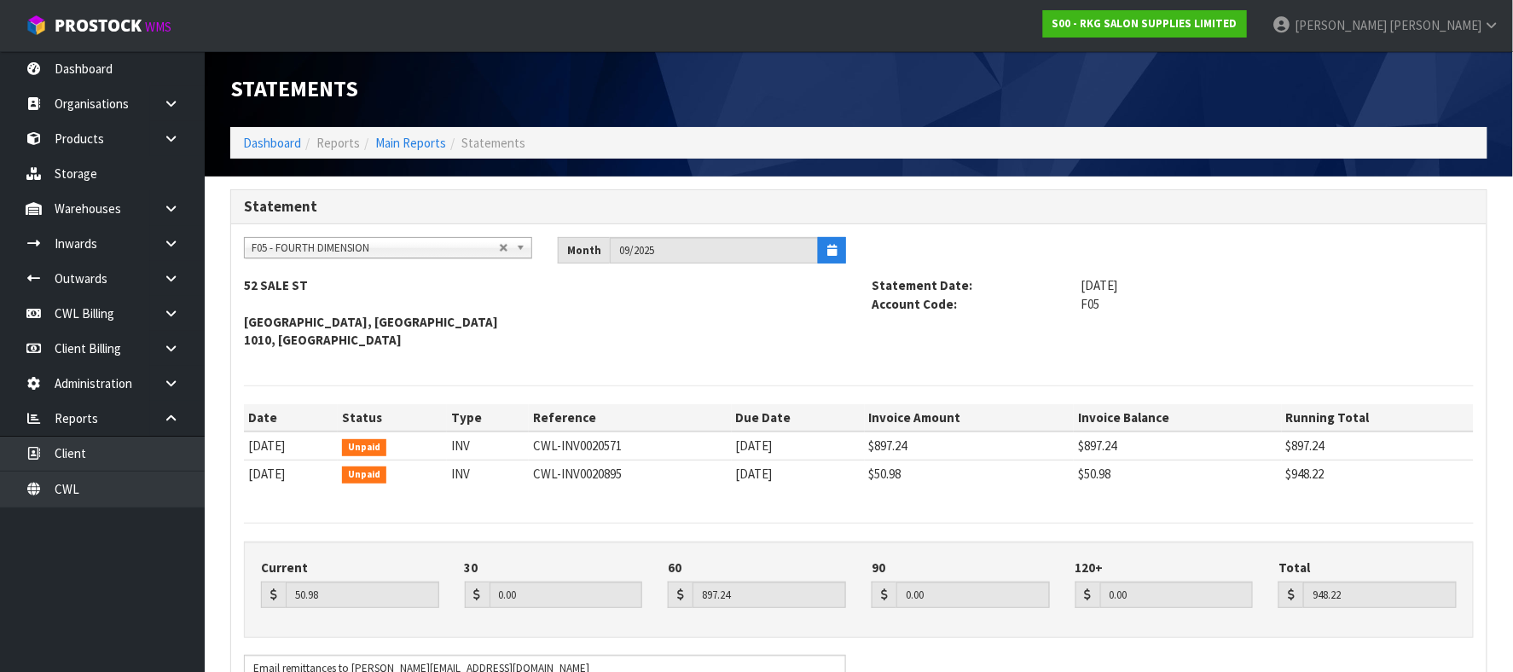
click at [287, 253] on span "F05 - FOURTH DIMENSION" at bounding box center [375, 248] width 247 height 20
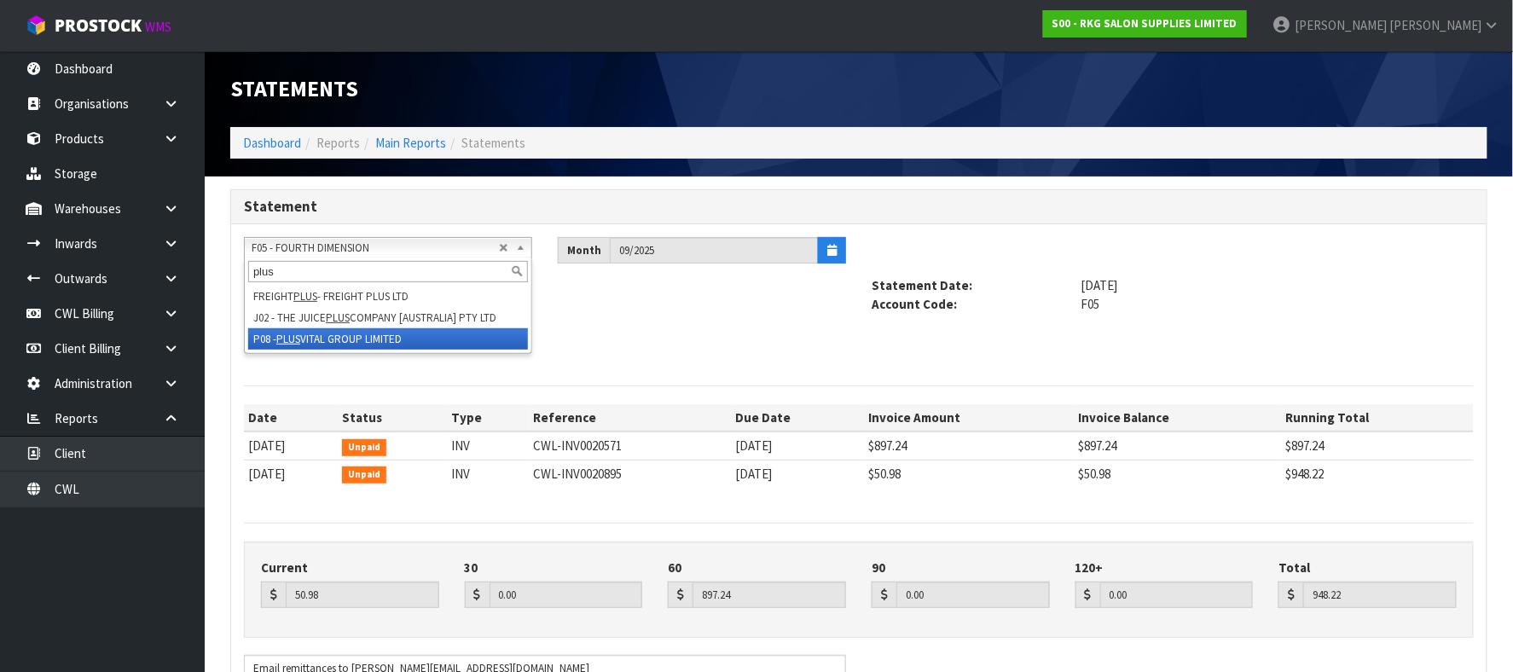
type input "plus"
click at [339, 339] on li "P08 - PLUS VITAL GROUP LIMITED" at bounding box center [388, 338] width 280 height 21
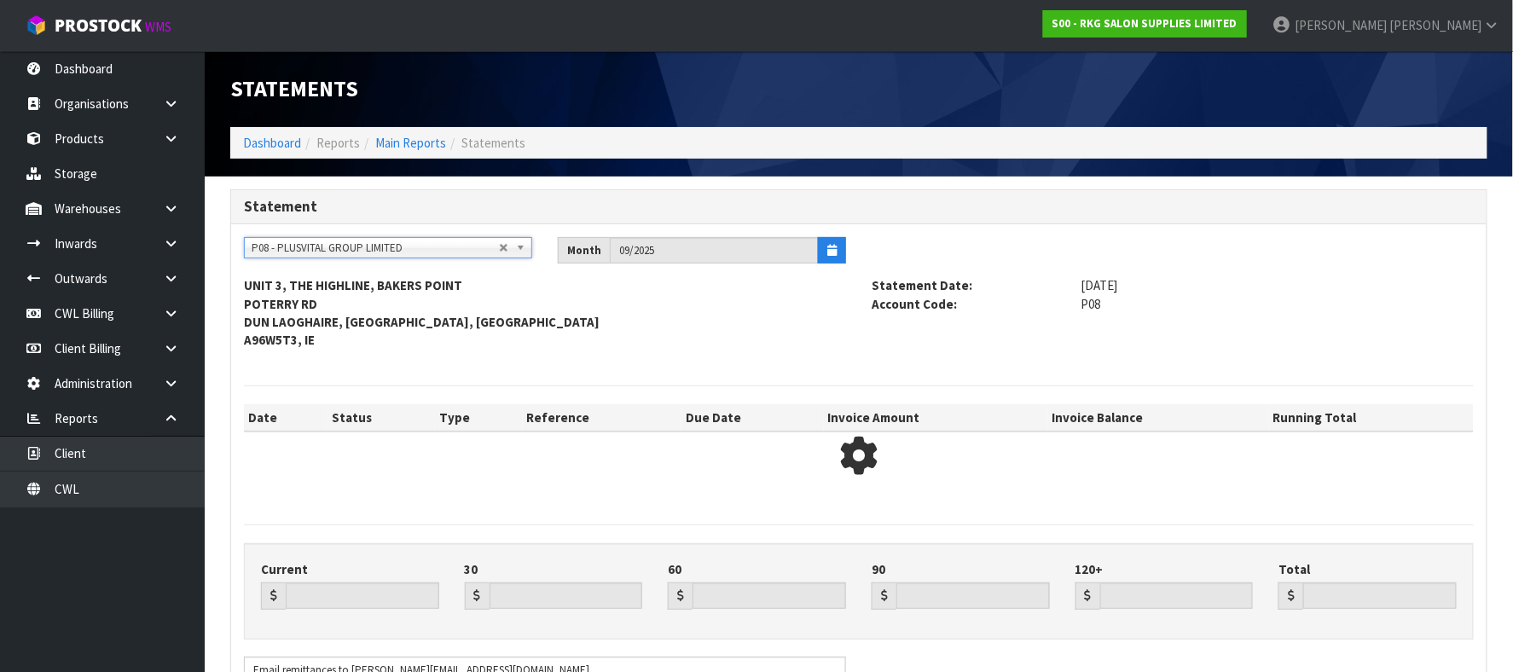
type input "0.00"
type input "459.99"
type input "0.00"
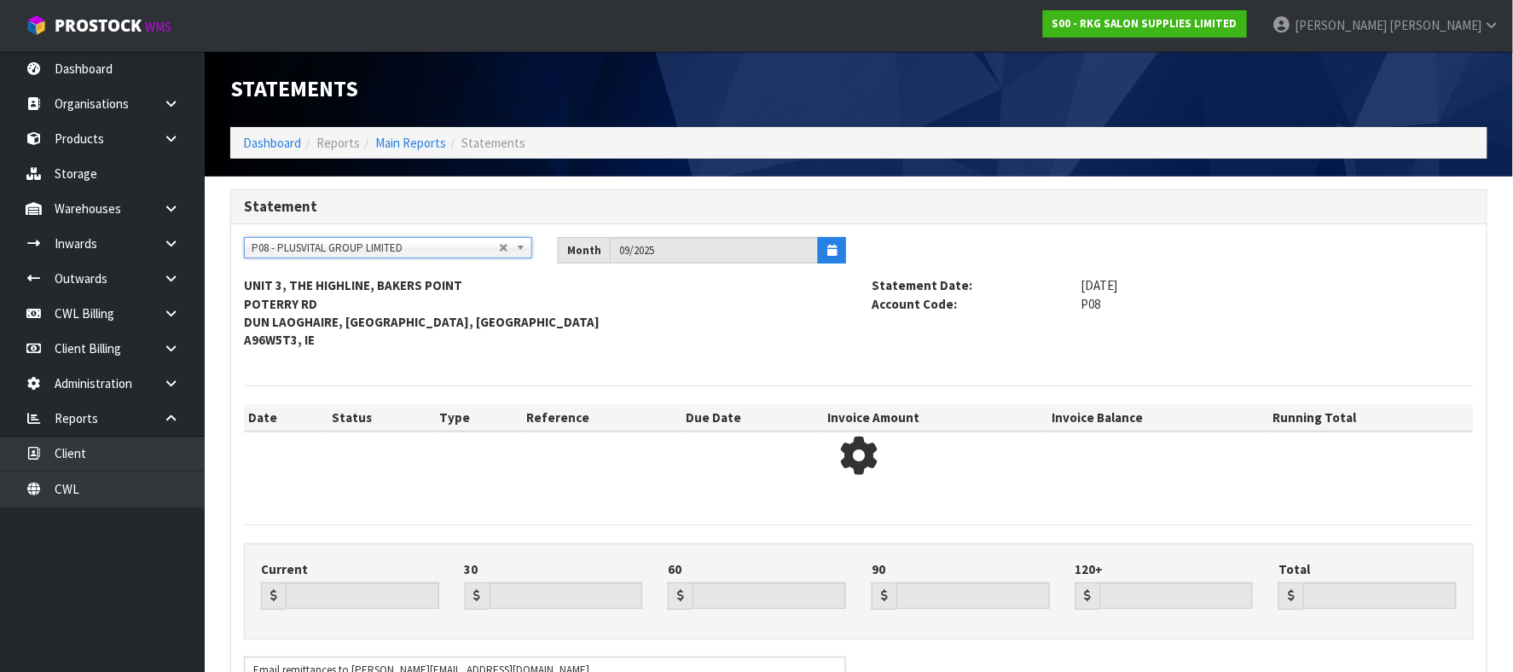
type input "459.99"
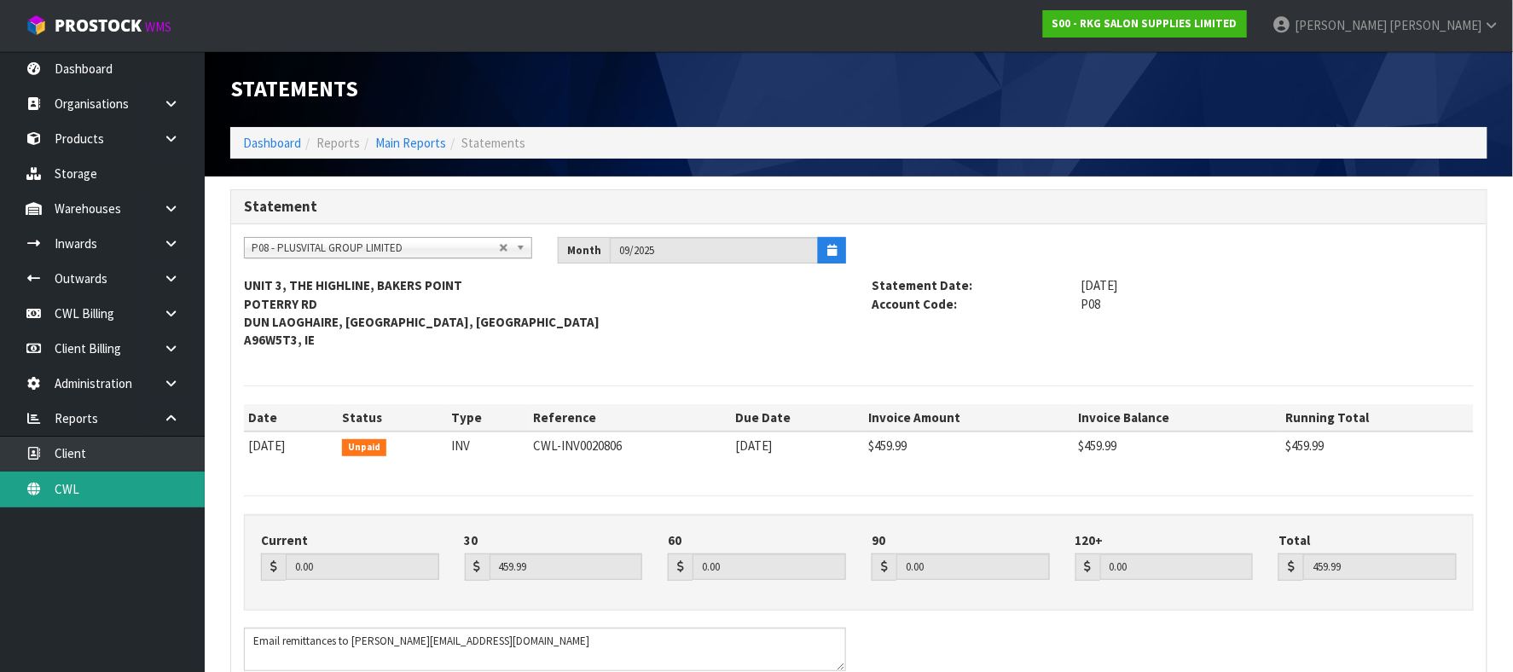
click at [97, 490] on link "CWL" at bounding box center [102, 489] width 205 height 35
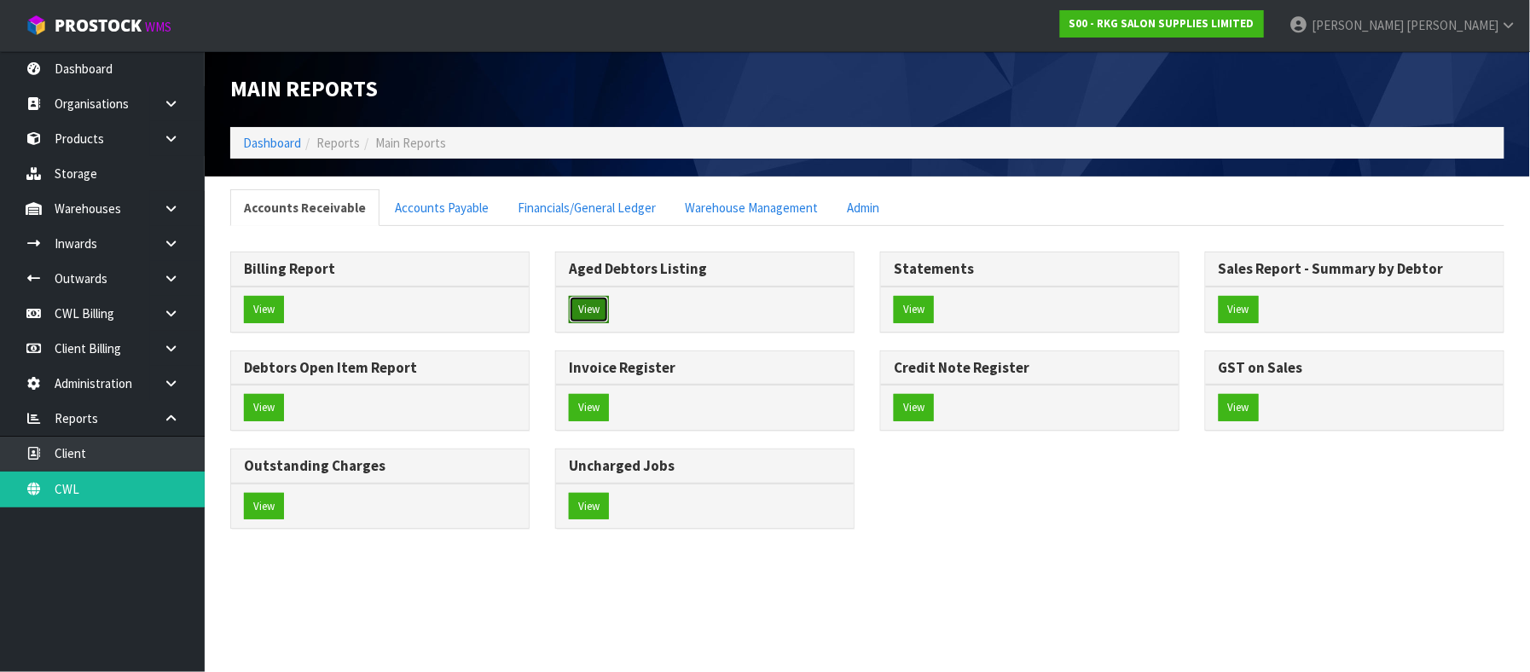
click at [581, 311] on button "View" at bounding box center [589, 309] width 40 height 27
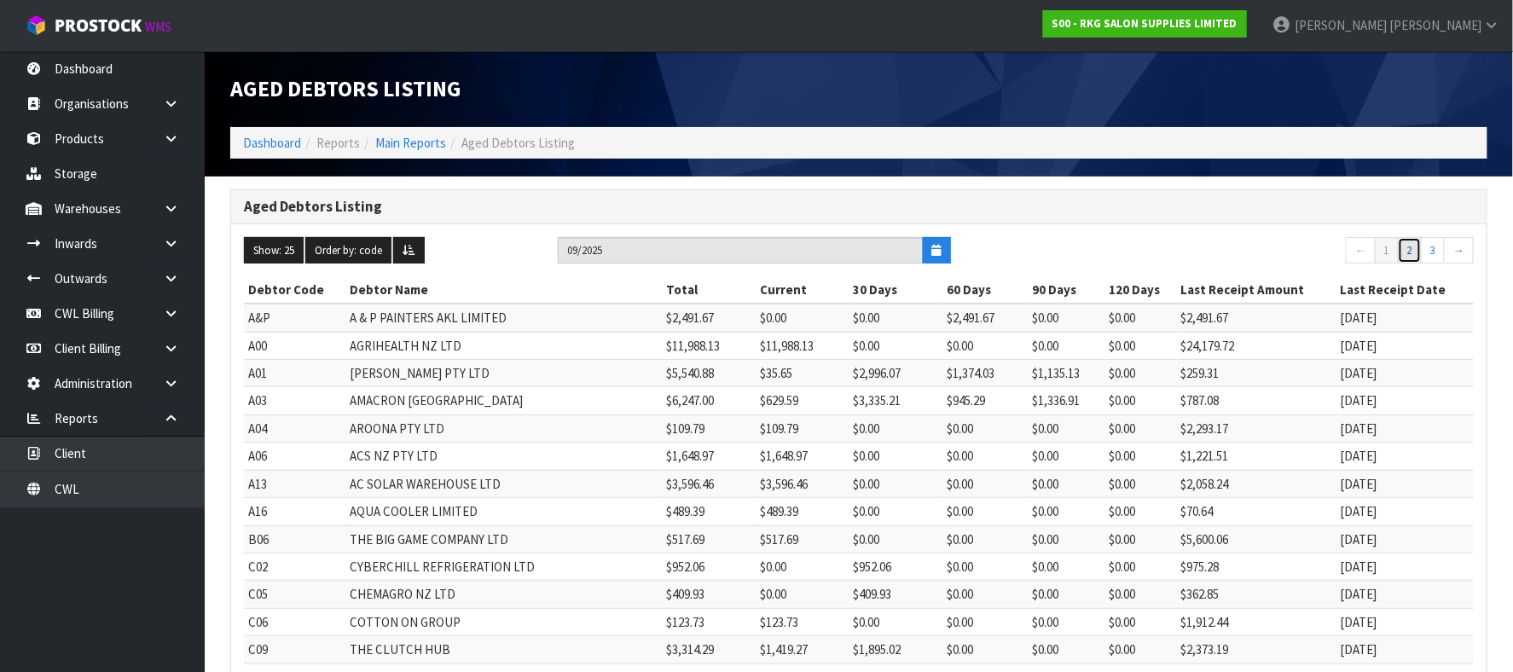
click at [1410, 252] on link "2" at bounding box center [1410, 250] width 24 height 27
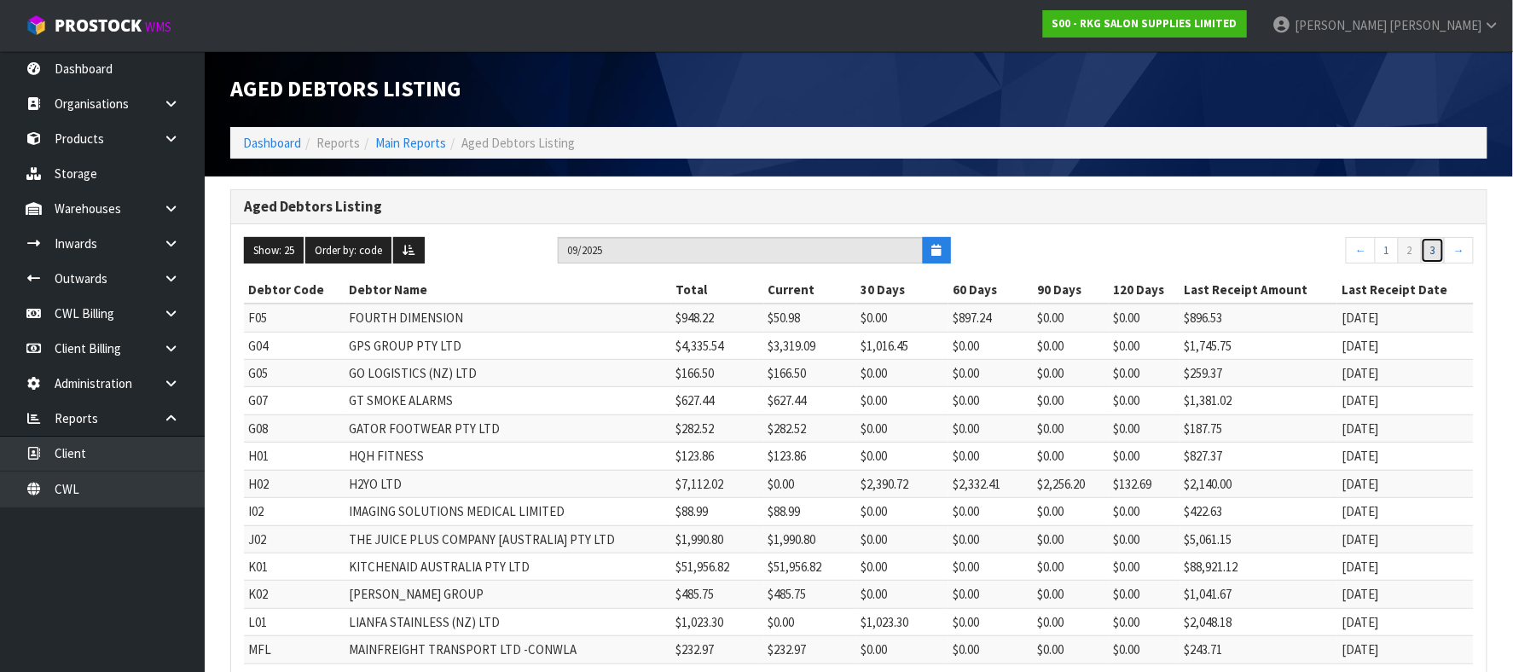
click at [1435, 252] on link "3" at bounding box center [1433, 250] width 24 height 27
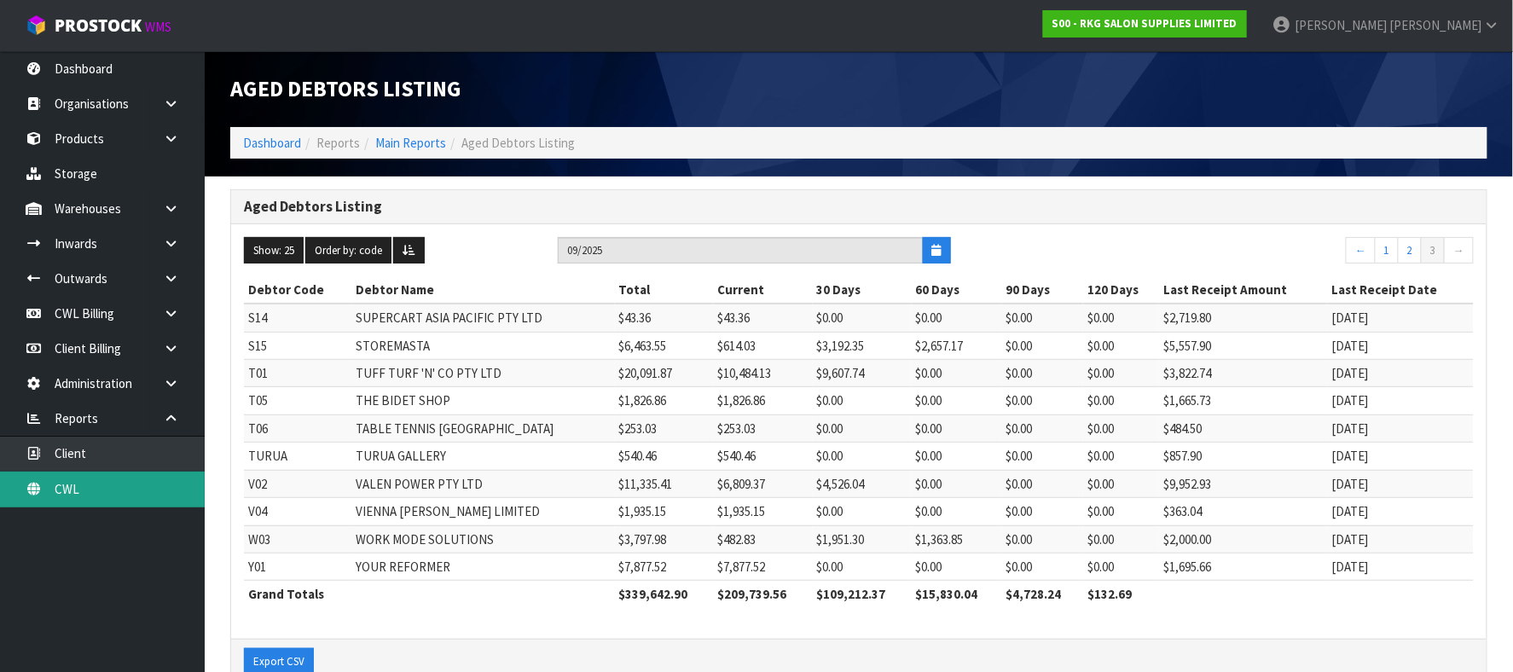
click at [93, 493] on link "CWL" at bounding box center [102, 489] width 205 height 35
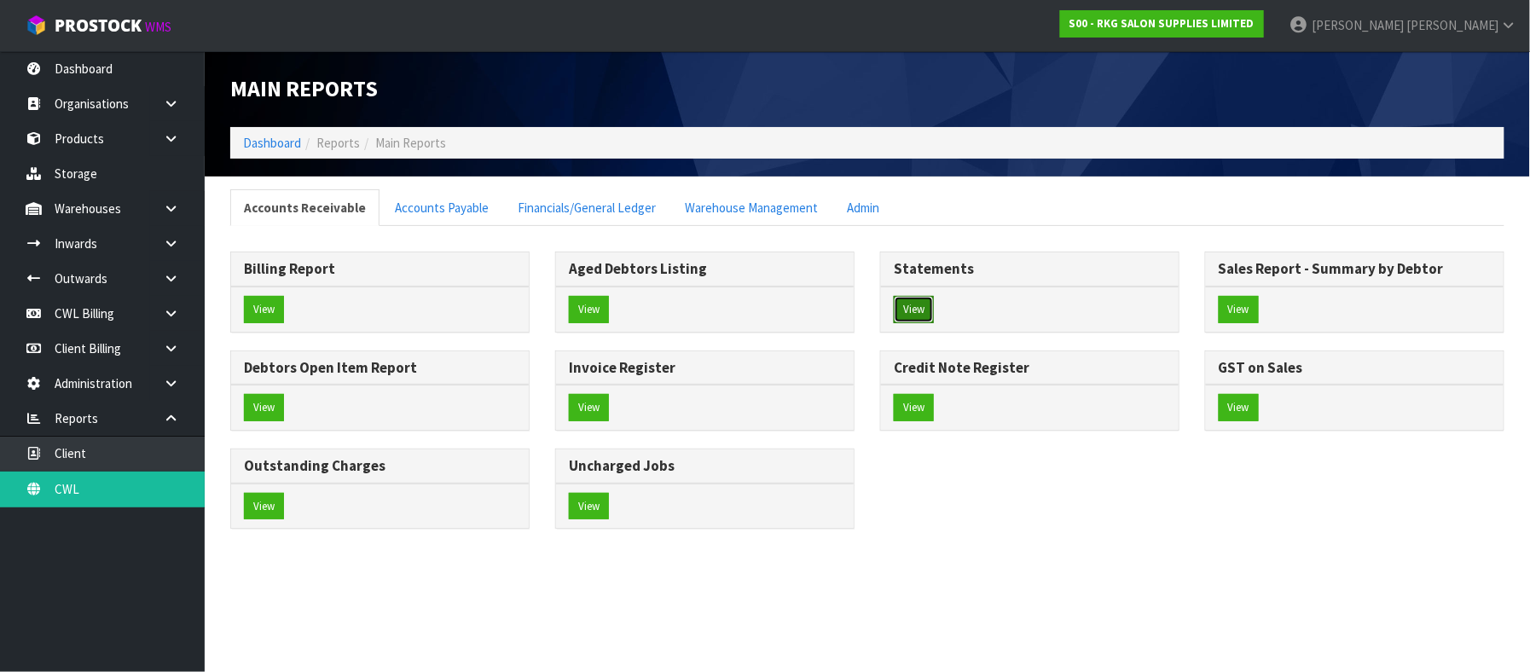
click at [928, 302] on button "View" at bounding box center [914, 309] width 40 height 27
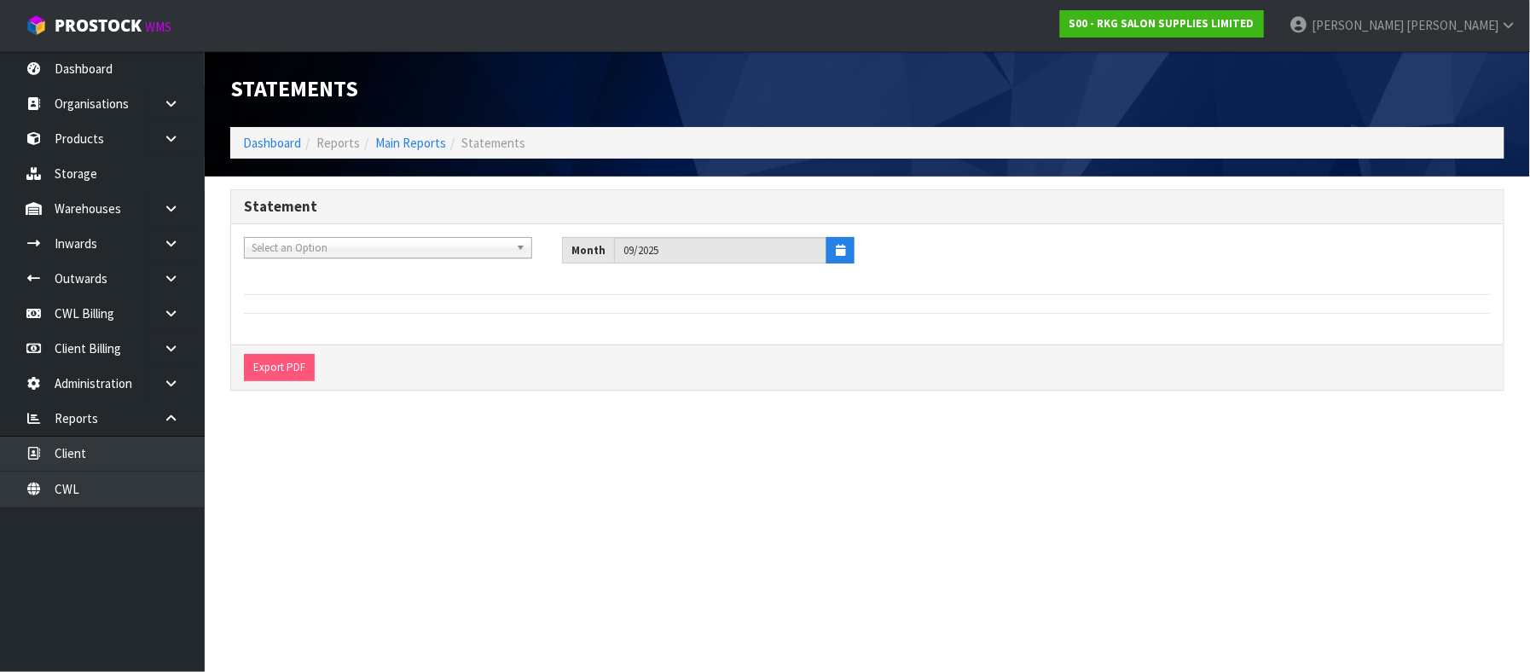
click at [355, 252] on span "Select an Option" at bounding box center [381, 248] width 258 height 20
type input "store"
click at [339, 295] on li "S15 - STORE MASTA" at bounding box center [388, 296] width 280 height 21
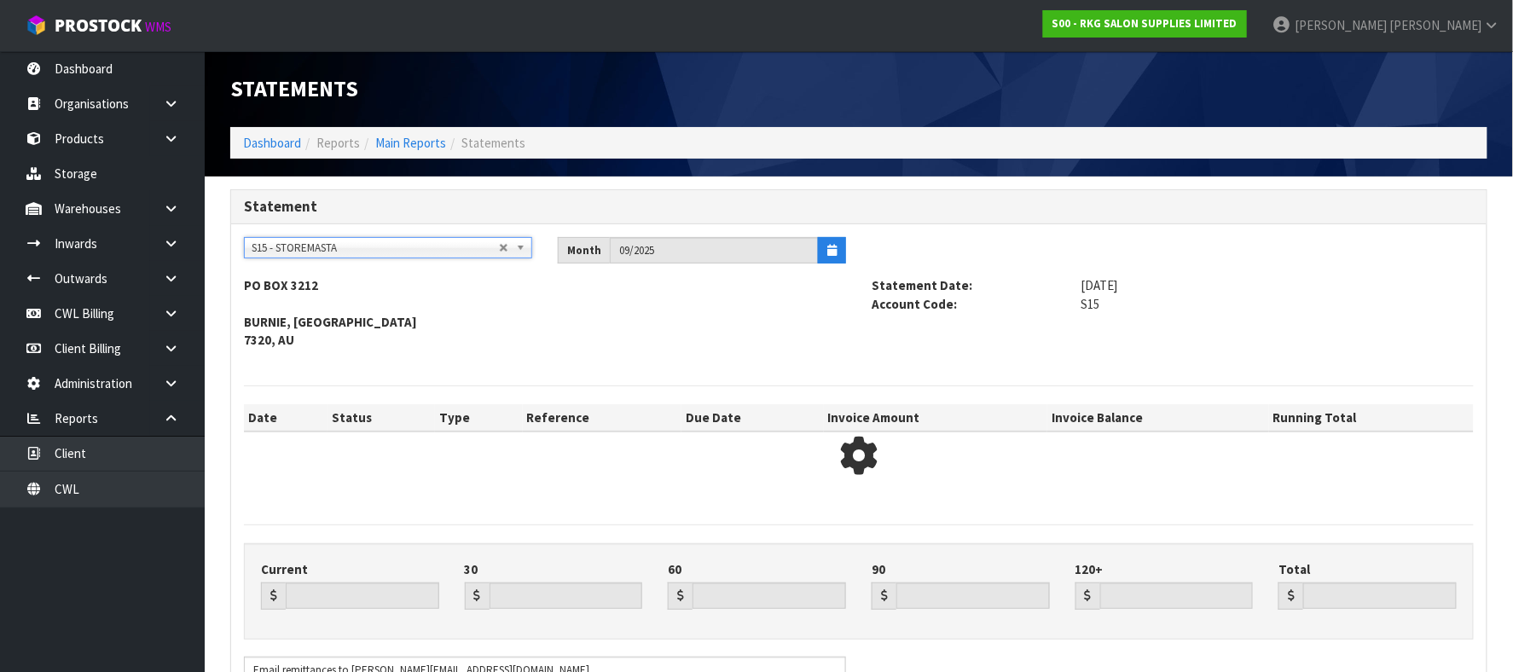
type input "614.03"
type input "3192.35"
type input "2657.17"
type input "0.00"
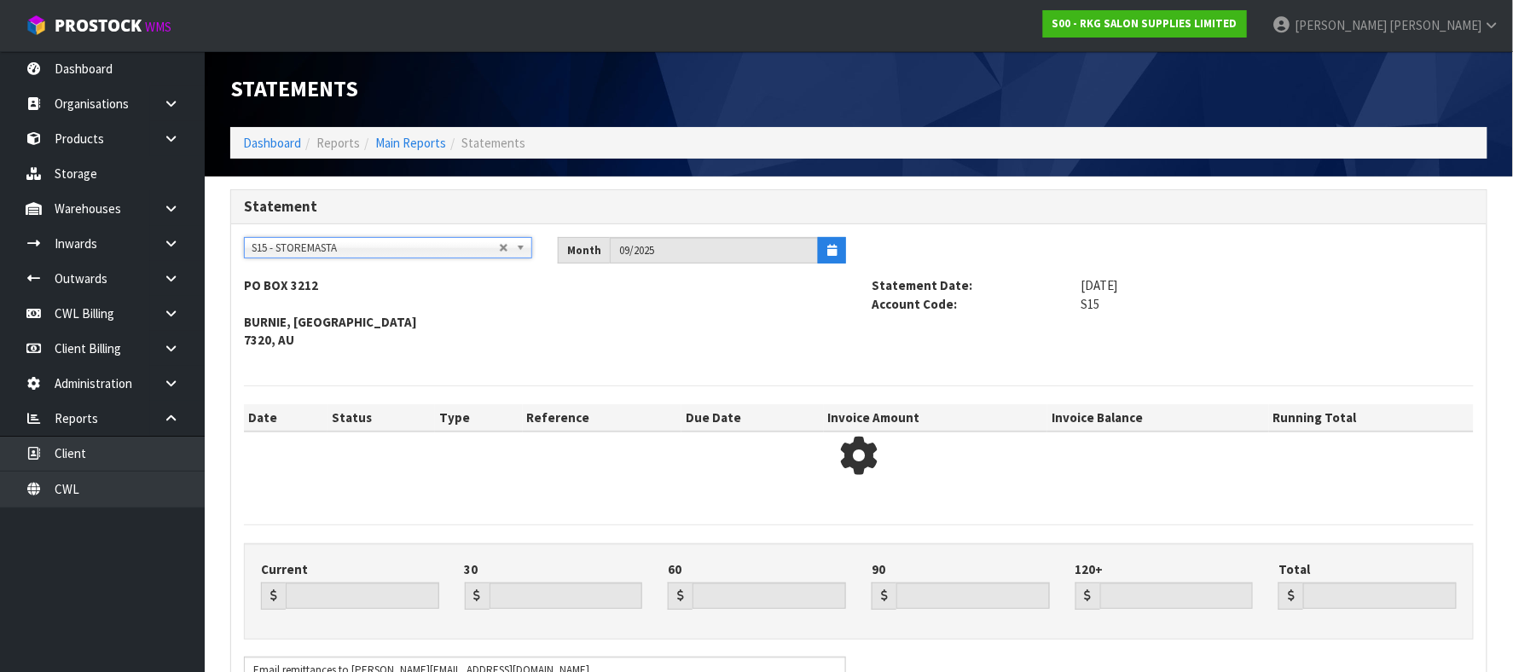
type input "6463.55"
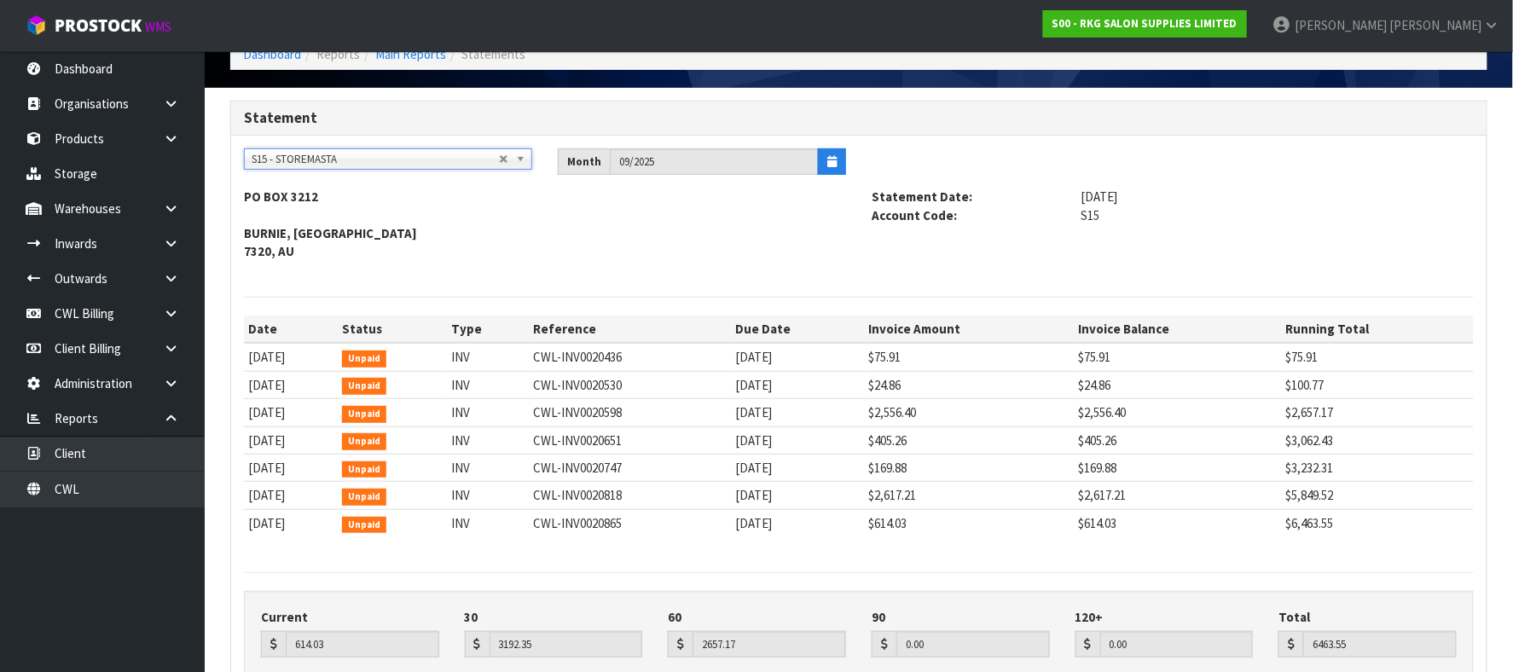
scroll to position [113, 0]
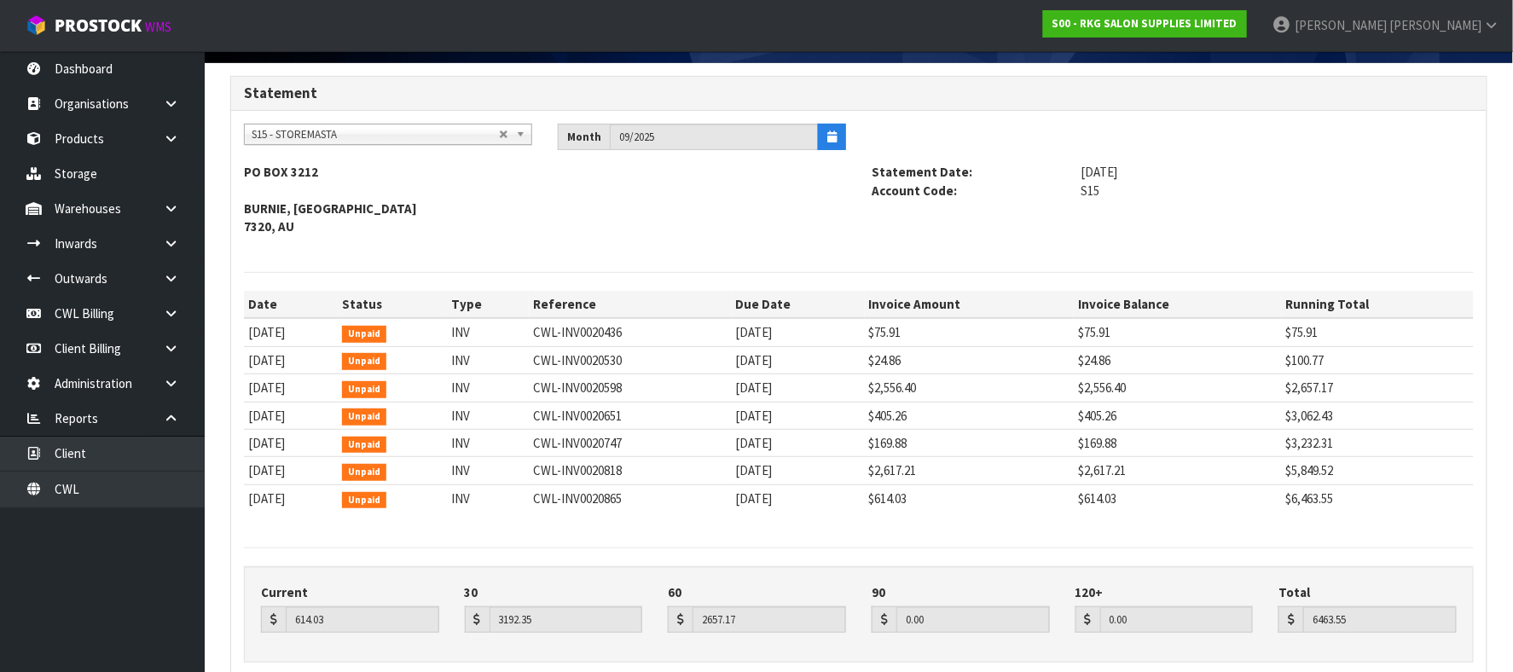
click at [287, 137] on span "S15 - STOREMASTA" at bounding box center [375, 135] width 247 height 20
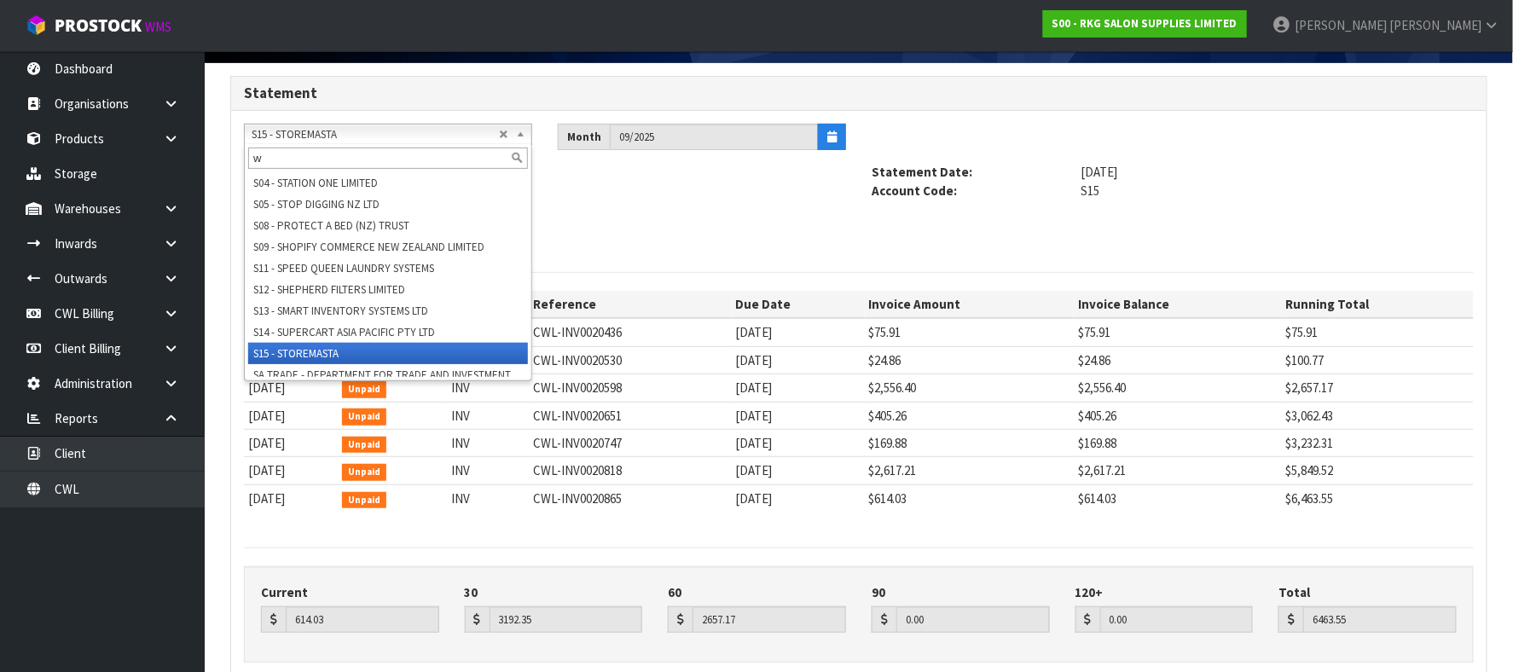
scroll to position [0, 0]
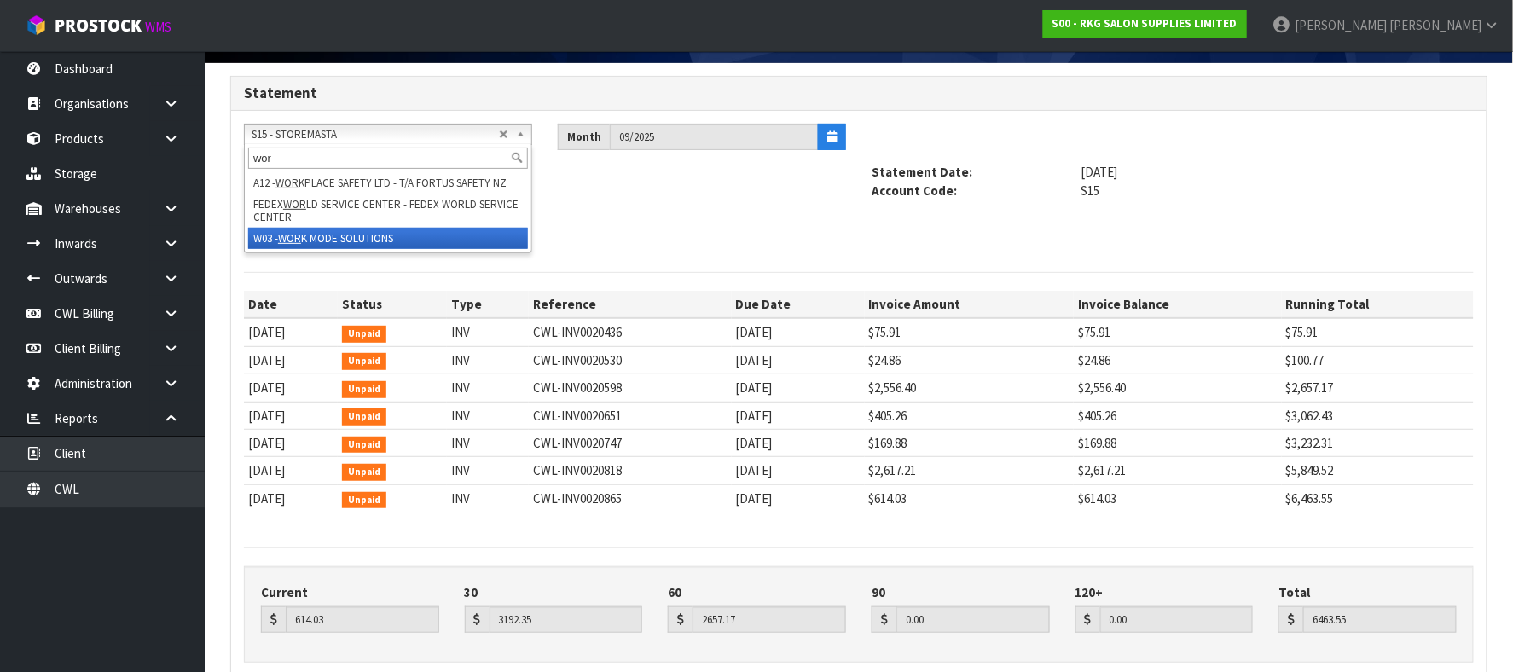
type input "wor"
click at [418, 241] on li "W03 - WOR K MODE SOLUTIONS" at bounding box center [388, 238] width 280 height 21
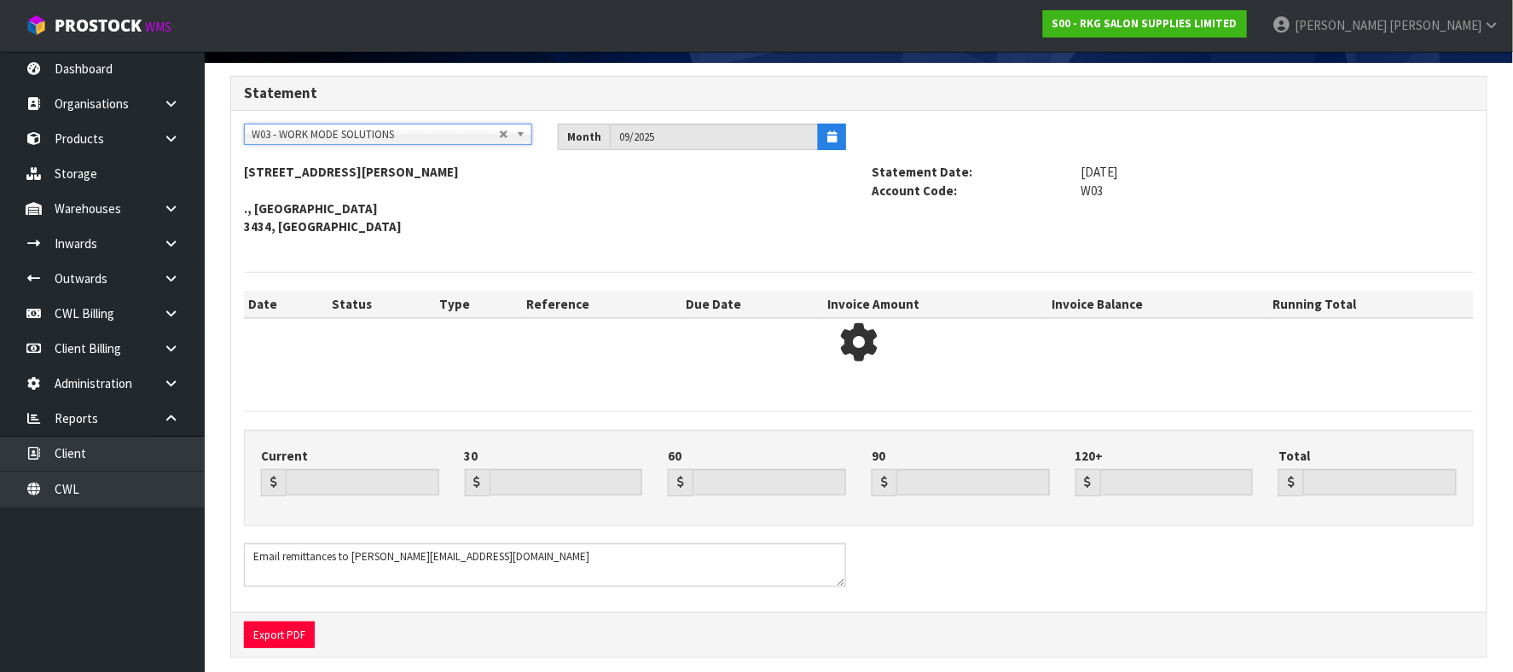
type input "482.83"
type input "1951.30"
type input "1363.85"
type input "0.00"
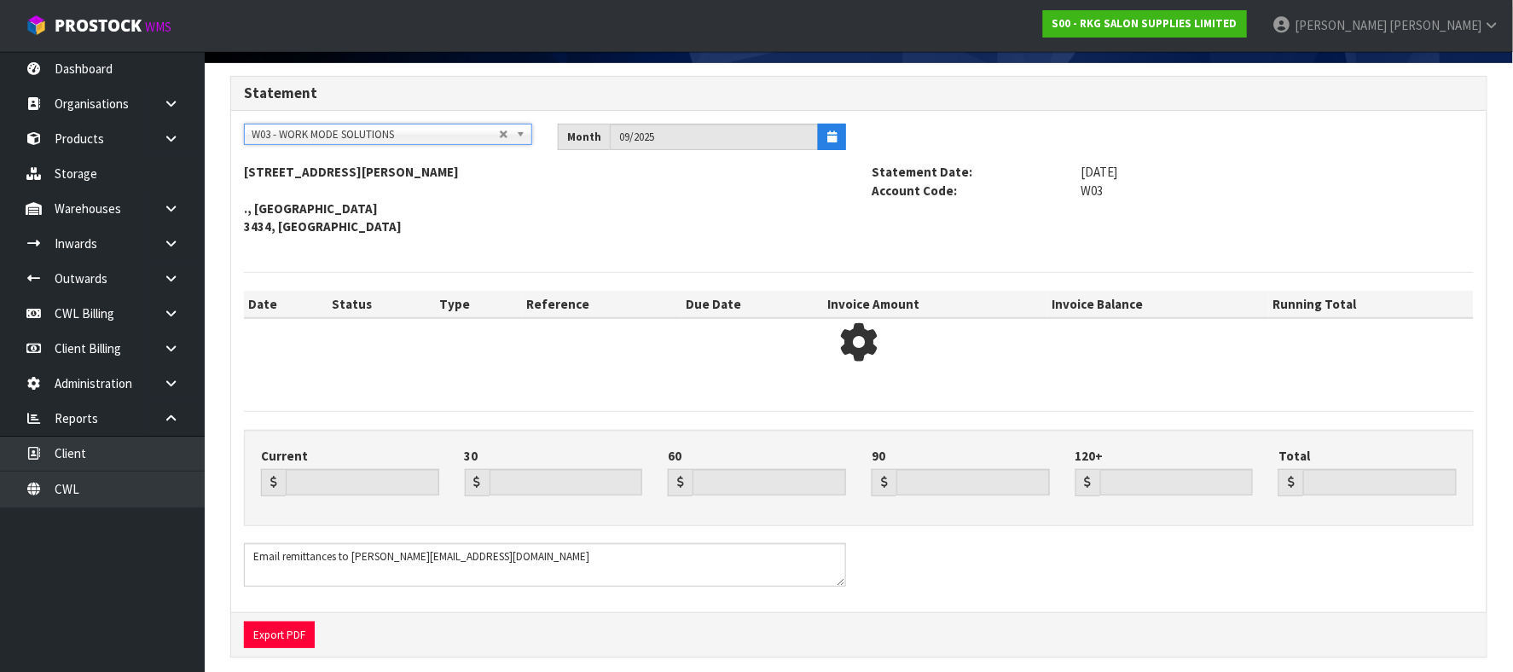
type input "3797.98"
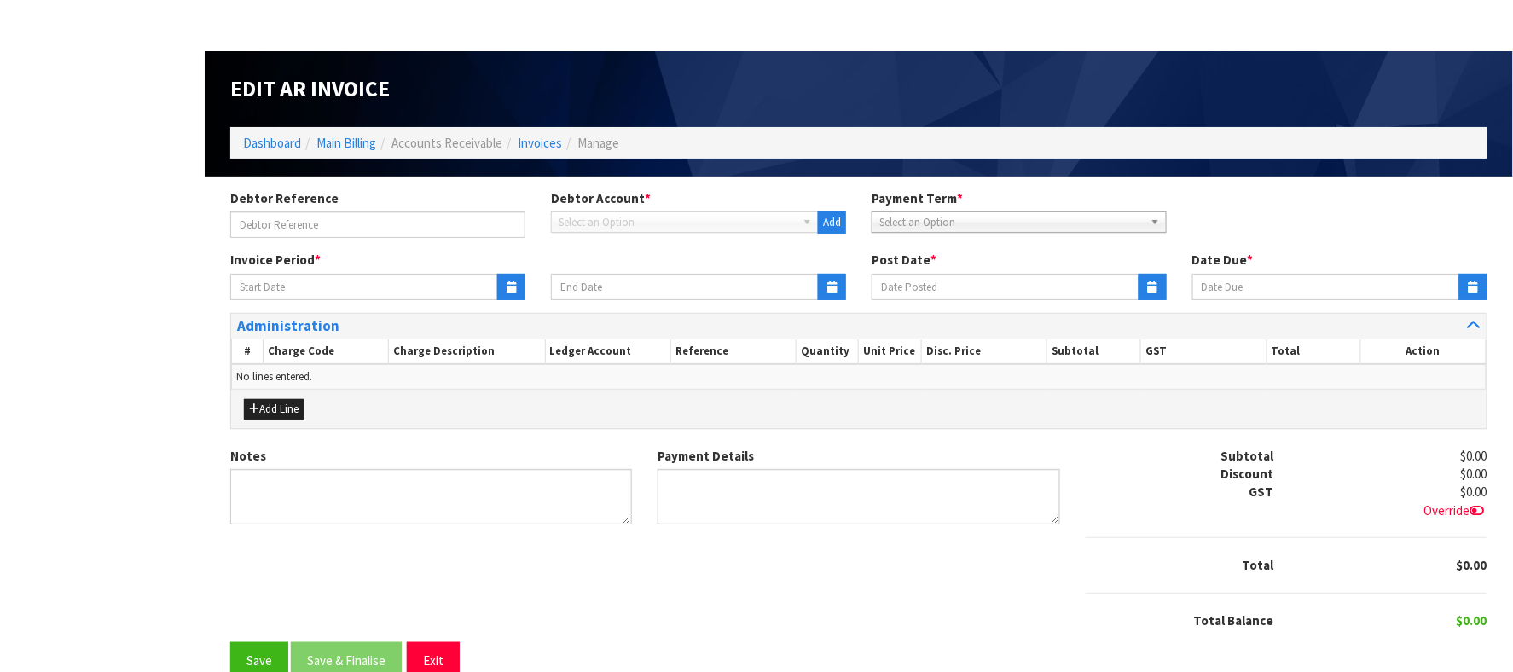
type input "2117700 - TAMAHAE CLAUSEN"
type input "[DATE]"
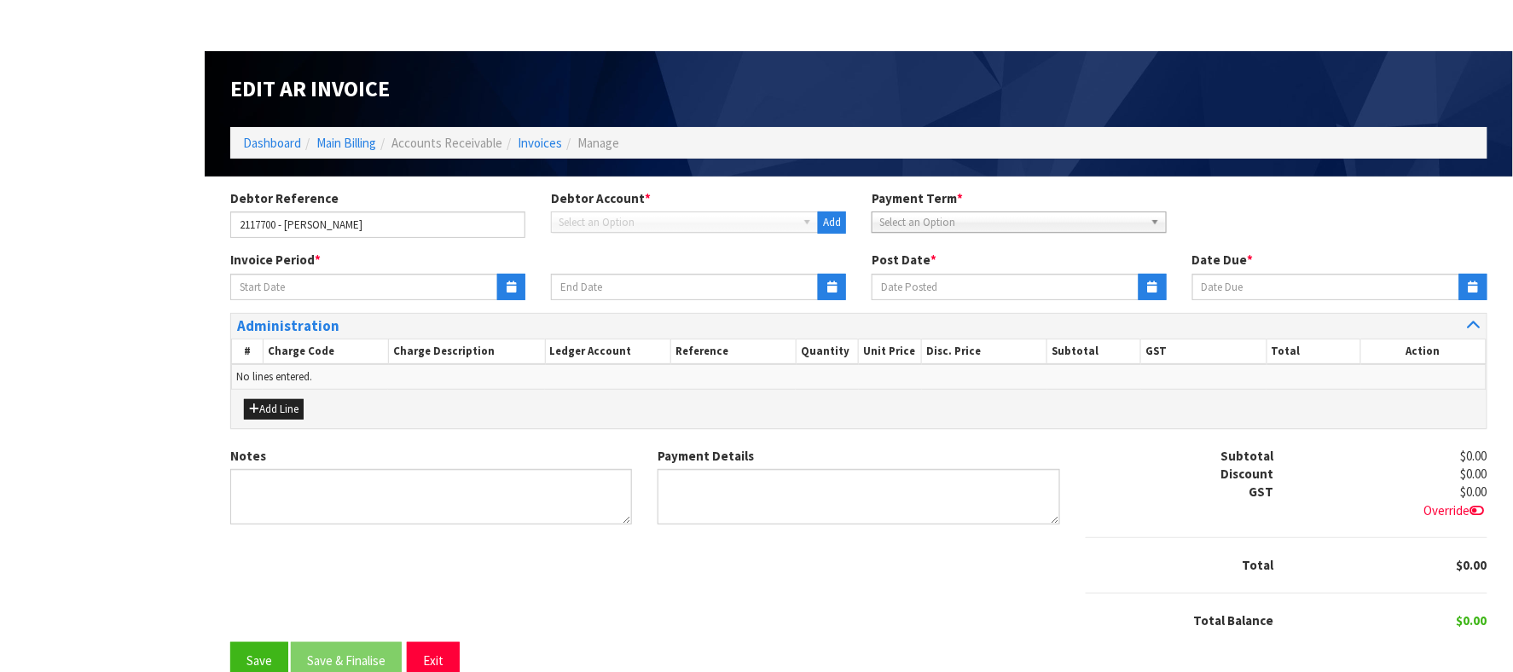
type textarea "Please contact us [DATE] should there be any discrepancies."
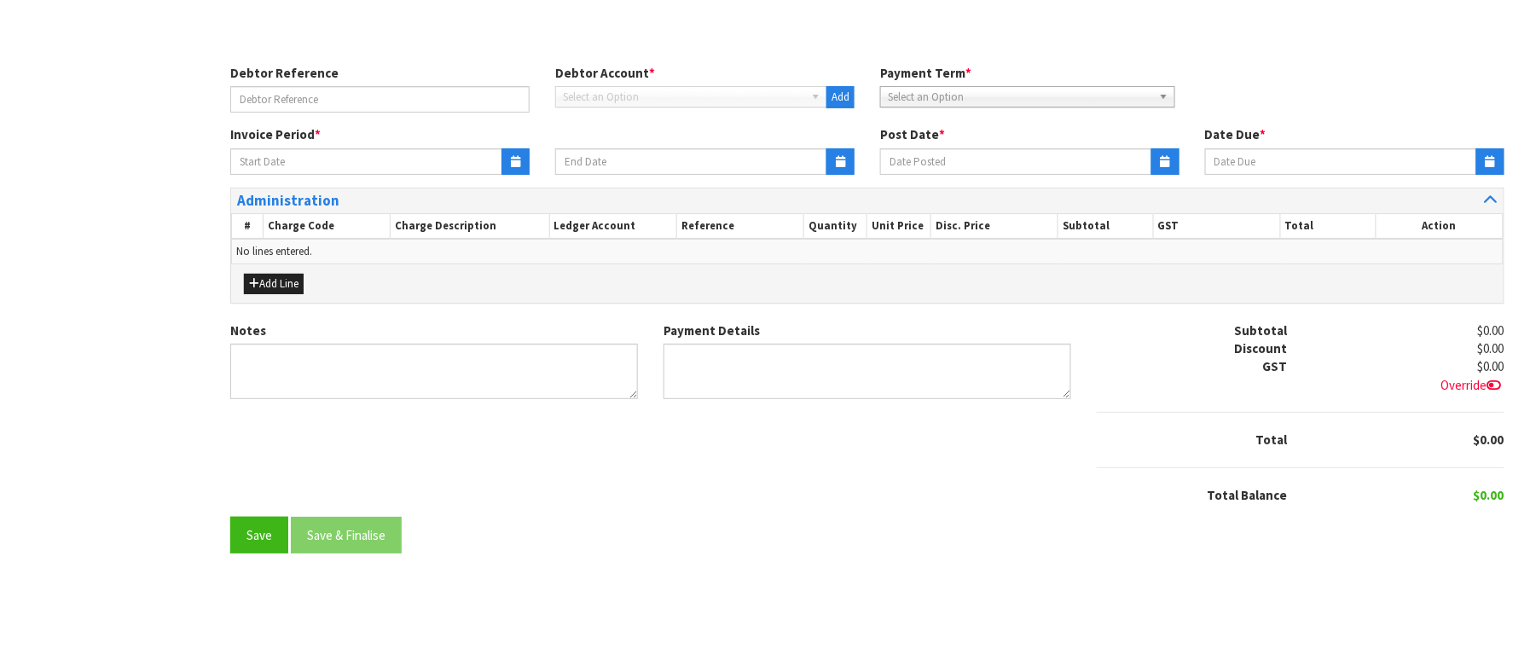
type input "2117704 - [PERSON_NAME]"
type input "[DATE]"
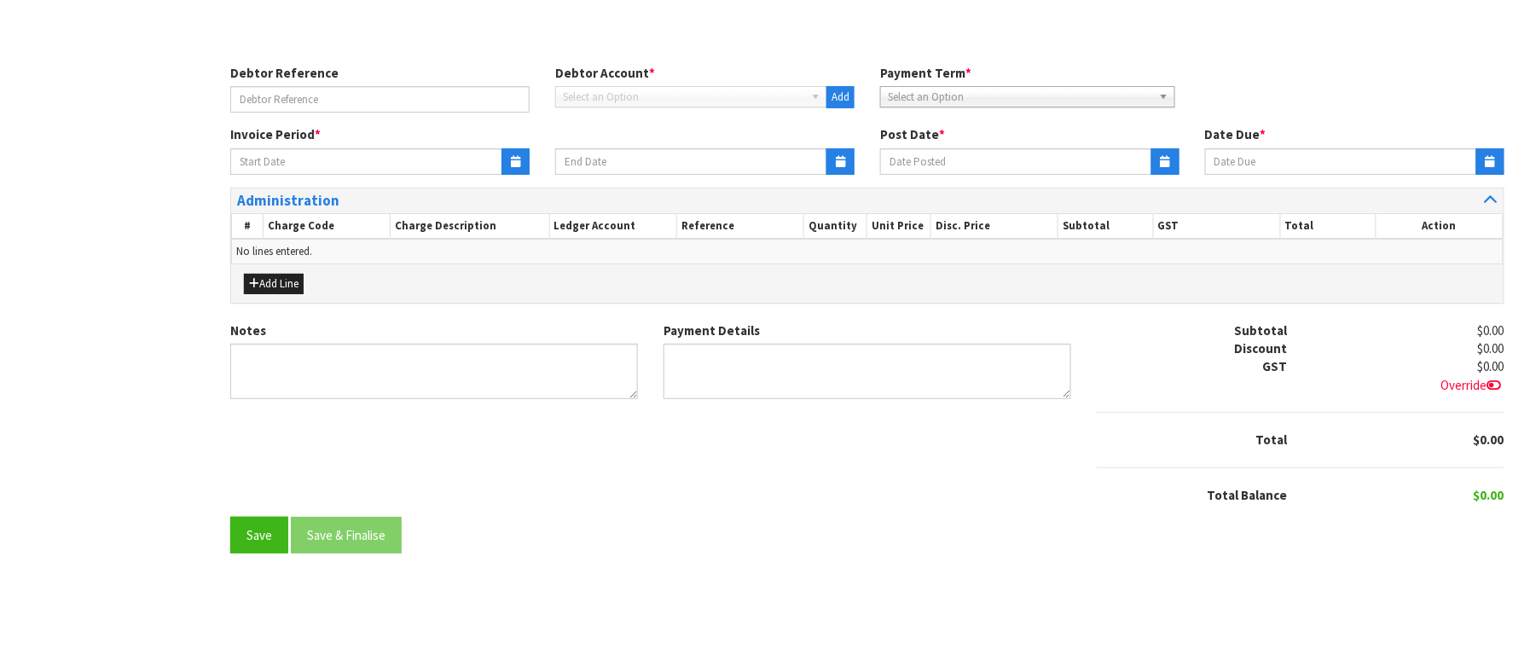
type textarea "Please contact us [DATE] should there be any discrepancies."
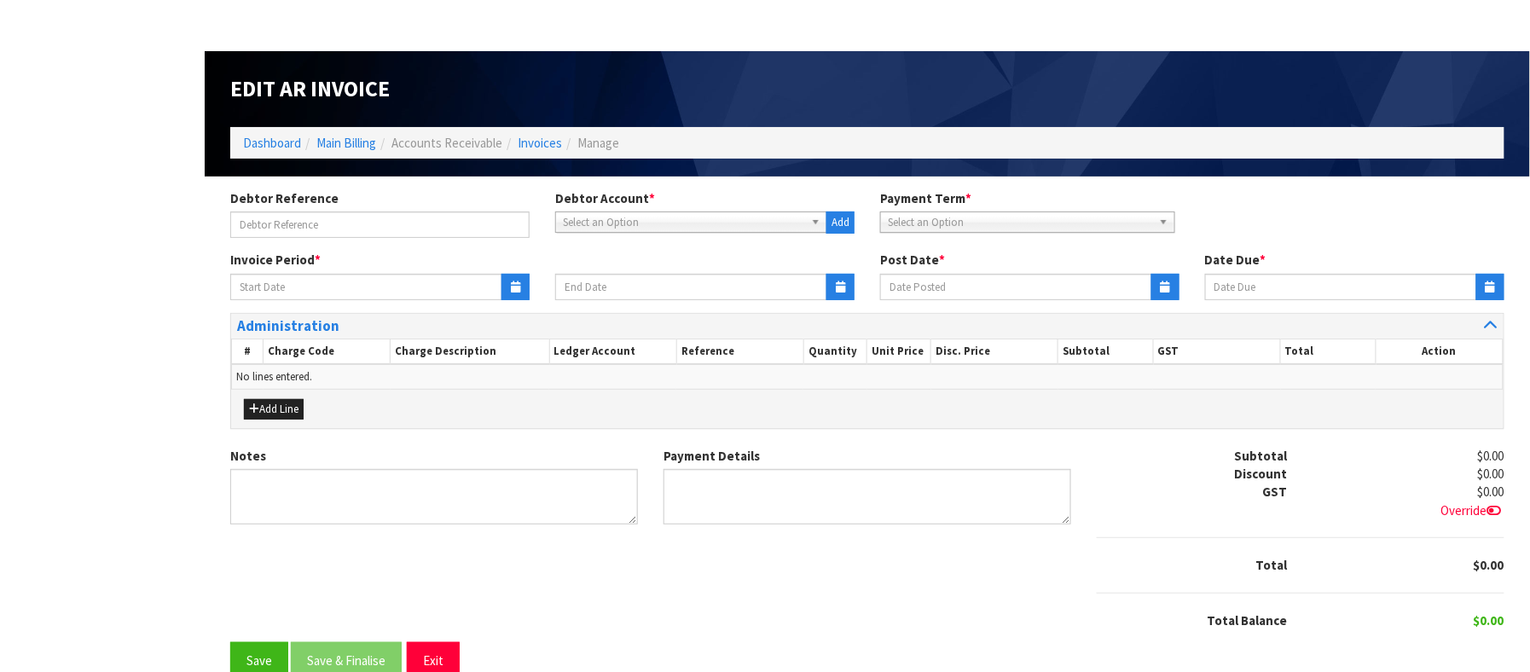
type input "2116565 - [PERSON_NAME]"
type input "[DATE]"
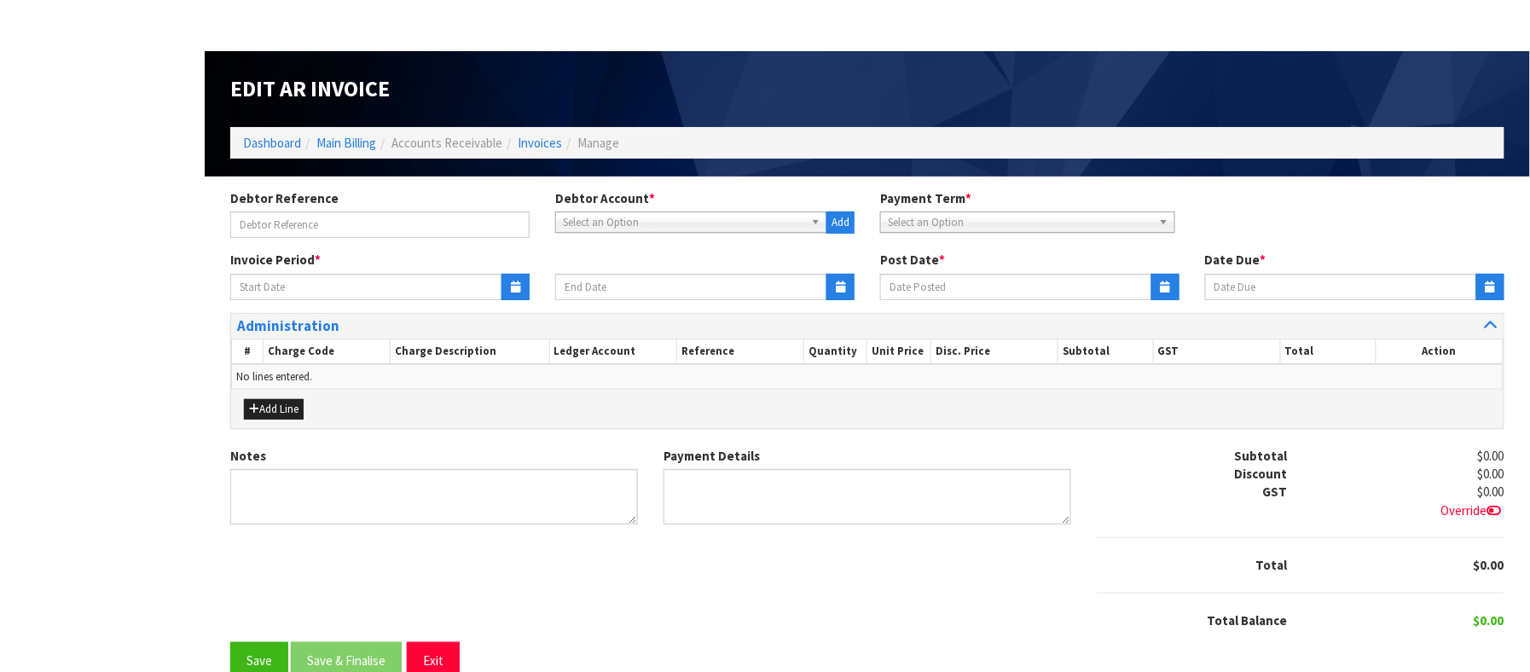
type textarea "Please contact us [DATE] should there be any discrepancies."
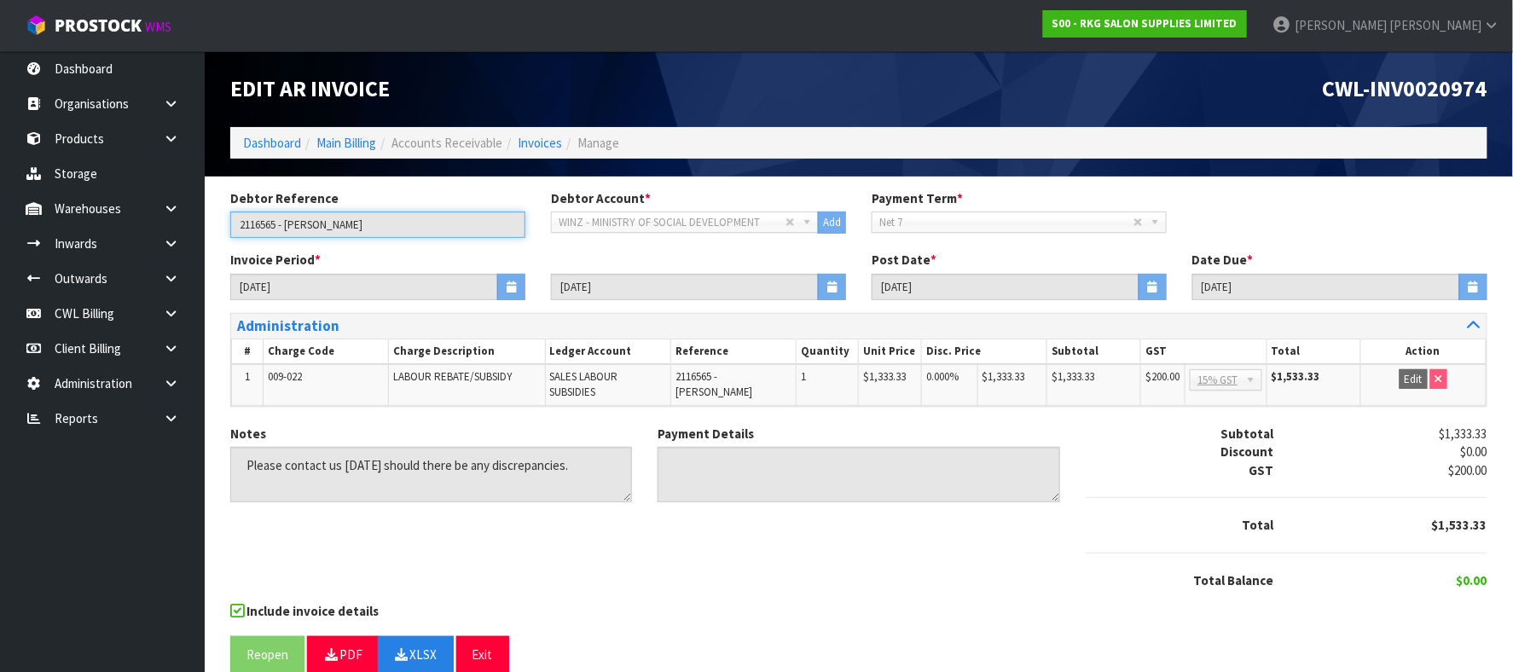
drag, startPoint x: 277, startPoint y: 226, endPoint x: 244, endPoint y: 223, distance: 33.4
click at [239, 227] on input "2116565 - JAMES LUFF" at bounding box center [377, 225] width 295 height 26
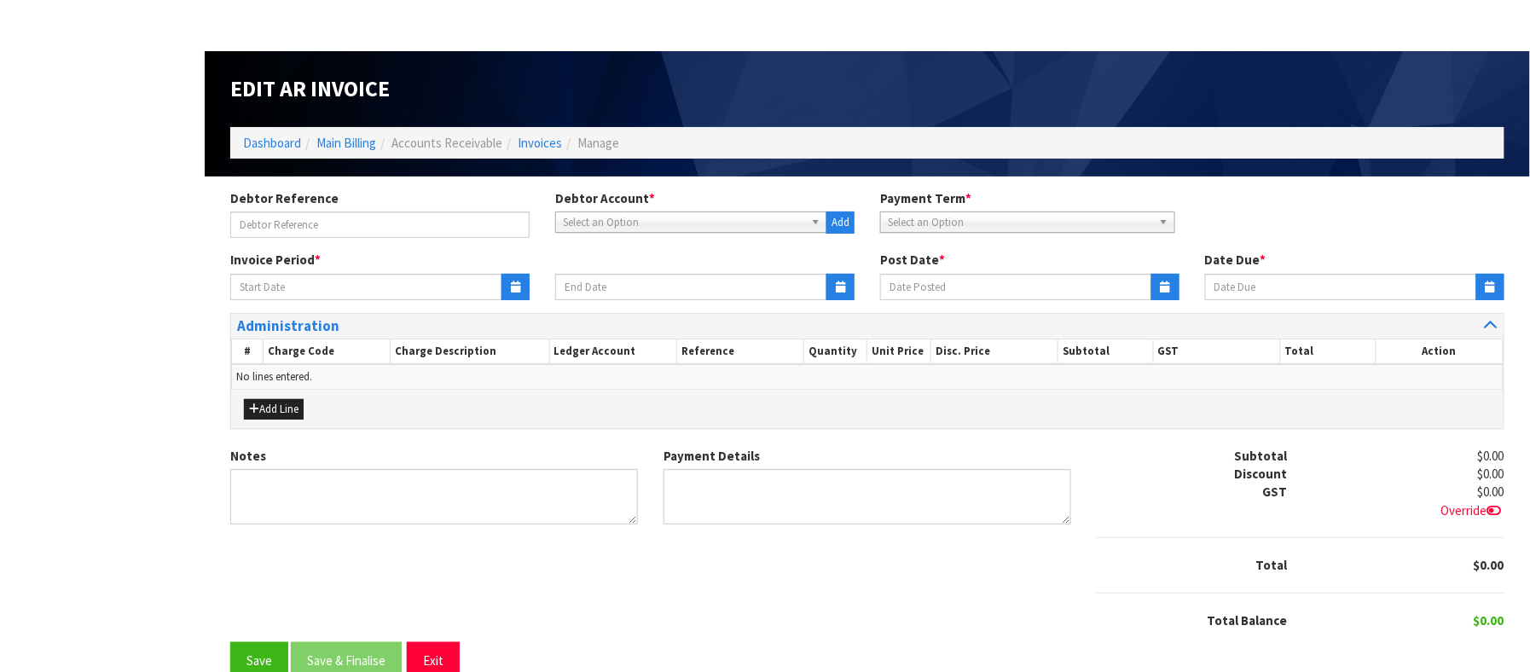
type input "2116566 - [PERSON_NAME]"
type input "[DATE]"
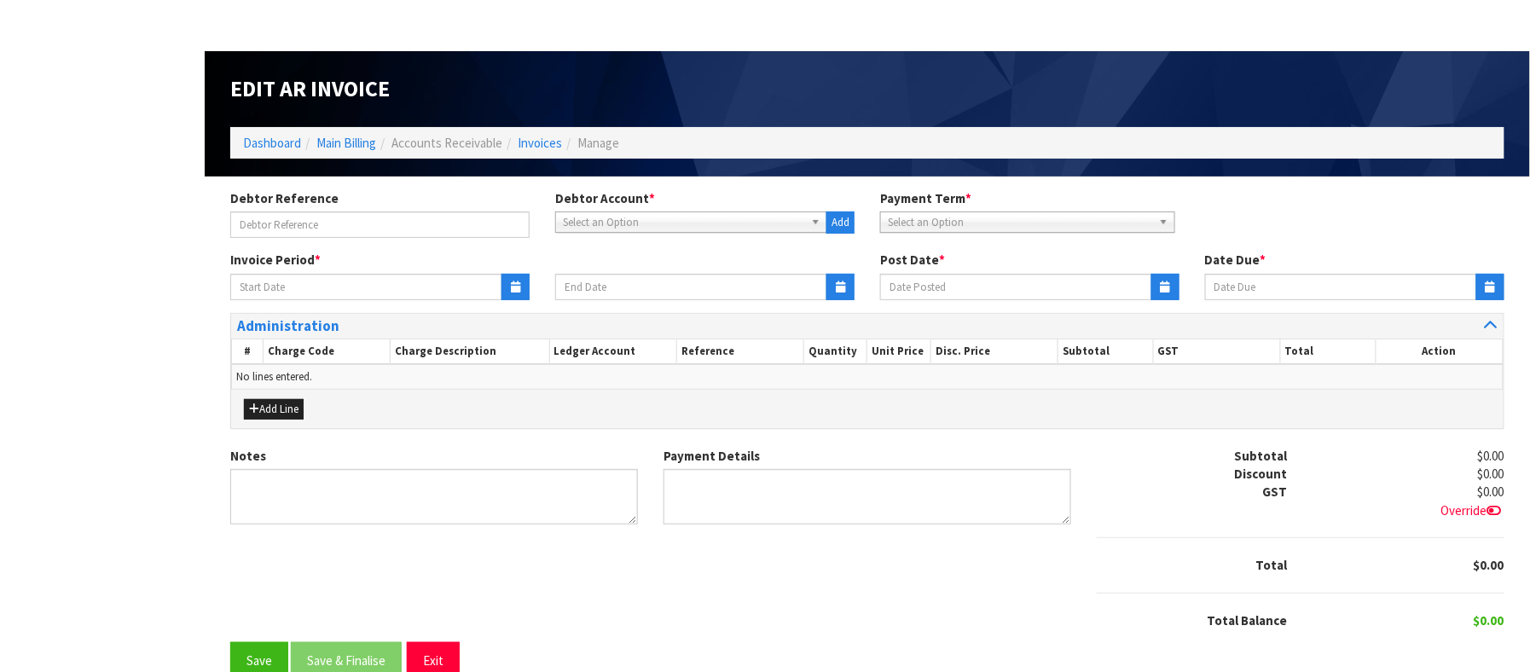
type textarea "Please contact us [DATE] should there be any discrepancies."
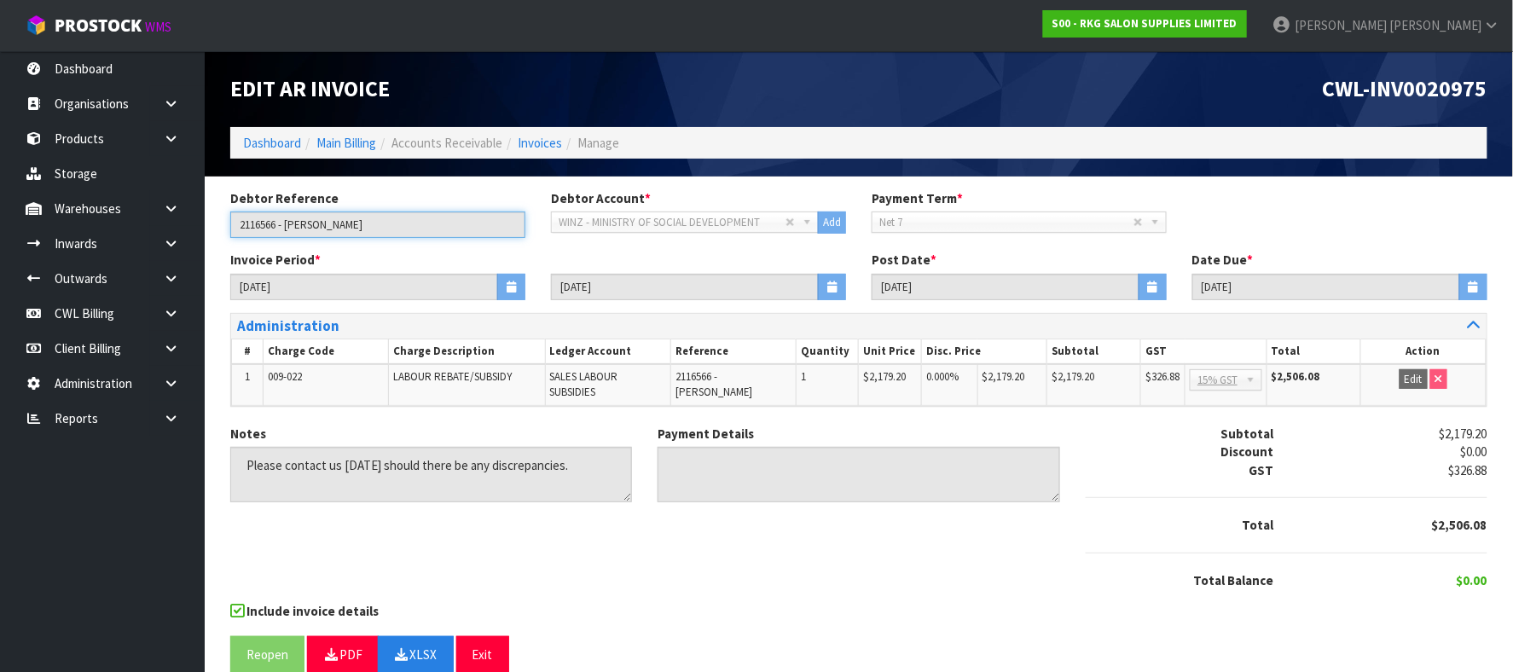
drag, startPoint x: 280, startPoint y: 225, endPoint x: 250, endPoint y: 223, distance: 29.9
click at [237, 226] on input "2116566 - ZACHARY SOUTH" at bounding box center [377, 225] width 295 height 26
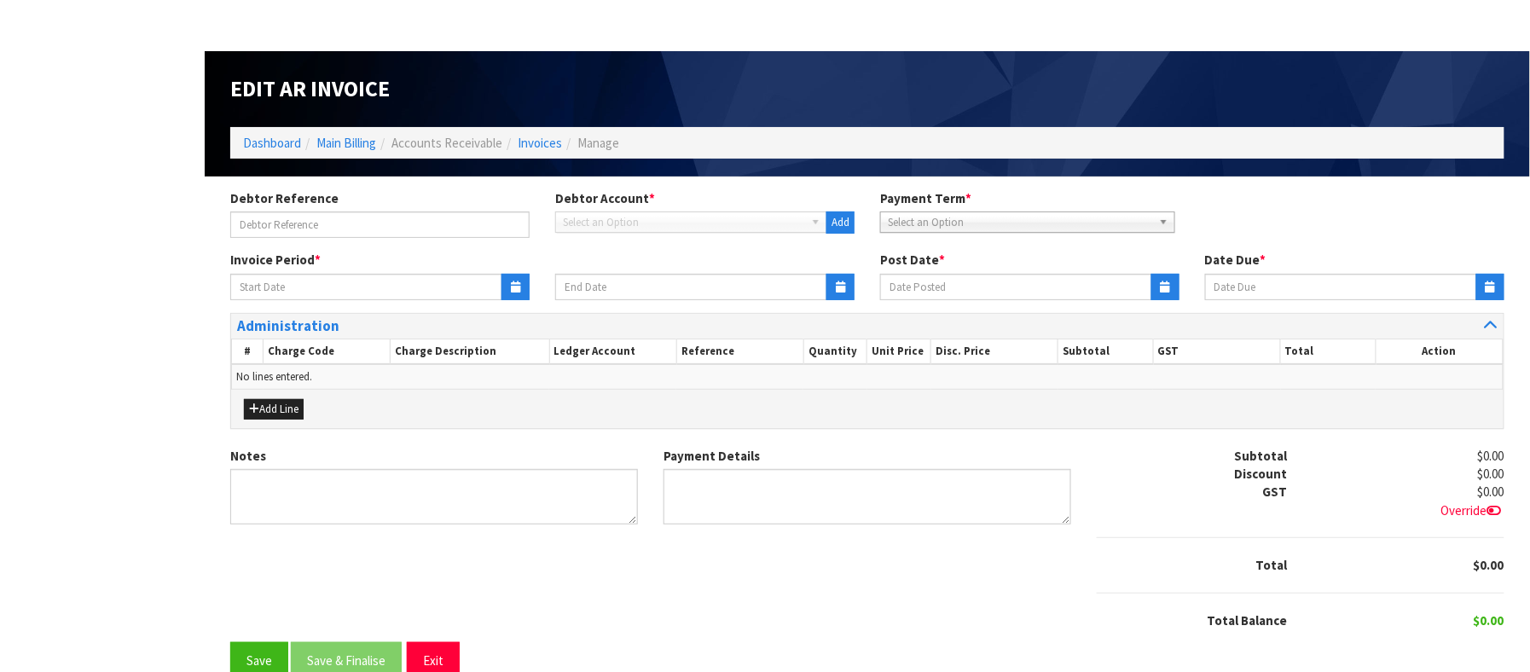
type input "2116570 - [PERSON_NAME]"
type input "[DATE]"
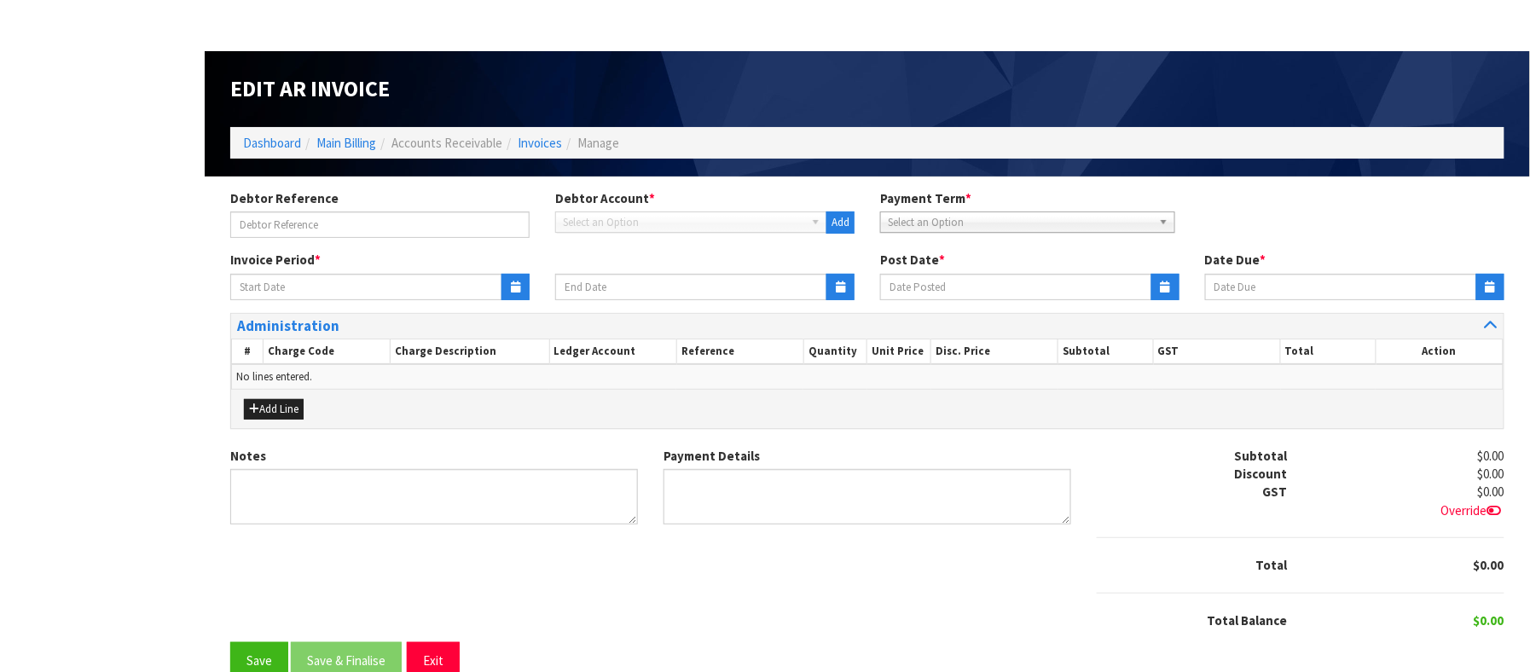
type textarea "Please contact us [DATE] should there be any discrepancies."
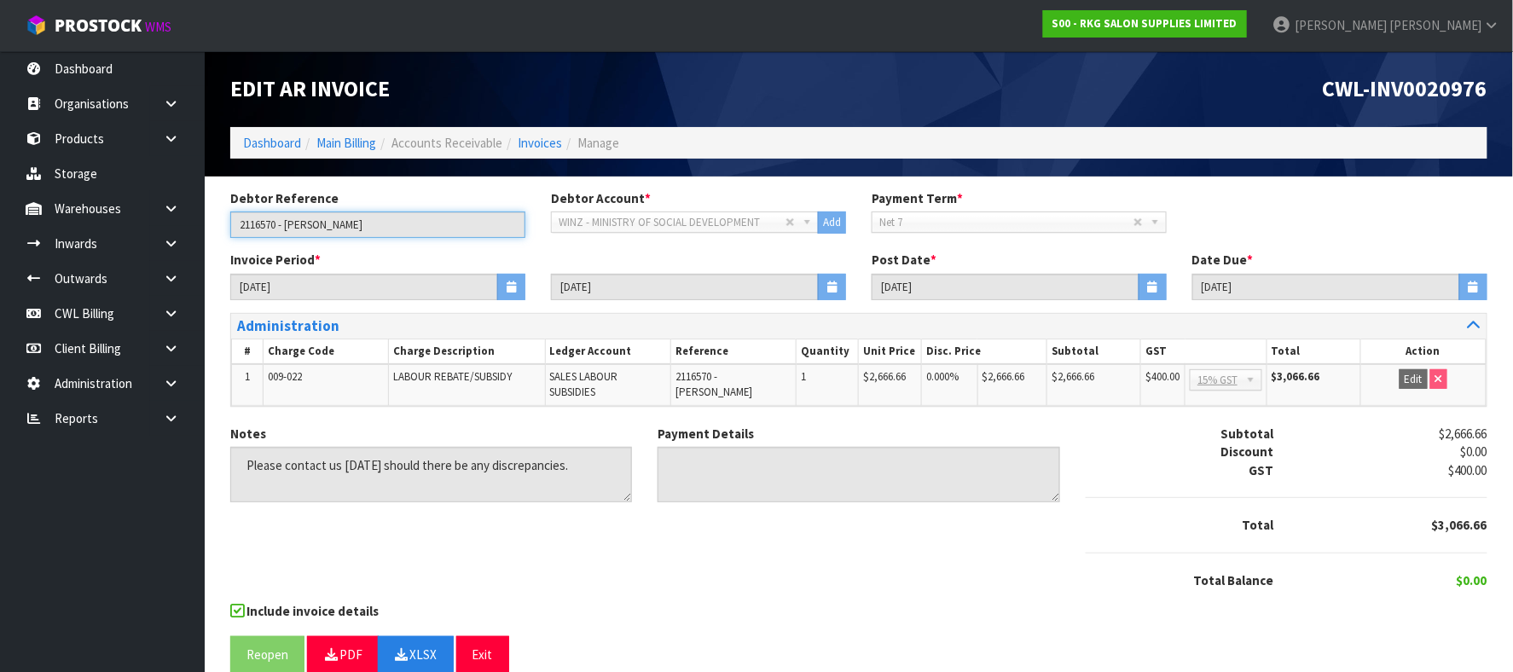
drag, startPoint x: 277, startPoint y: 222, endPoint x: 240, endPoint y: 223, distance: 37.5
click at [240, 223] on input "2116570 - [PERSON_NAME]" at bounding box center [377, 225] width 295 height 26
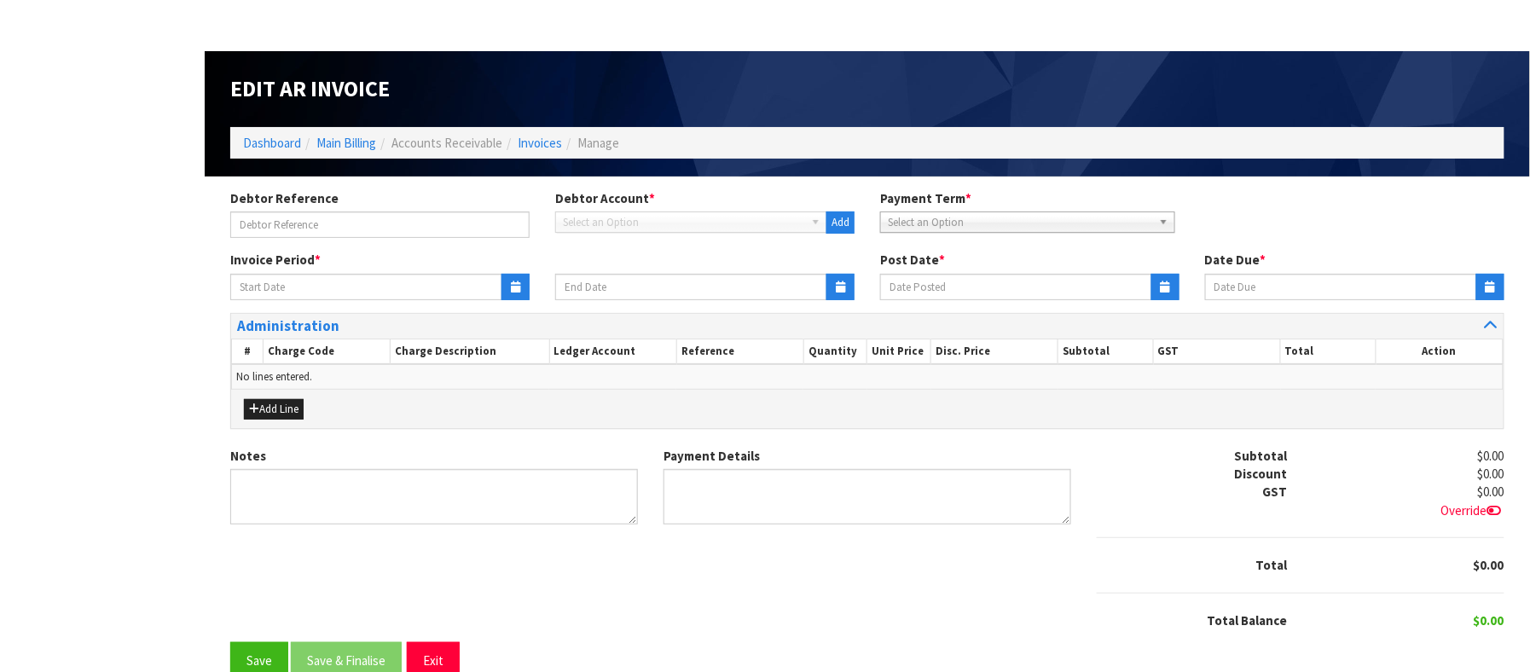
type input "2116571 - [PERSON_NAME]"
type input "[DATE]"
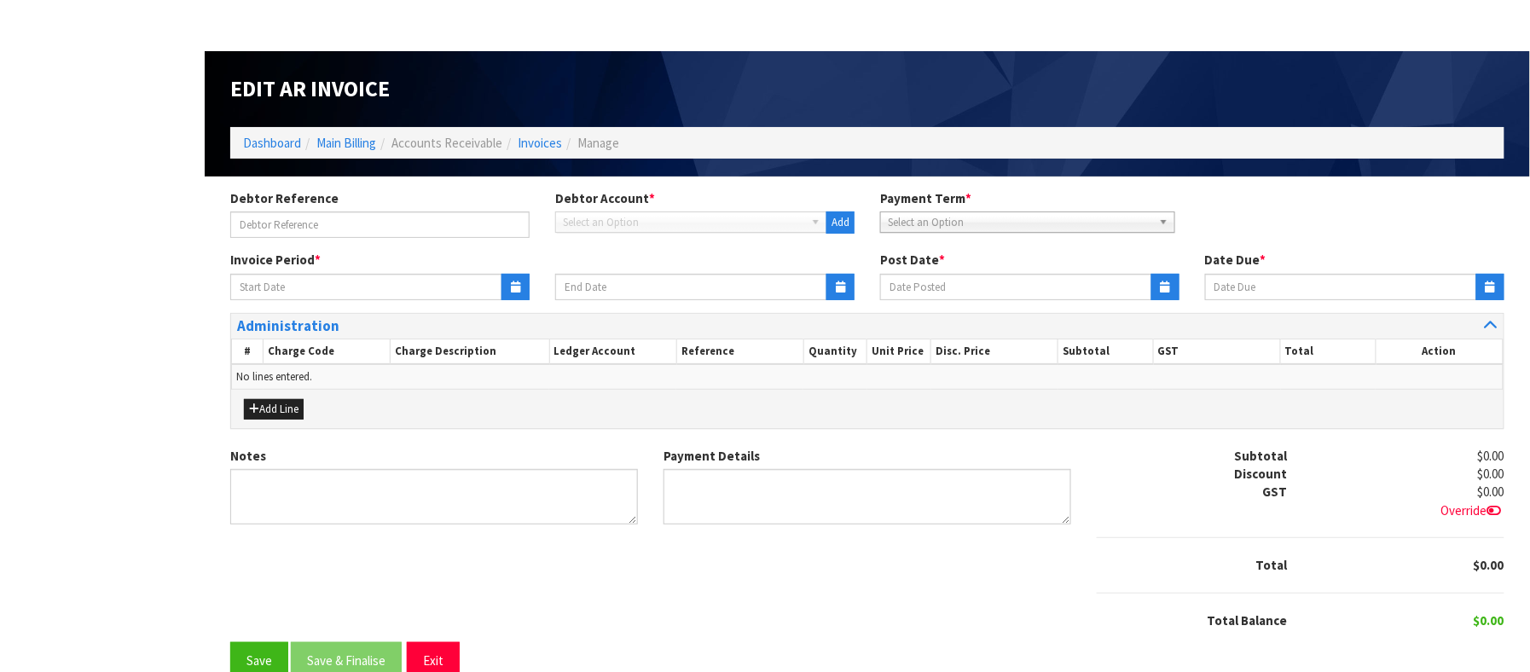
type textarea "Please contact us [DATE] should there be any discrepancies."
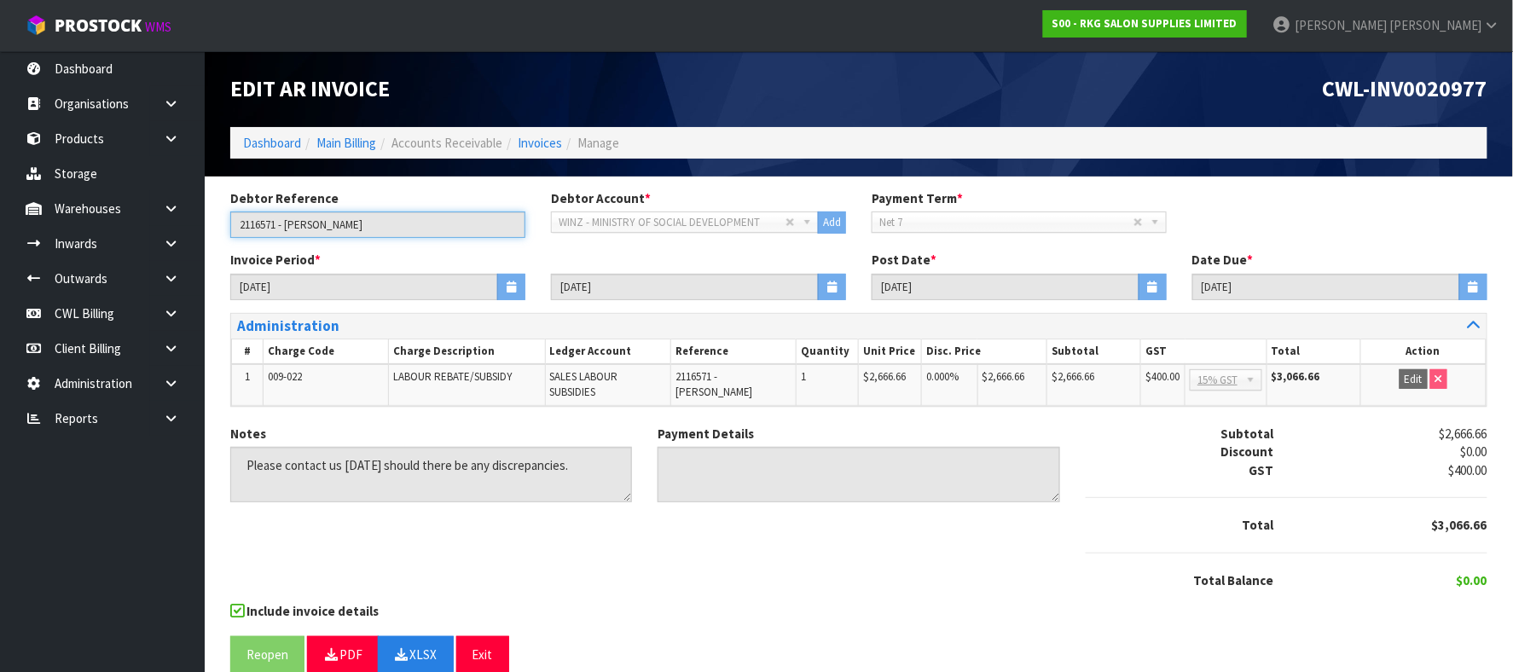
click at [247, 225] on input "2116571 - [PERSON_NAME]" at bounding box center [377, 225] width 295 height 26
drag, startPoint x: 278, startPoint y: 223, endPoint x: 239, endPoint y: 229, distance: 39.6
click at [239, 229] on input "2116571 - [PERSON_NAME]" at bounding box center [377, 225] width 295 height 26
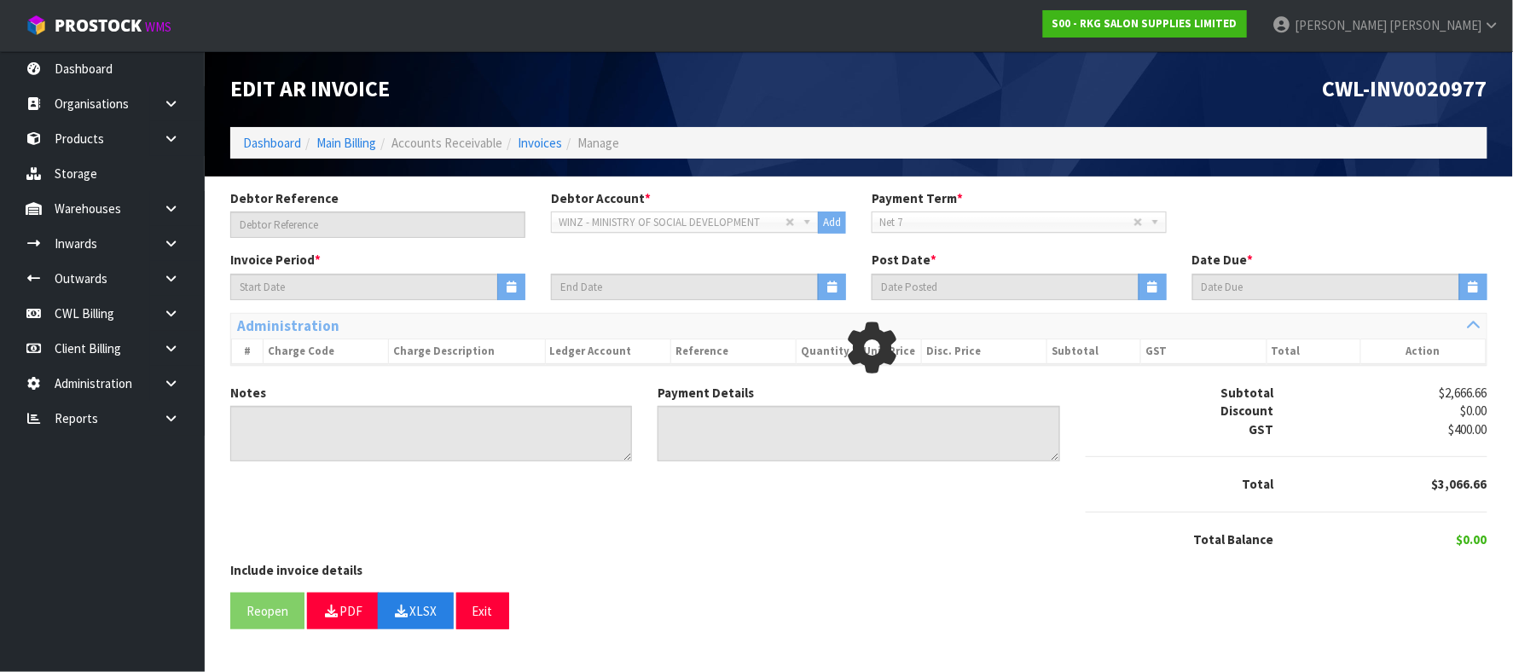
type input "2116571 - [PERSON_NAME]"
type input "[DATE]"
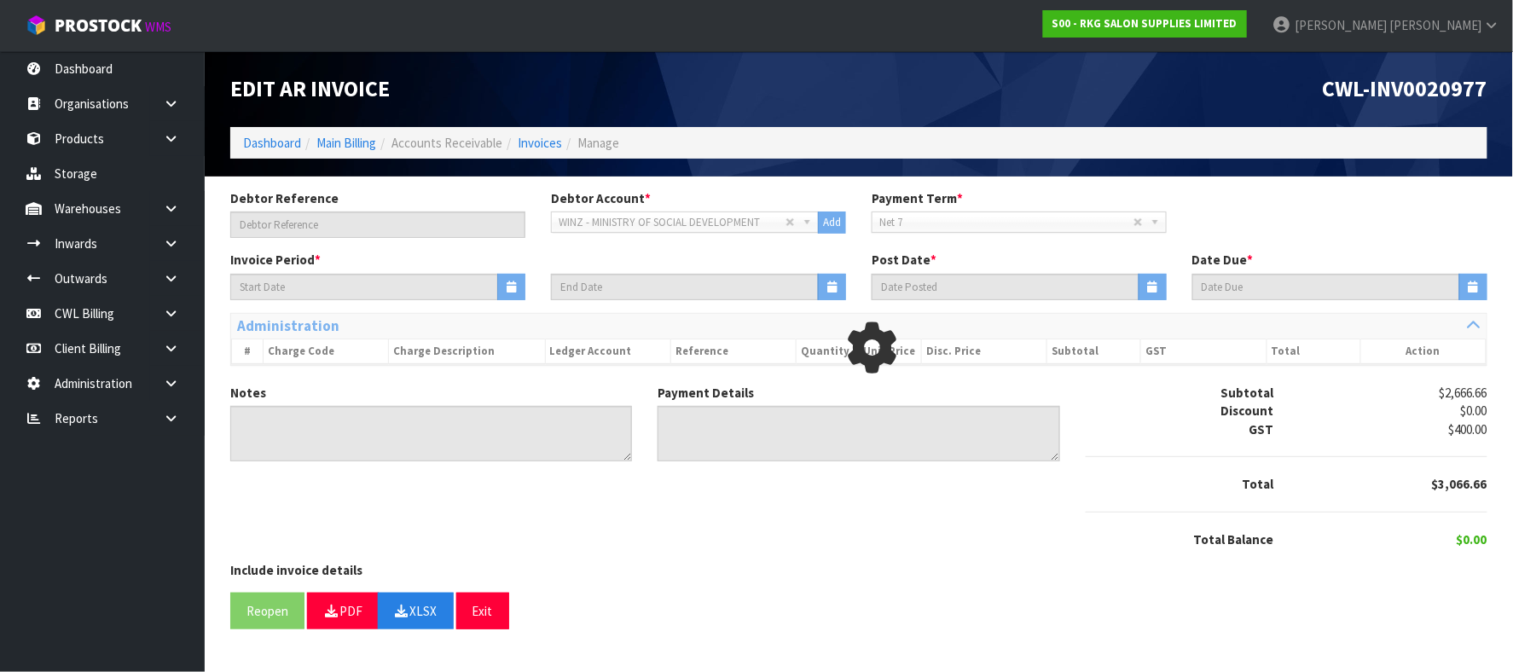
type textarea "Please contact us [DATE] should there be any discrepancies."
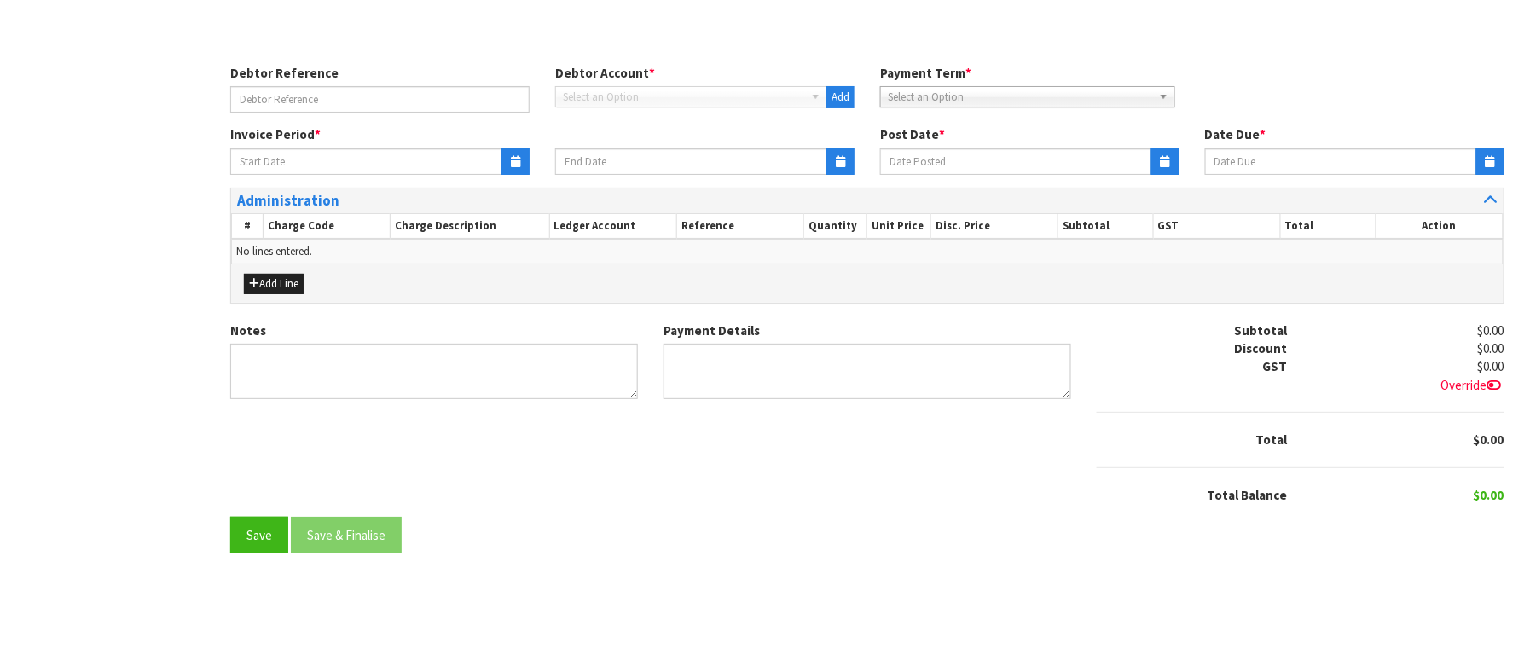
type input "2116572 - [PERSON_NAME]"
type input "[DATE]"
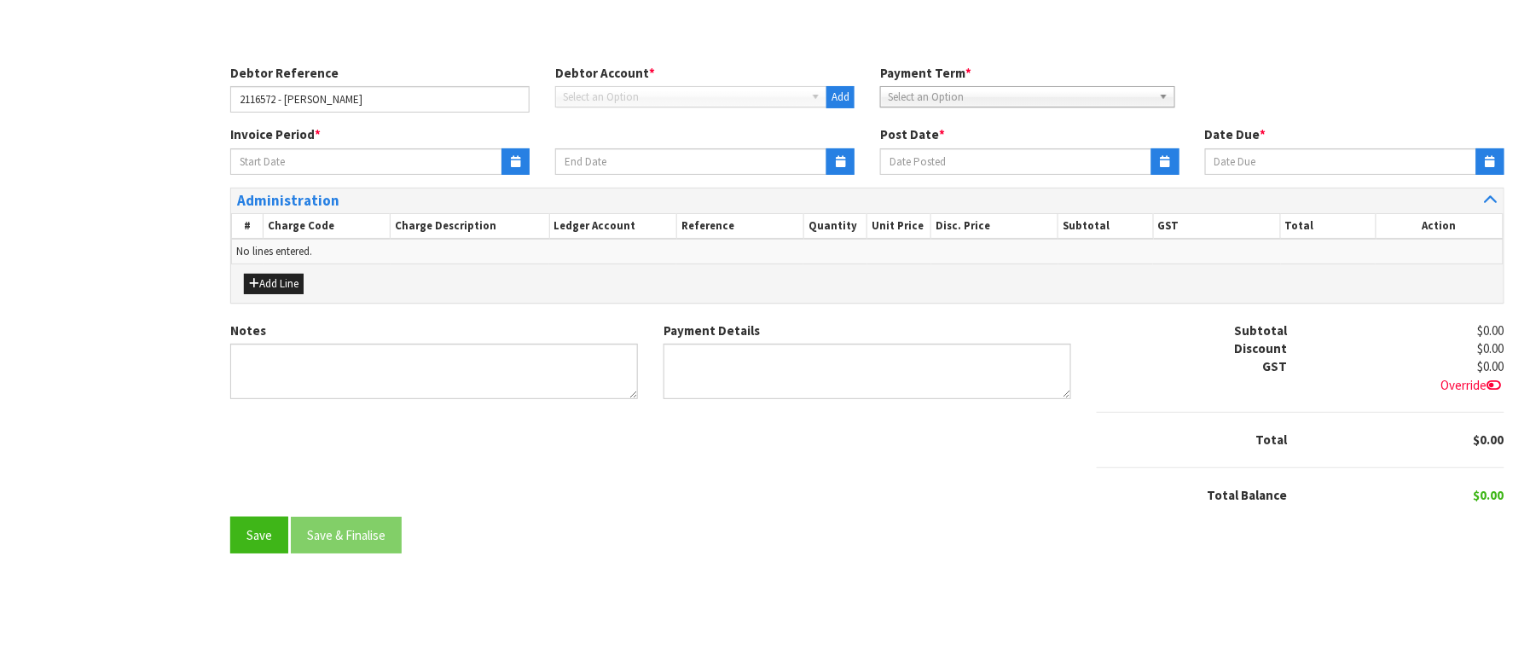
type textarea "Please contact us [DATE] should there be any discrepancies."
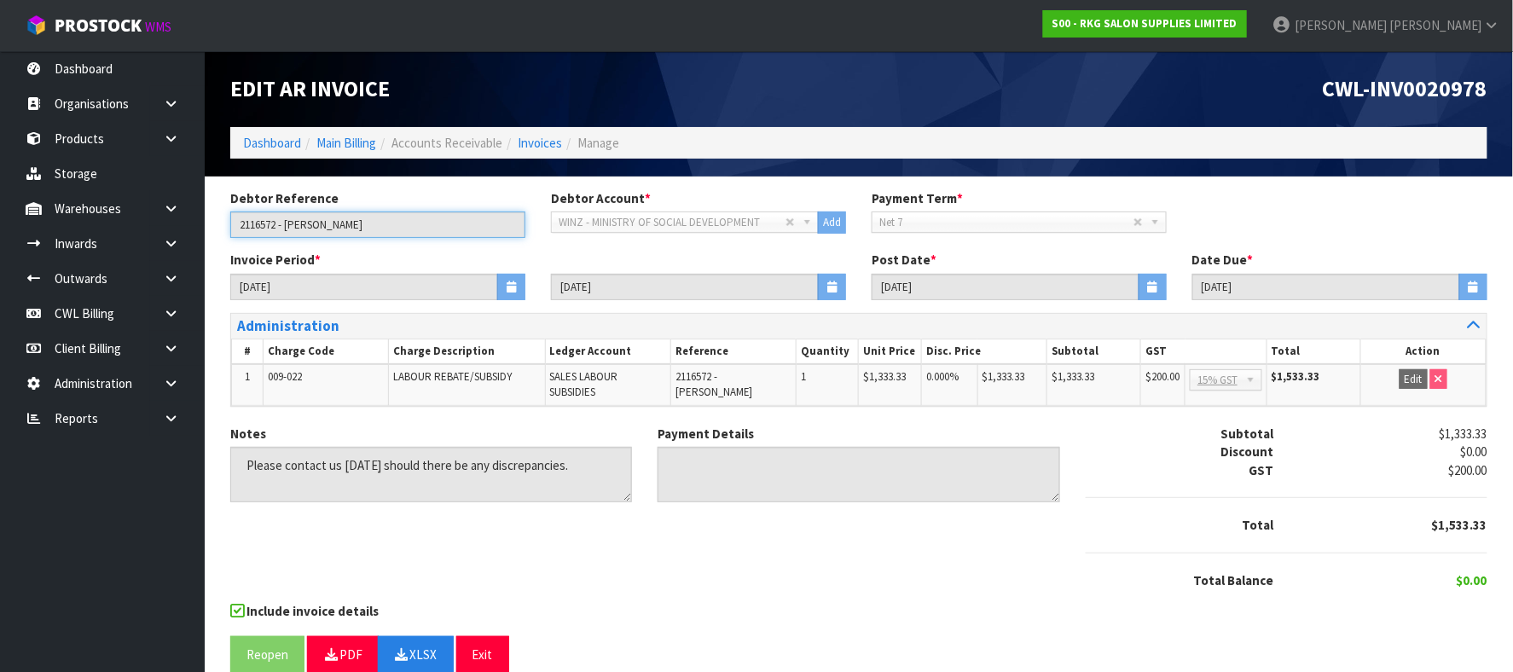
drag, startPoint x: 281, startPoint y: 227, endPoint x: 242, endPoint y: 223, distance: 39.4
click at [242, 223] on input "2116572 - [PERSON_NAME]" at bounding box center [377, 225] width 295 height 26
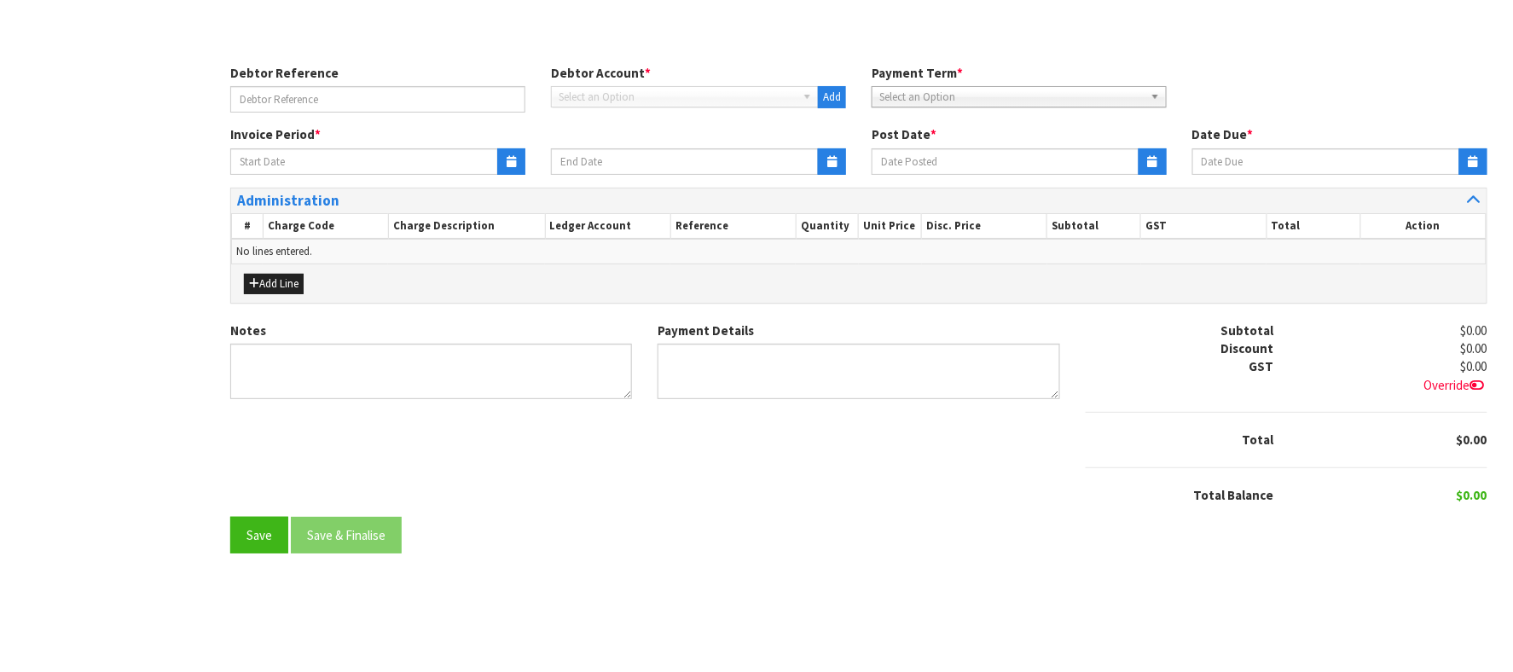
type input "2116579 - [PERSON_NAME]"
type input "[DATE]"
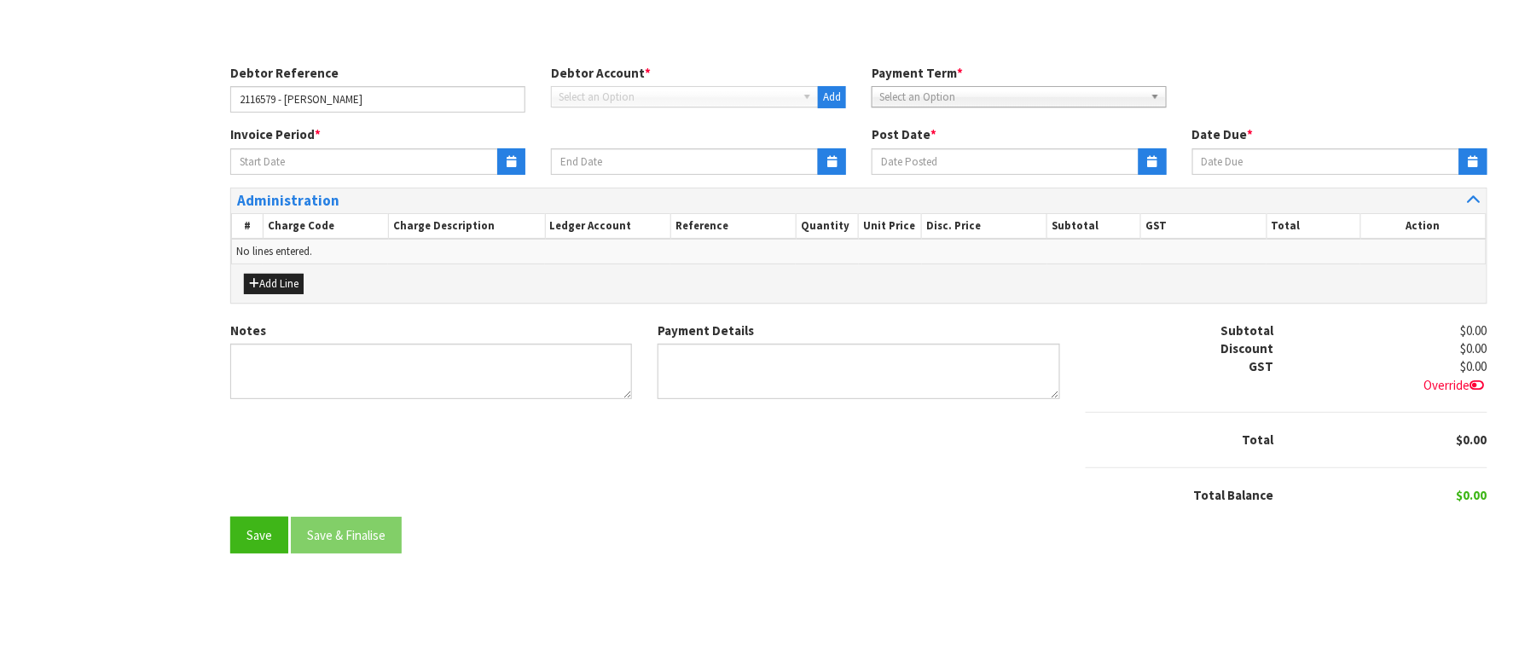
type textarea "Please contact us [DATE] should there be any discrepancies."
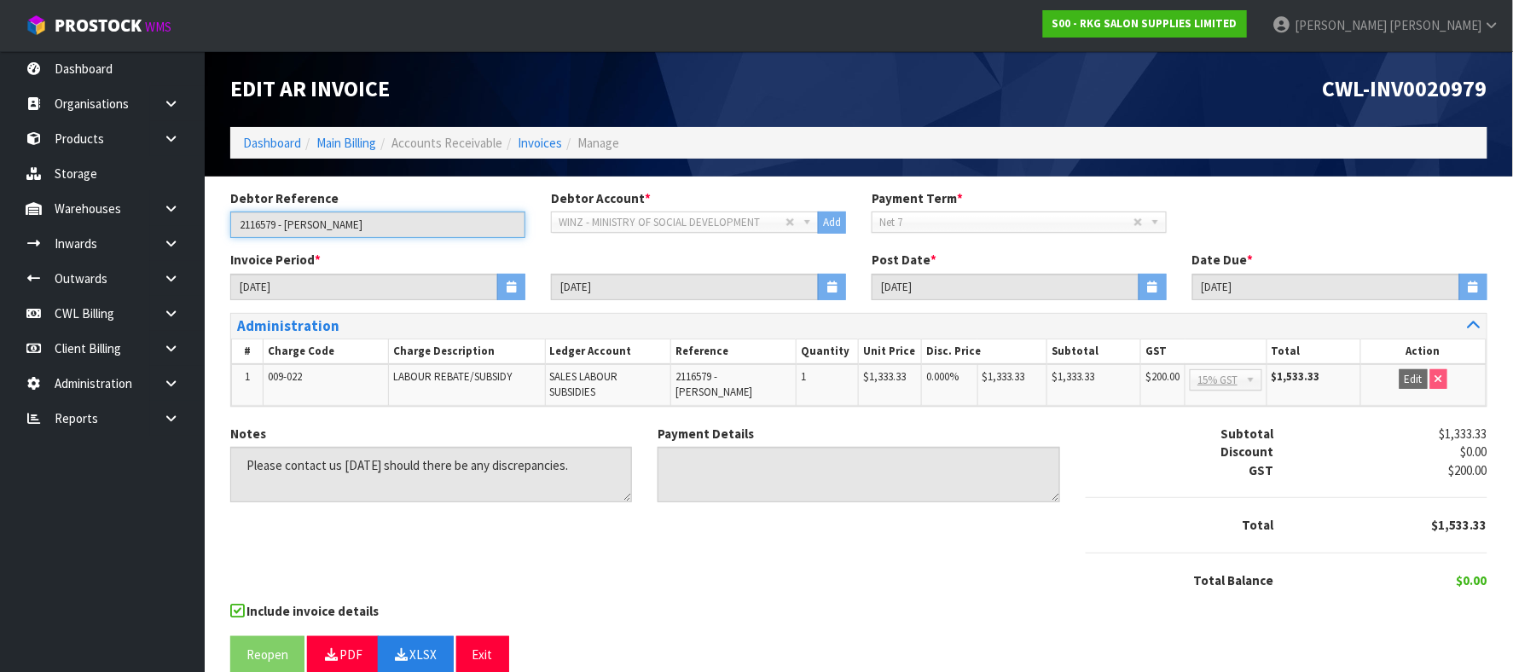
drag, startPoint x: 277, startPoint y: 225, endPoint x: 239, endPoint y: 223, distance: 38.5
click at [239, 223] on input "2116579 - [PERSON_NAME]" at bounding box center [377, 225] width 295 height 26
click at [486, 652] on button "Exit" at bounding box center [482, 654] width 53 height 37
